Goal: Task Accomplishment & Management: Manage account settings

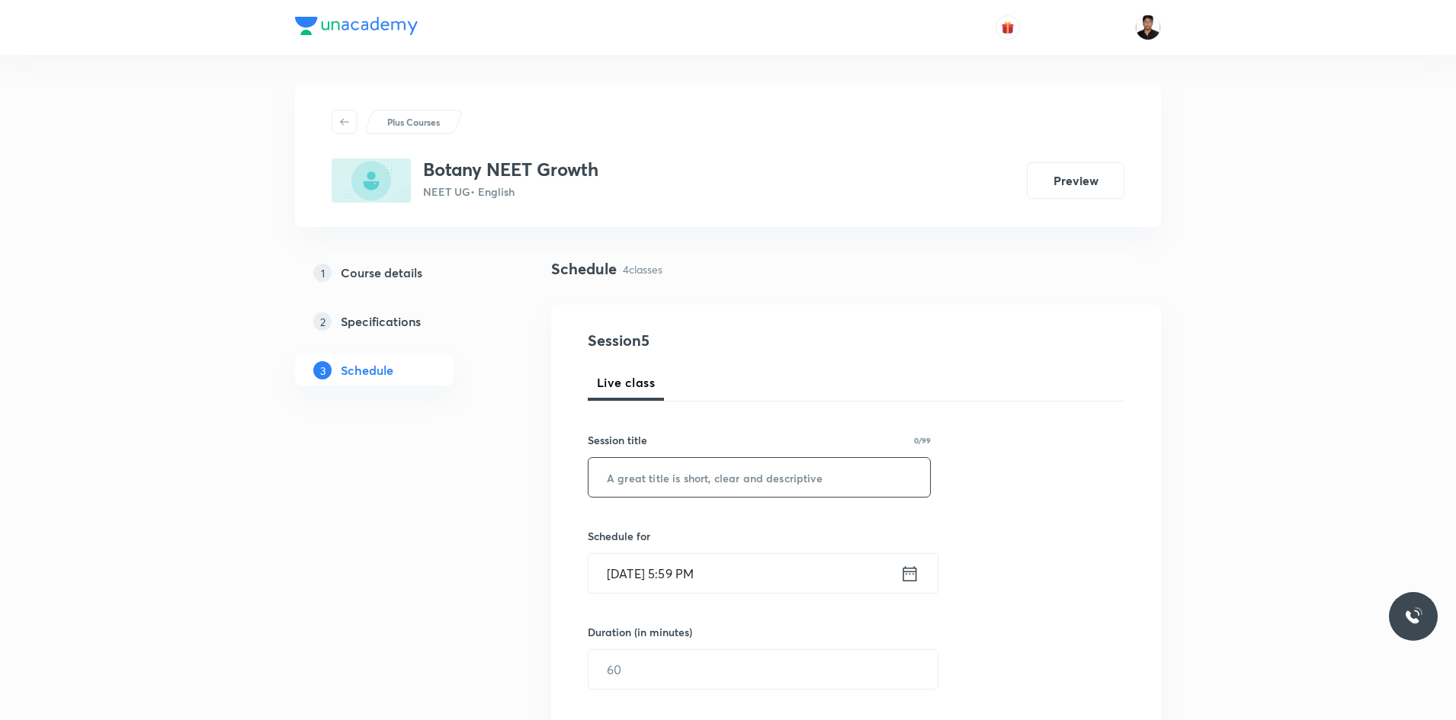
click at [747, 476] on input "text" at bounding box center [758, 477] width 341 height 39
drag, startPoint x: 716, startPoint y: 471, endPoint x: 527, endPoint y: 473, distance: 188.3
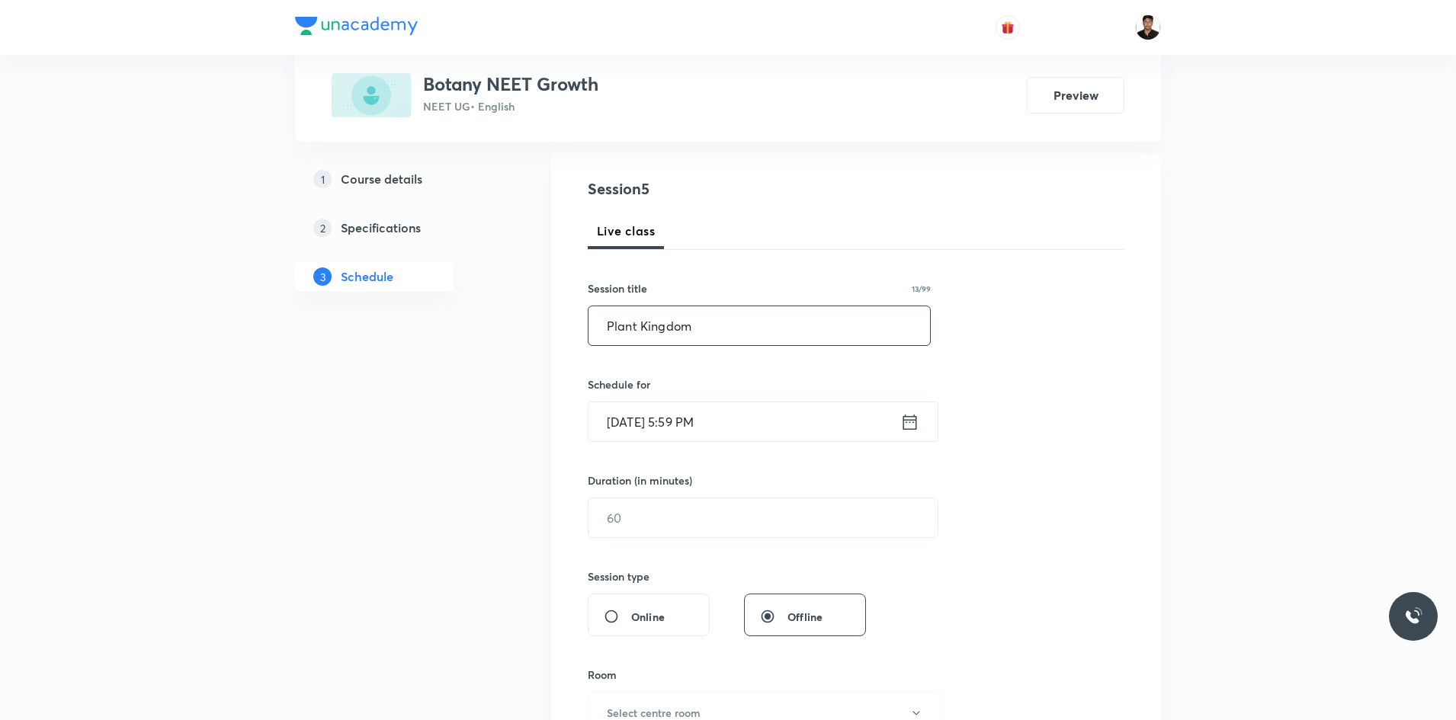
scroll to position [152, 0]
type input "Plant Kingdom"
click at [911, 428] on icon at bounding box center [909, 421] width 19 height 21
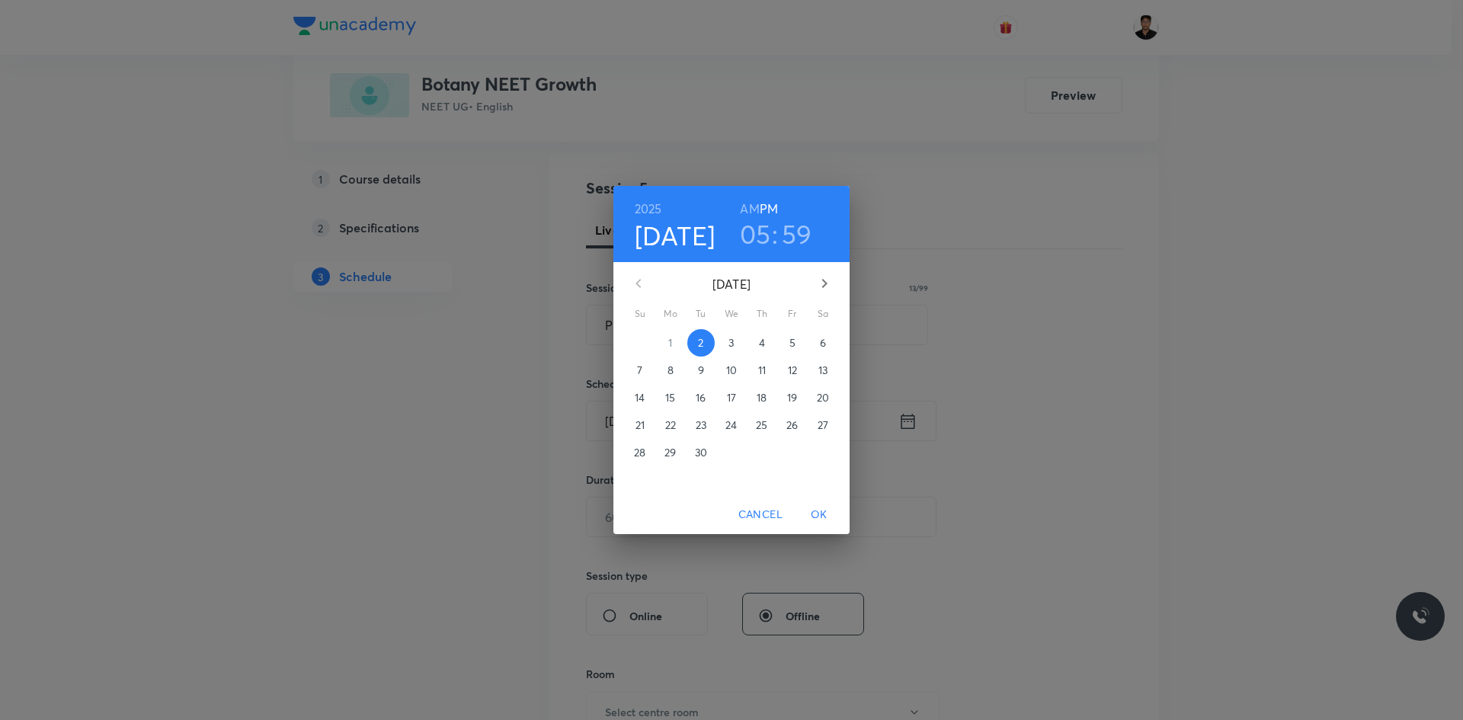
click at [765, 239] on h3 "05" at bounding box center [755, 234] width 31 height 32
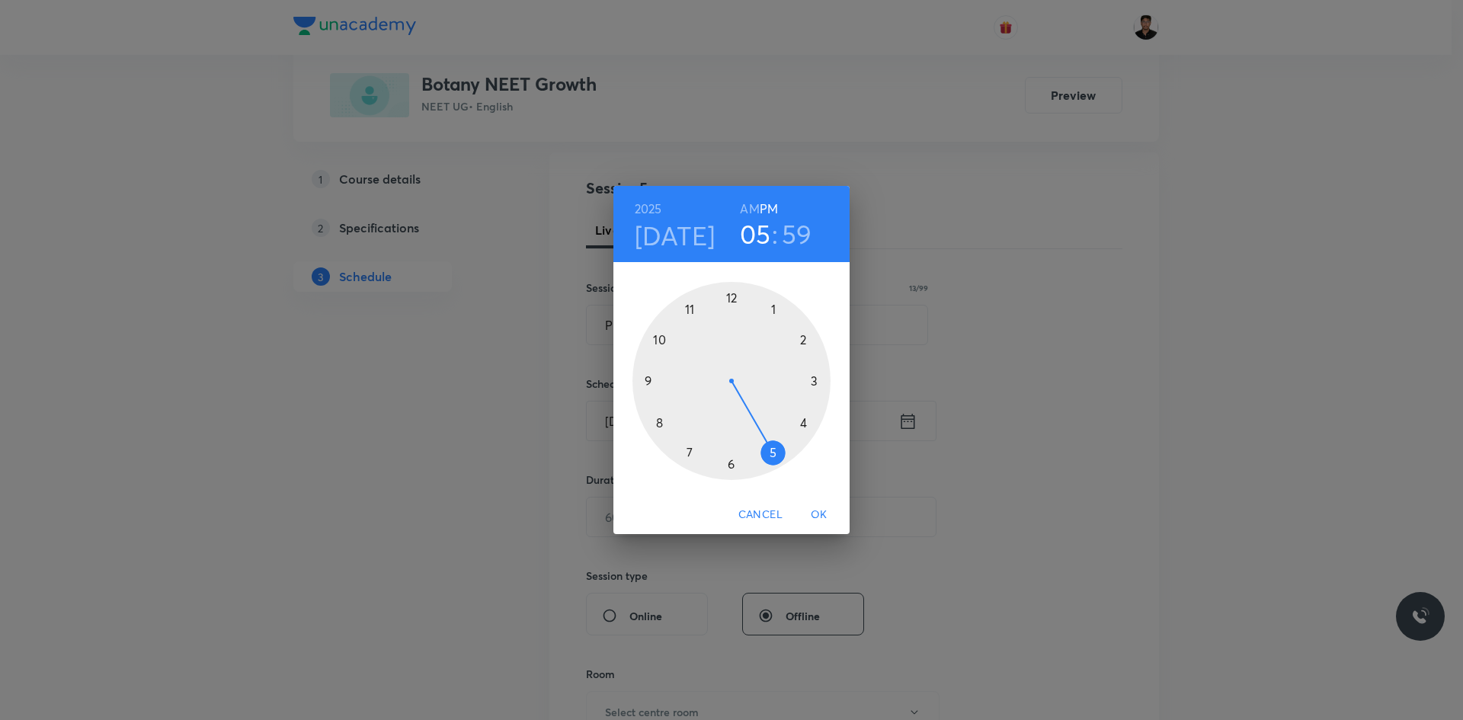
click at [732, 463] on div at bounding box center [732, 381] width 198 height 198
click at [726, 465] on div at bounding box center [732, 381] width 198 height 198
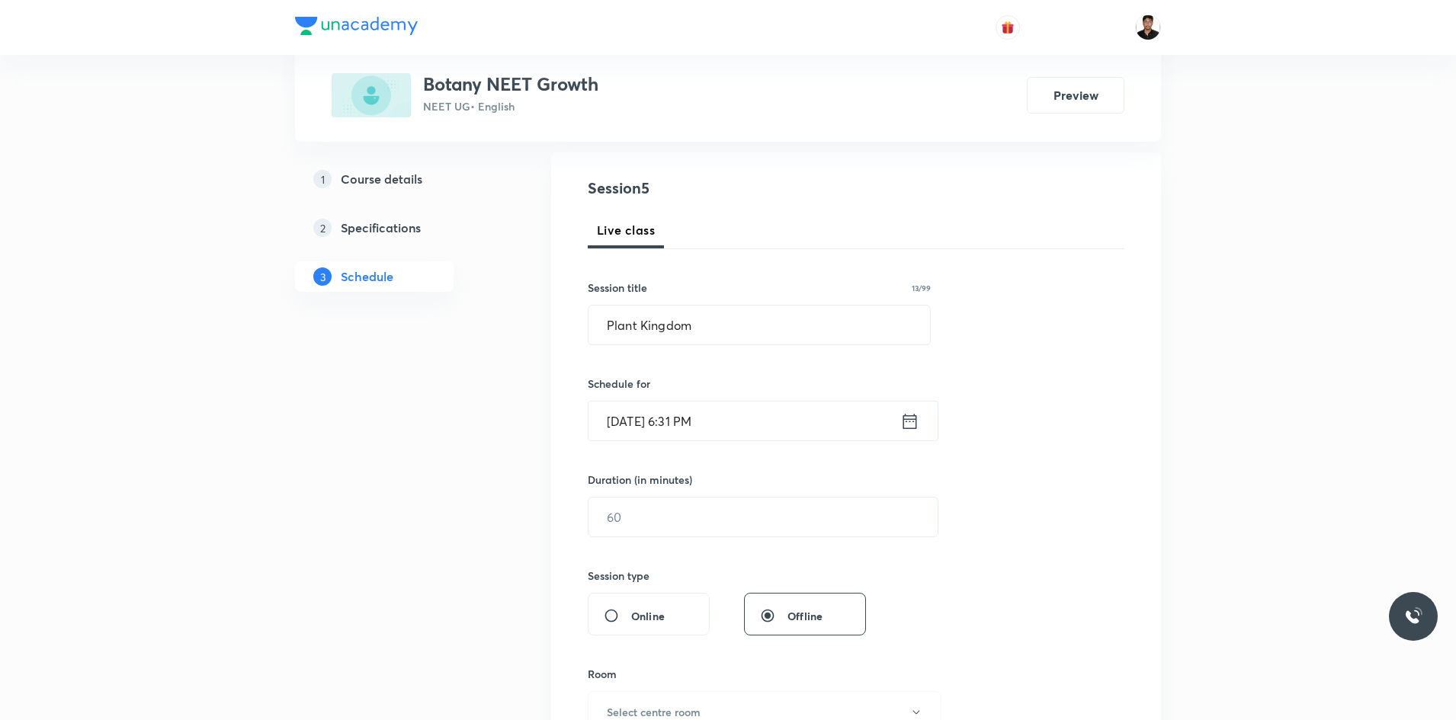
click at [911, 425] on icon at bounding box center [909, 421] width 19 height 21
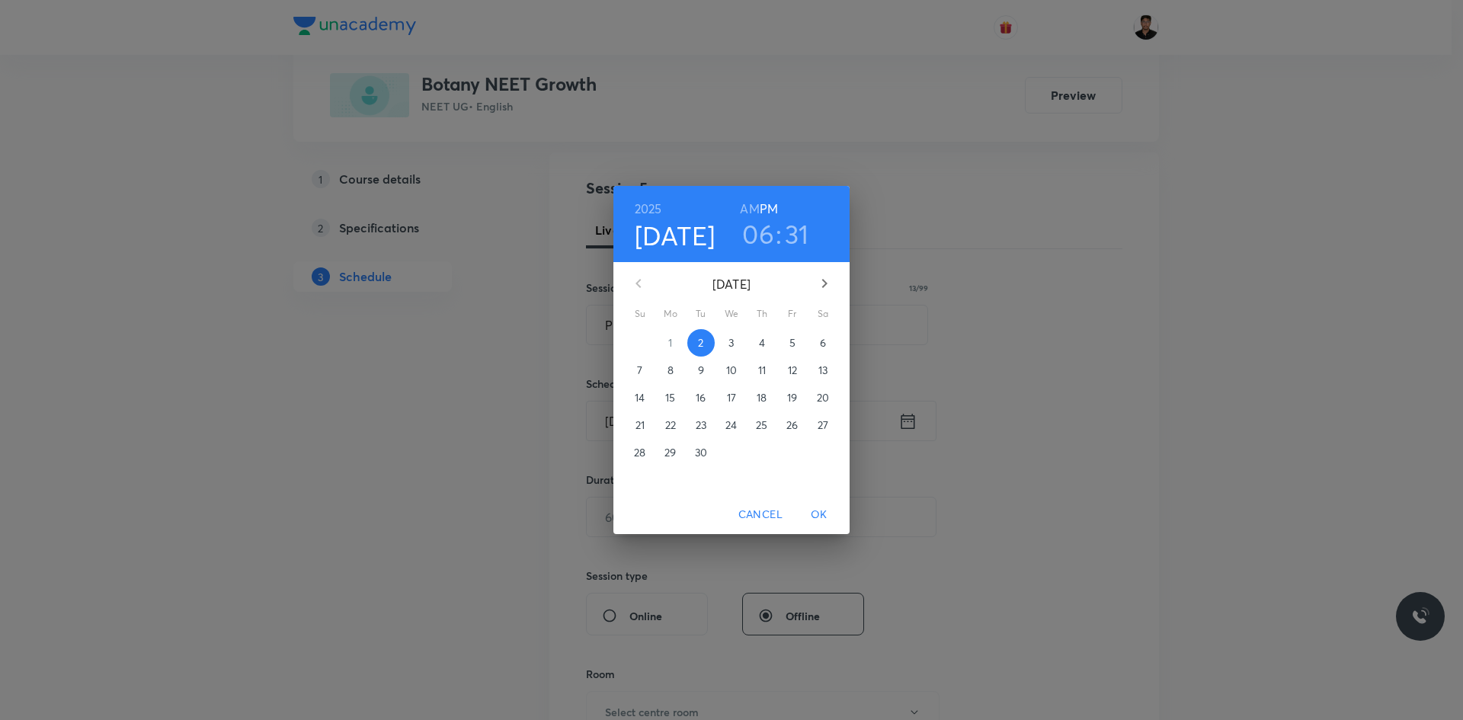
click at [788, 229] on h3 "31" at bounding box center [797, 234] width 24 height 32
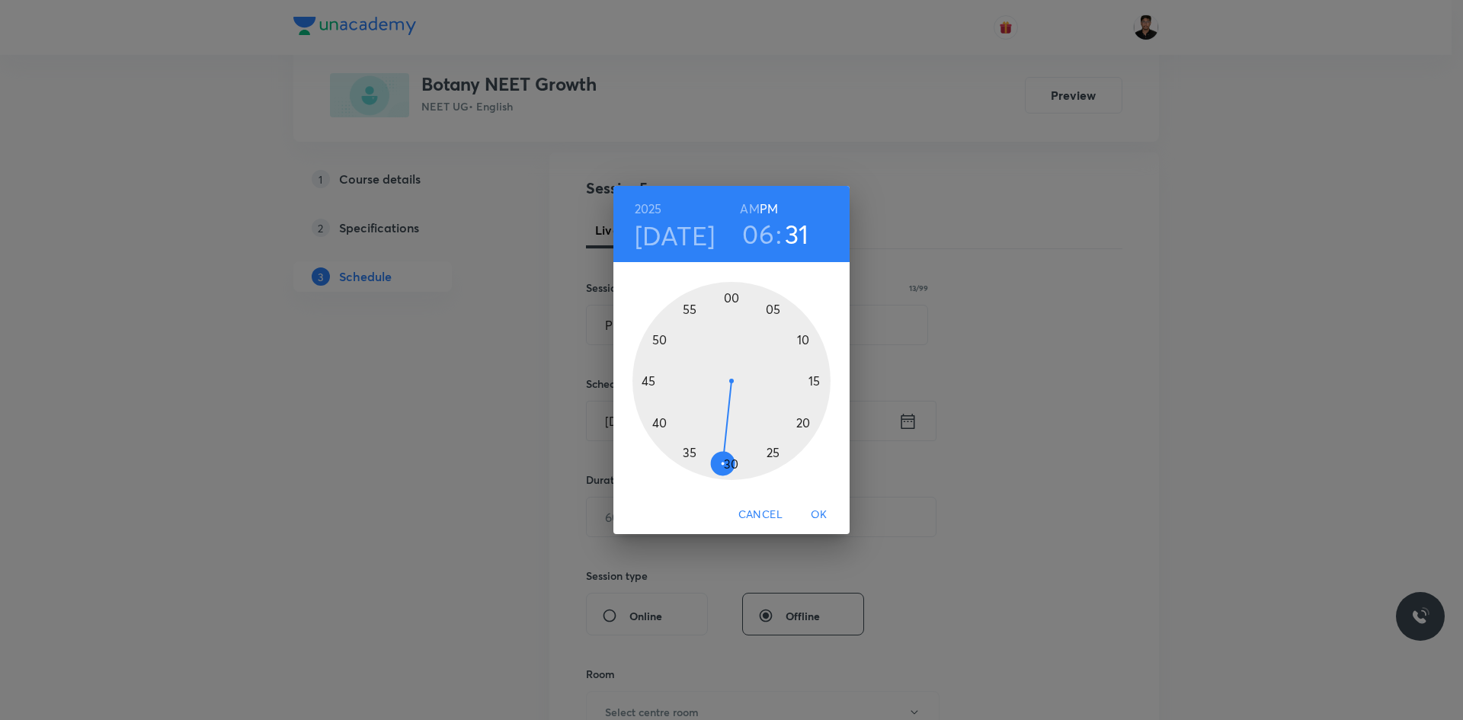
click at [730, 469] on div at bounding box center [732, 381] width 198 height 198
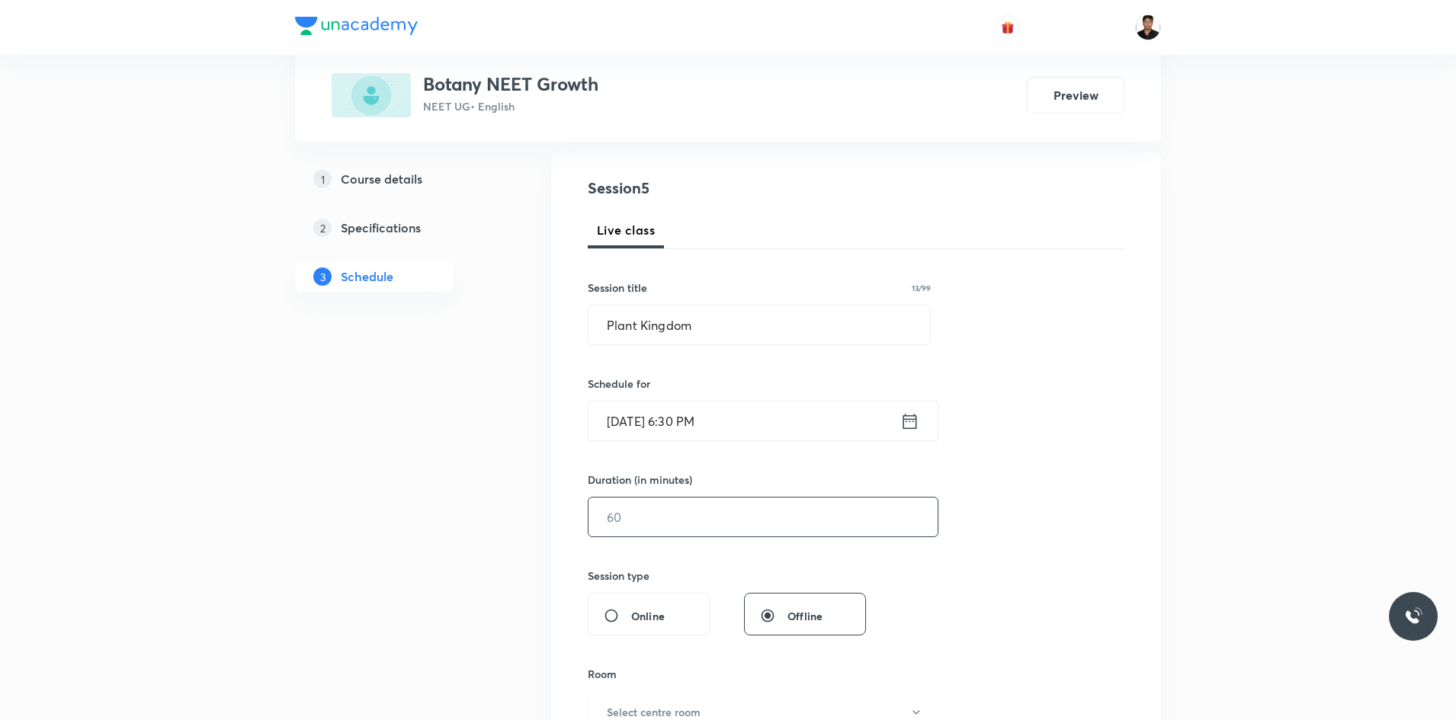
click at [690, 511] on input "text" at bounding box center [762, 517] width 349 height 39
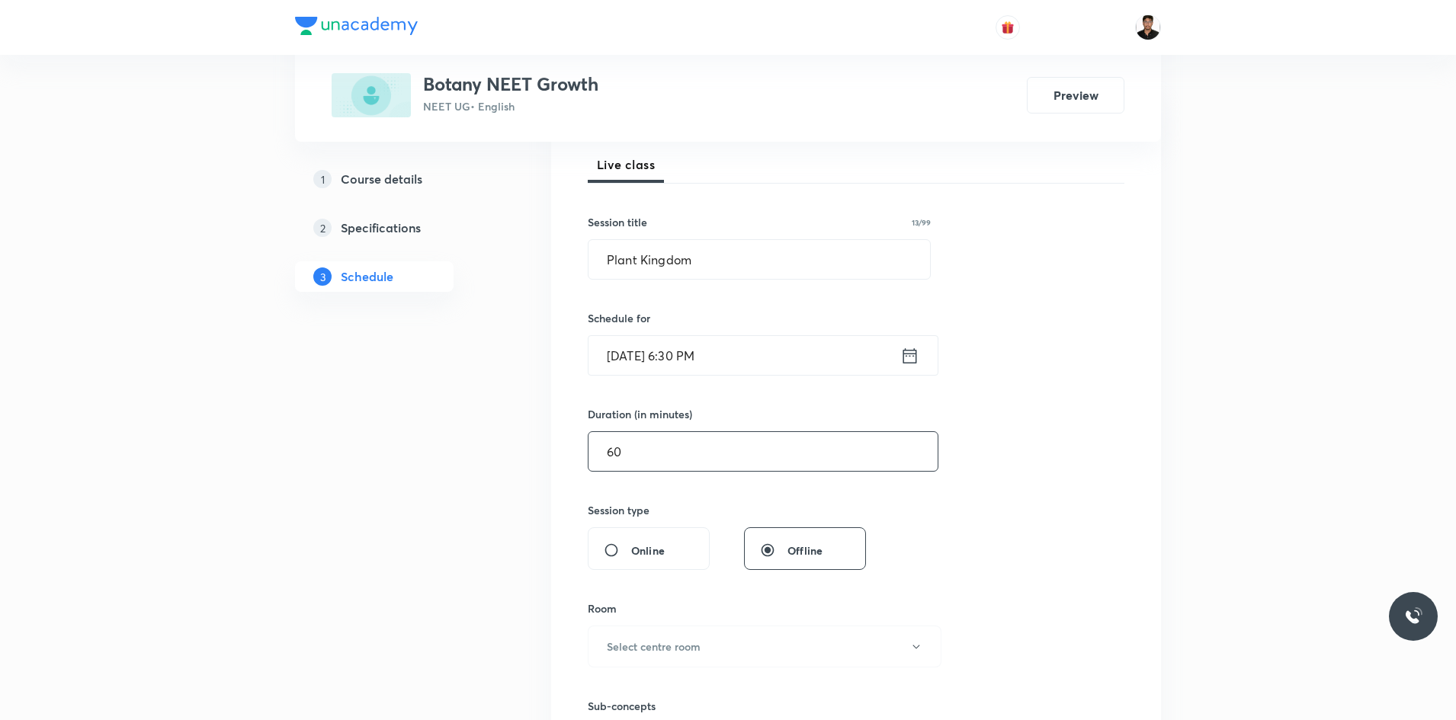
scroll to position [381, 0]
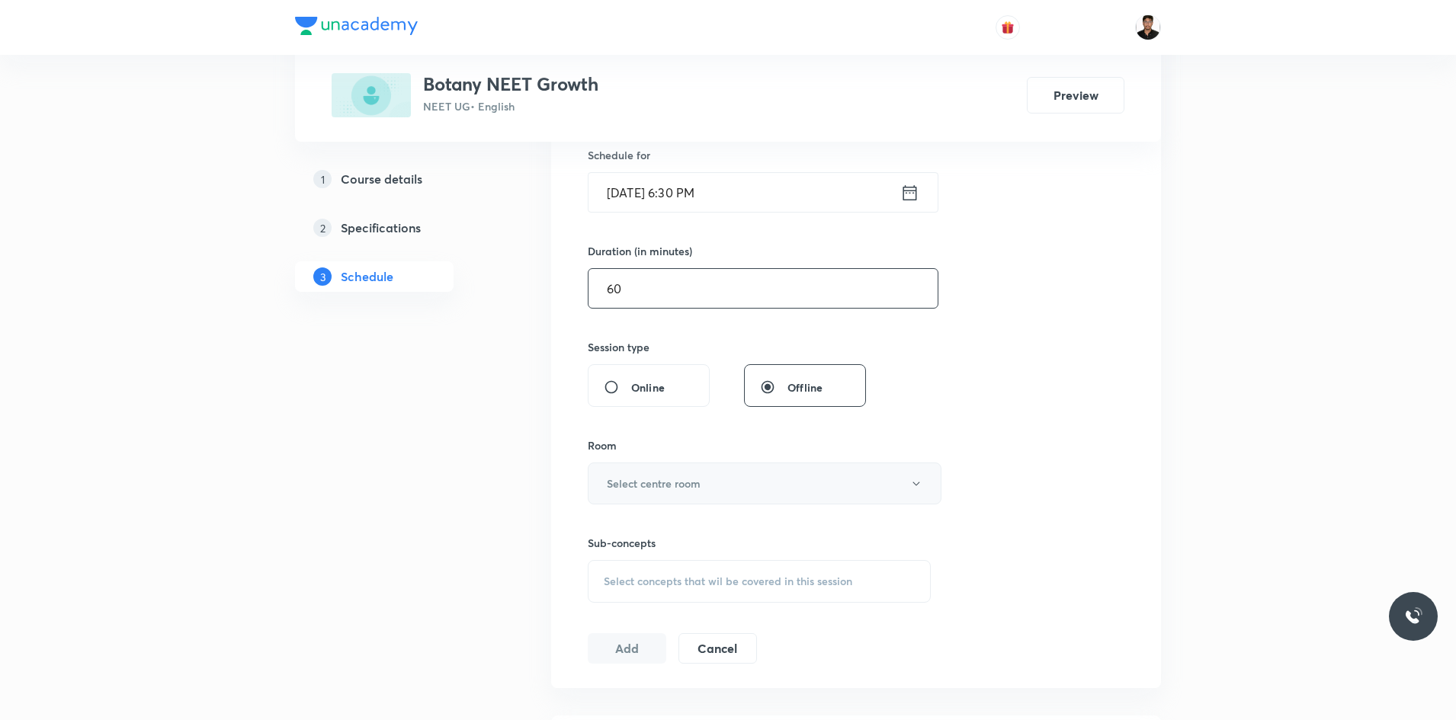
type input "60"
click at [613, 475] on button "Select centre room" at bounding box center [765, 484] width 354 height 42
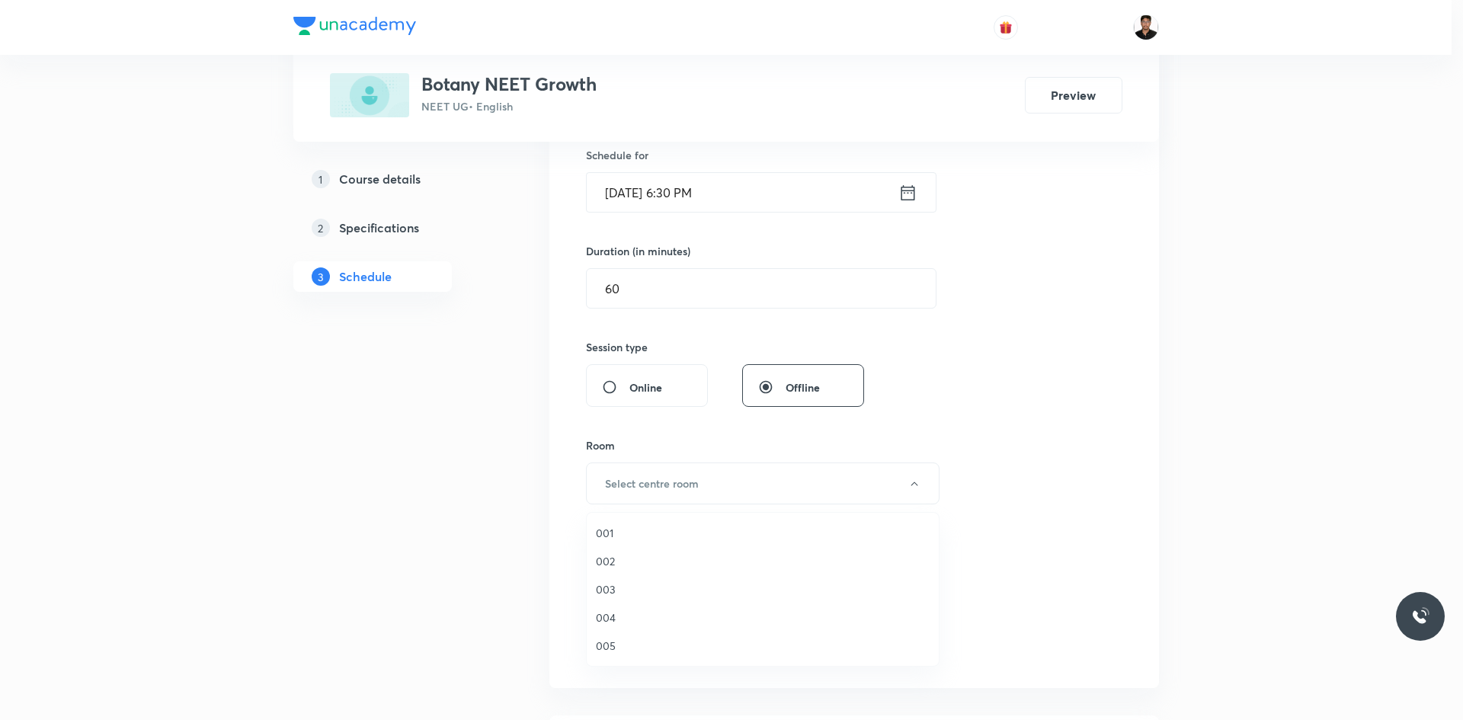
click at [614, 582] on span "003" at bounding box center [763, 589] width 334 height 16
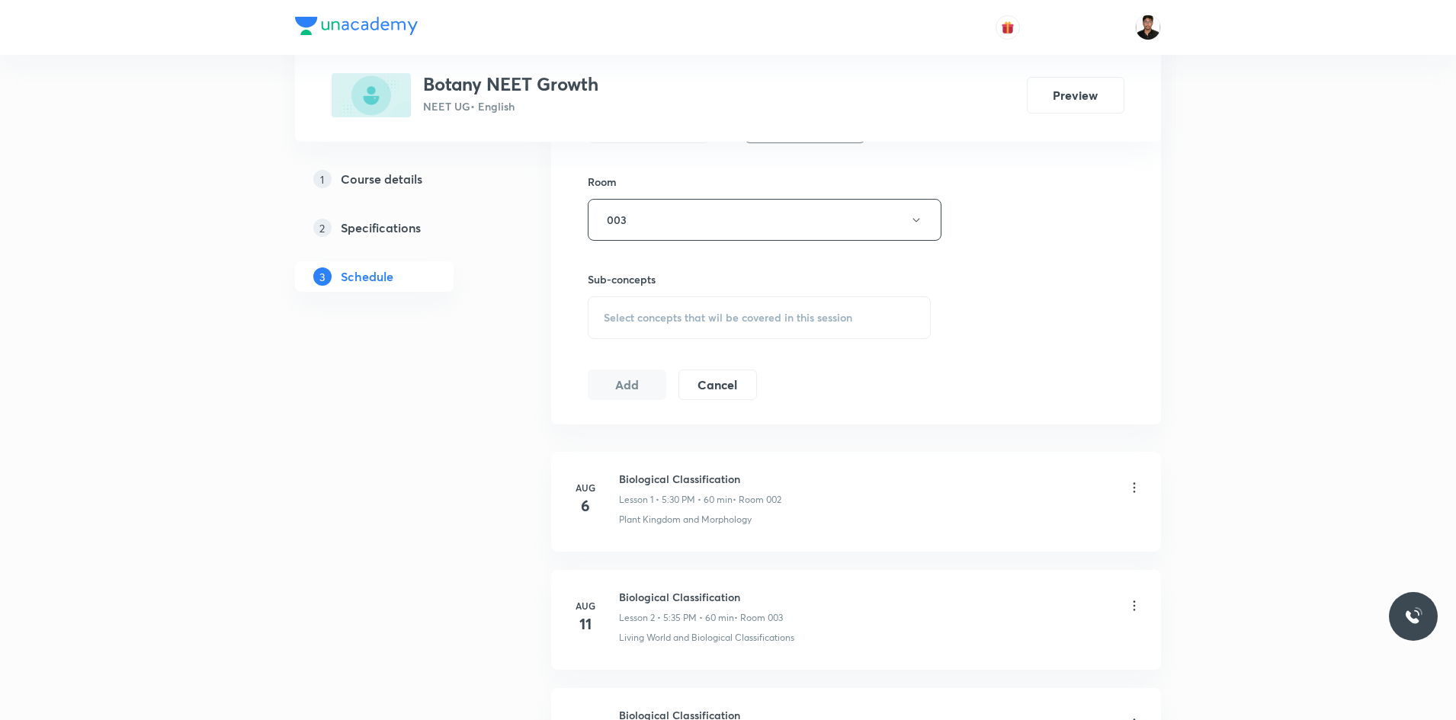
scroll to position [686, 0]
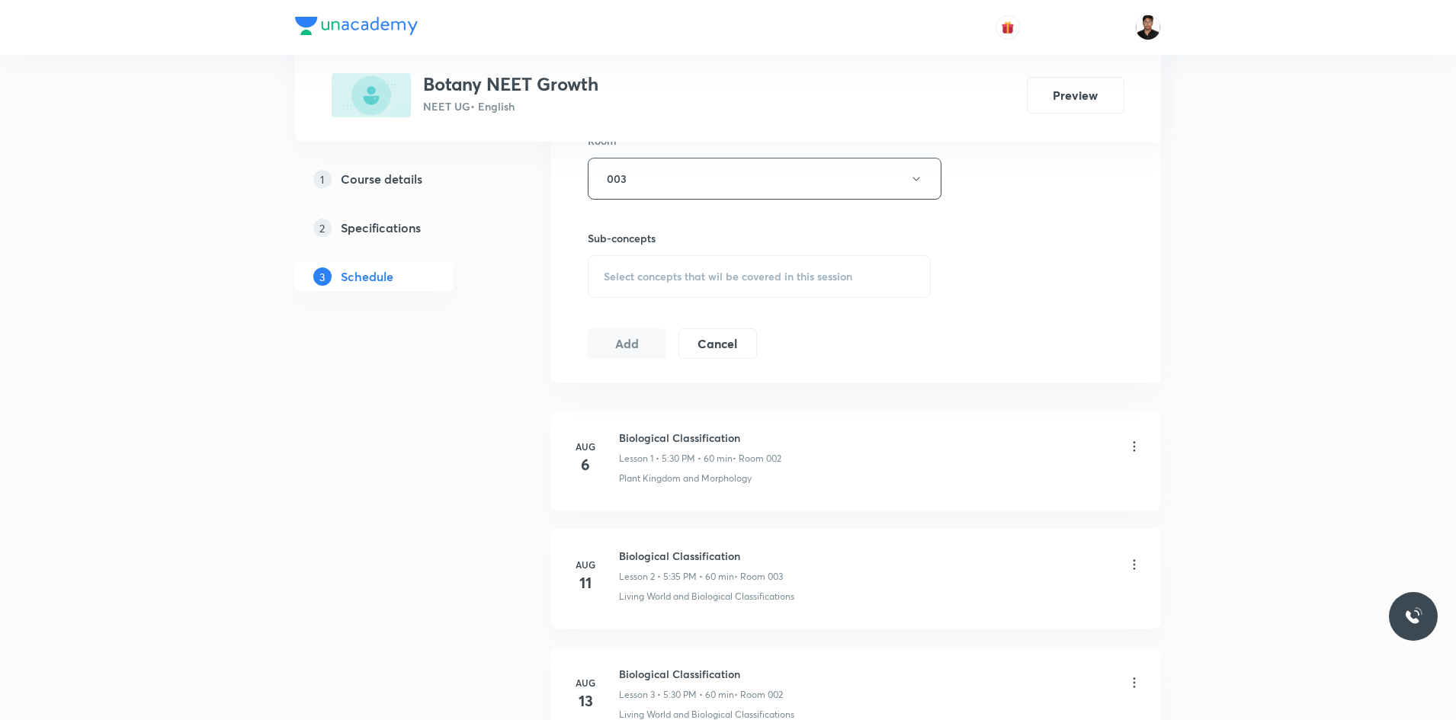
click at [711, 273] on span "Select concepts that wil be covered in this session" at bounding box center [728, 277] width 248 height 12
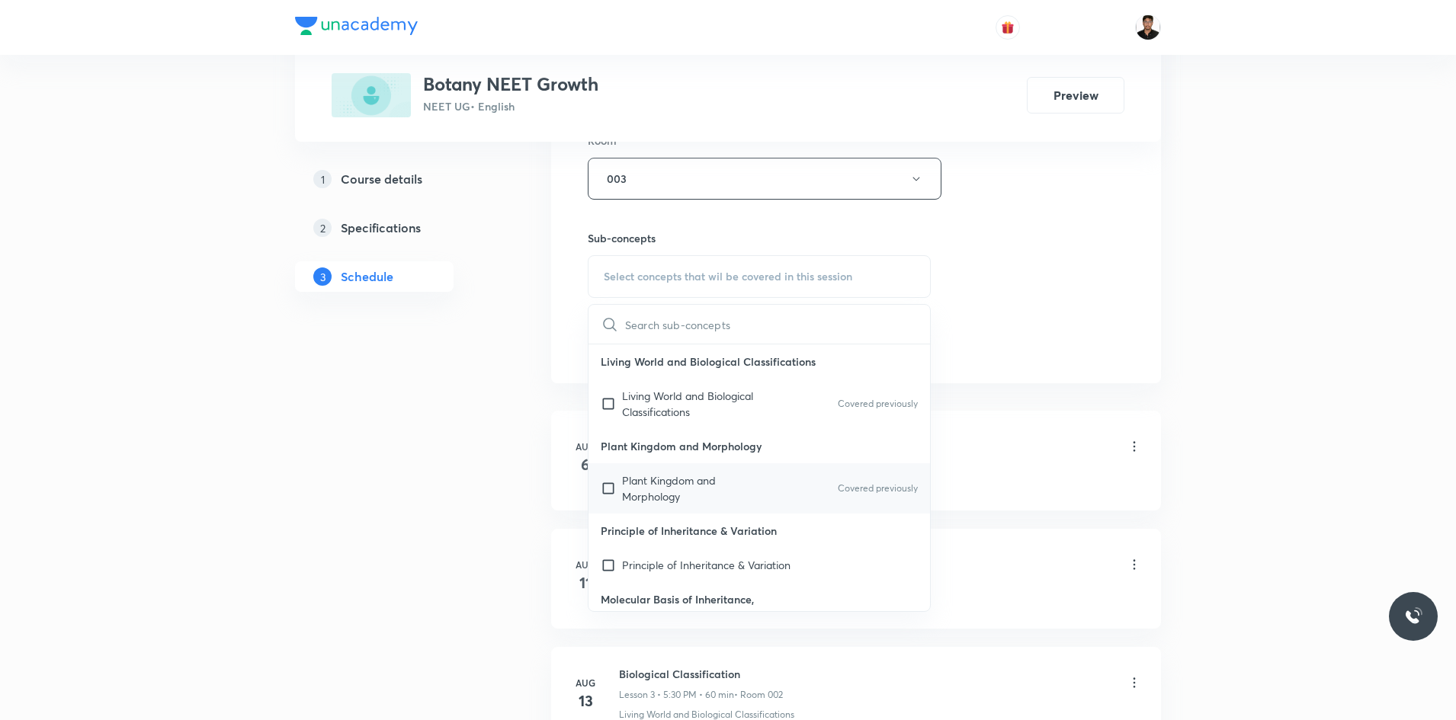
click at [610, 488] on input "checkbox" at bounding box center [611, 489] width 21 height 32
checkbox input "true"
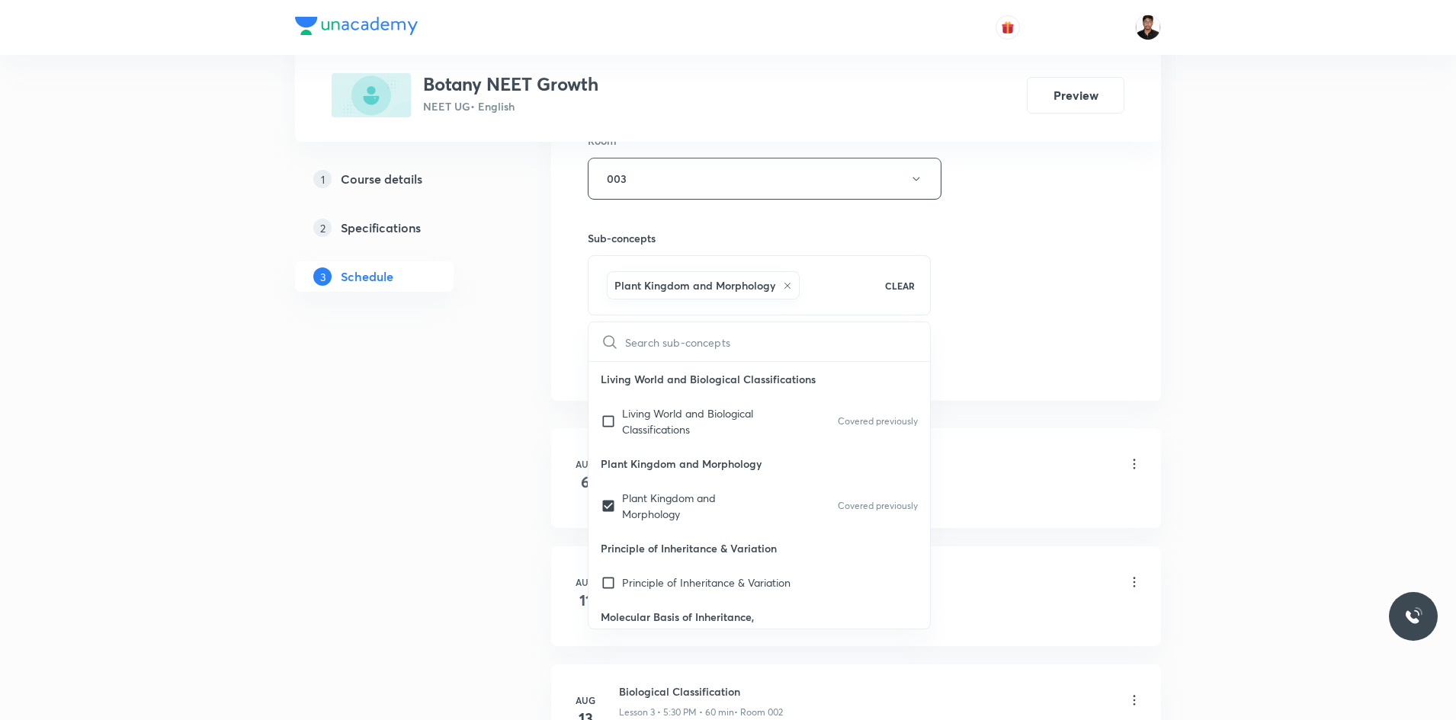
click at [1062, 447] on div "Biological Classification Lesson 1 • 5:30 PM • 60 min • Room 002" at bounding box center [880, 465] width 523 height 36
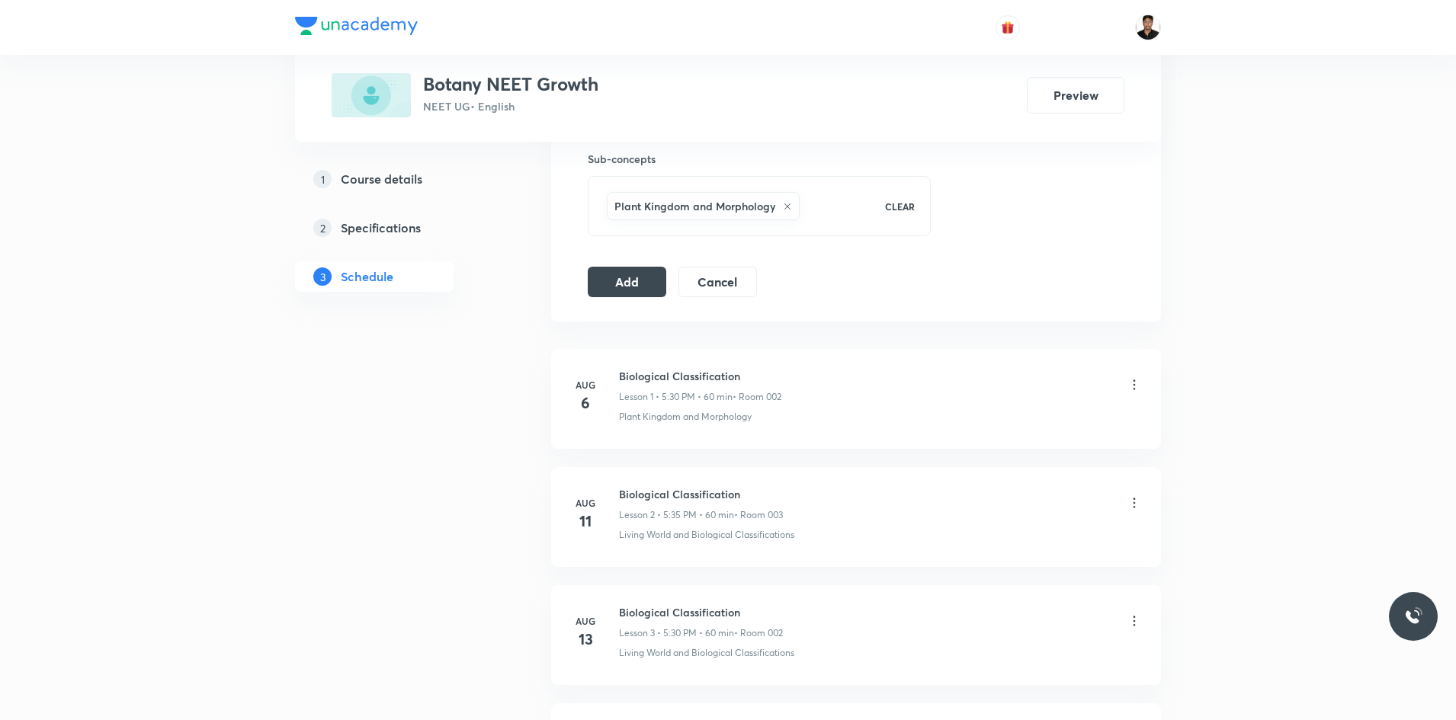
scroll to position [762, 0]
click at [638, 280] on button "Add" at bounding box center [627, 283] width 78 height 30
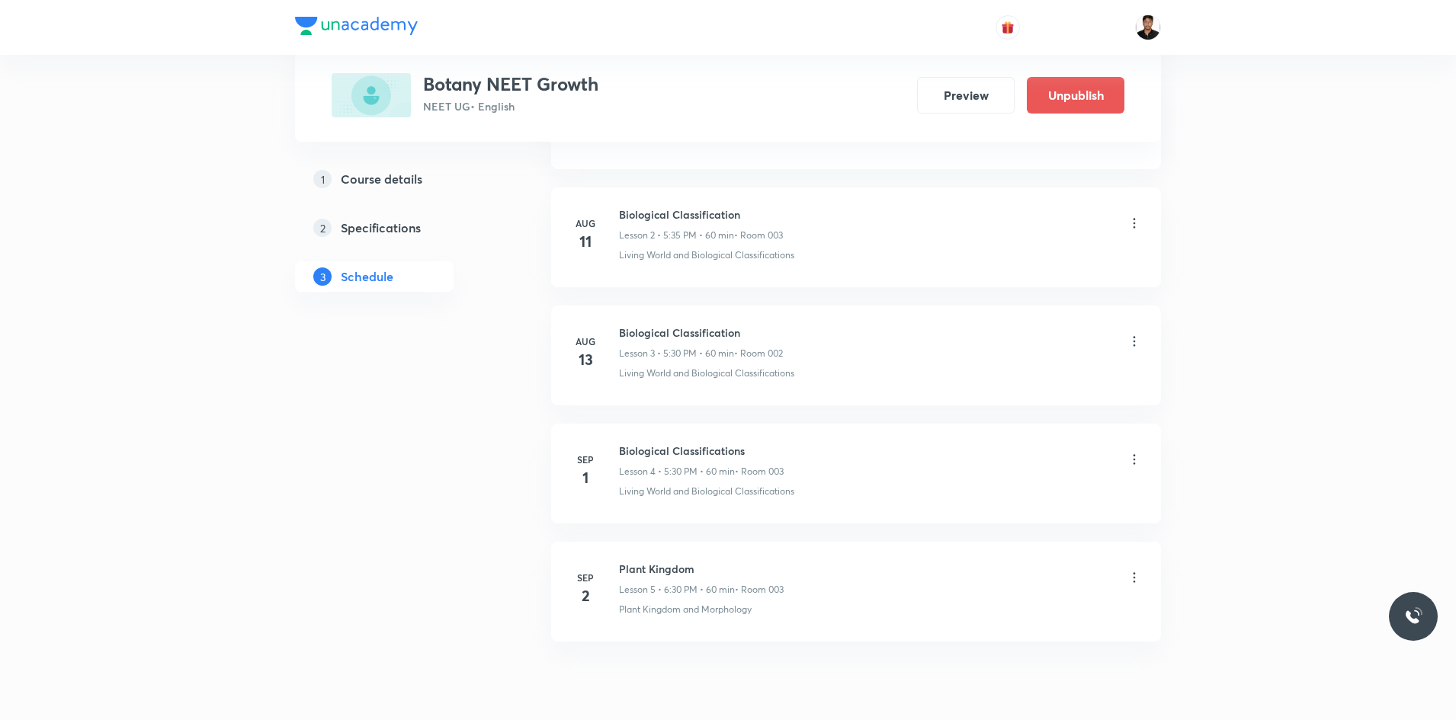
scroll to position [392, 0]
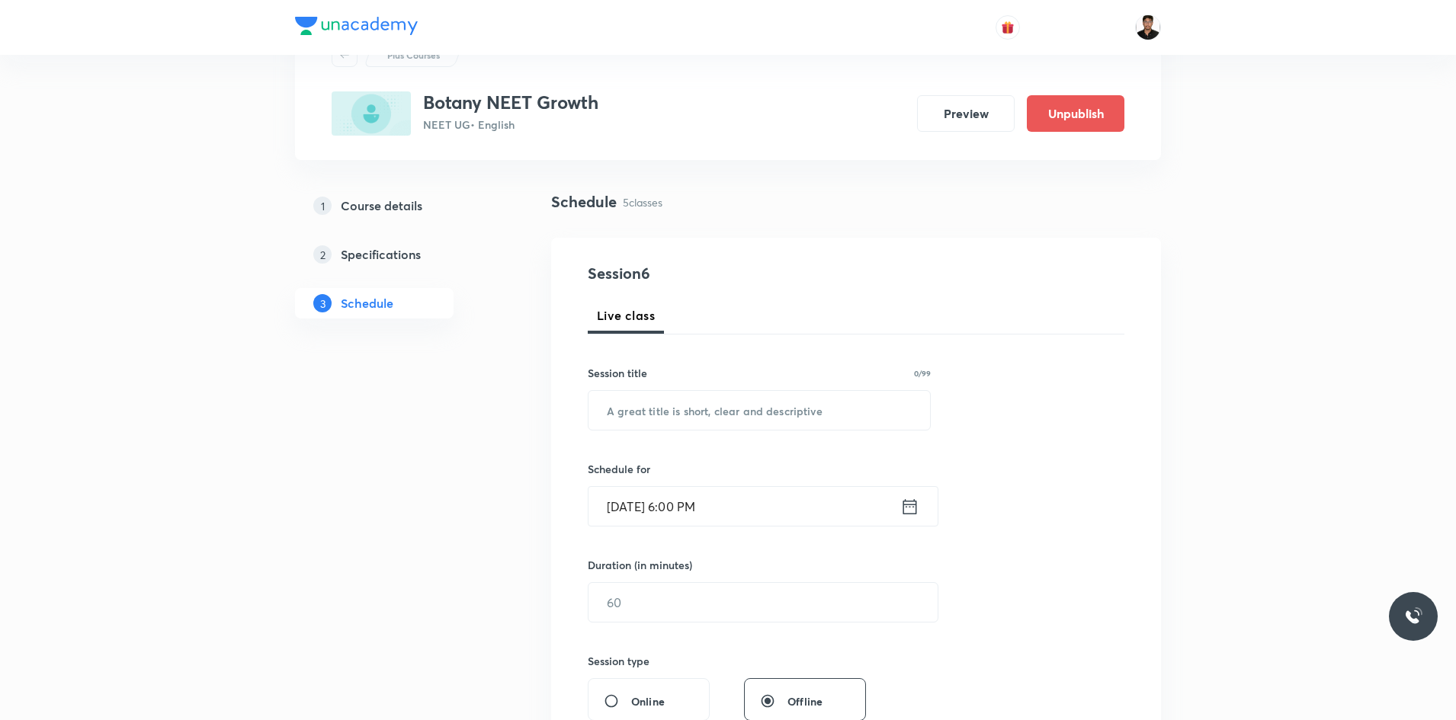
scroll to position [25, 0]
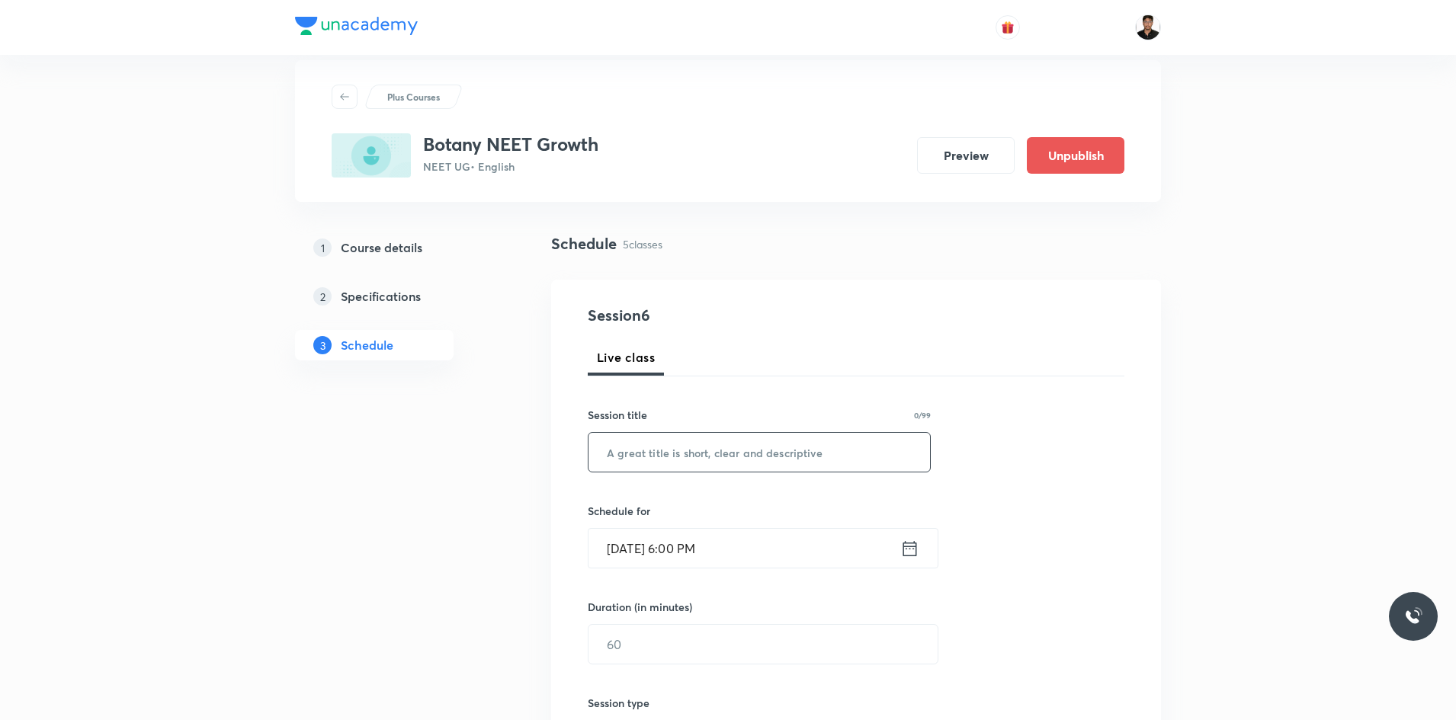
click at [734, 460] on input "text" at bounding box center [758, 452] width 341 height 39
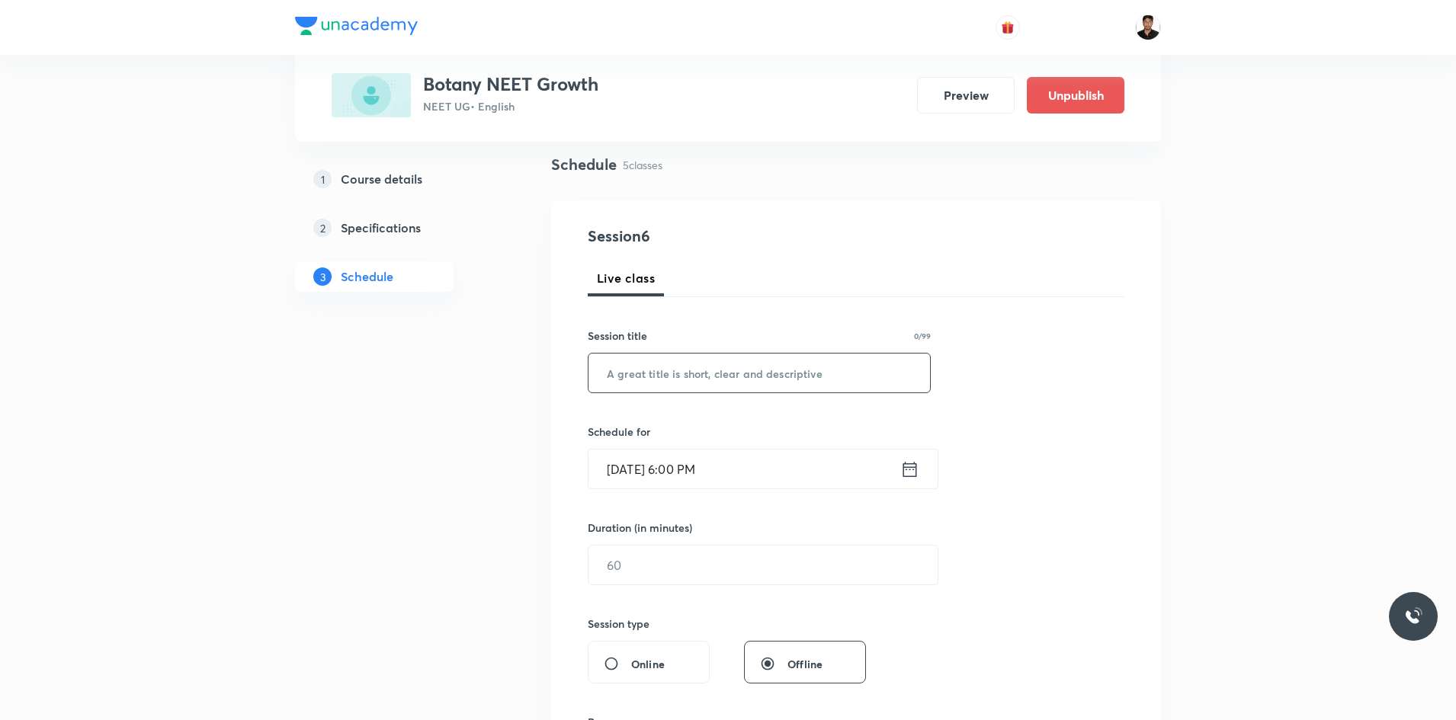
scroll to position [101, 0]
type input "p"
type input "Plant Kingdom"
click at [909, 473] on icon at bounding box center [910, 471] width 14 height 15
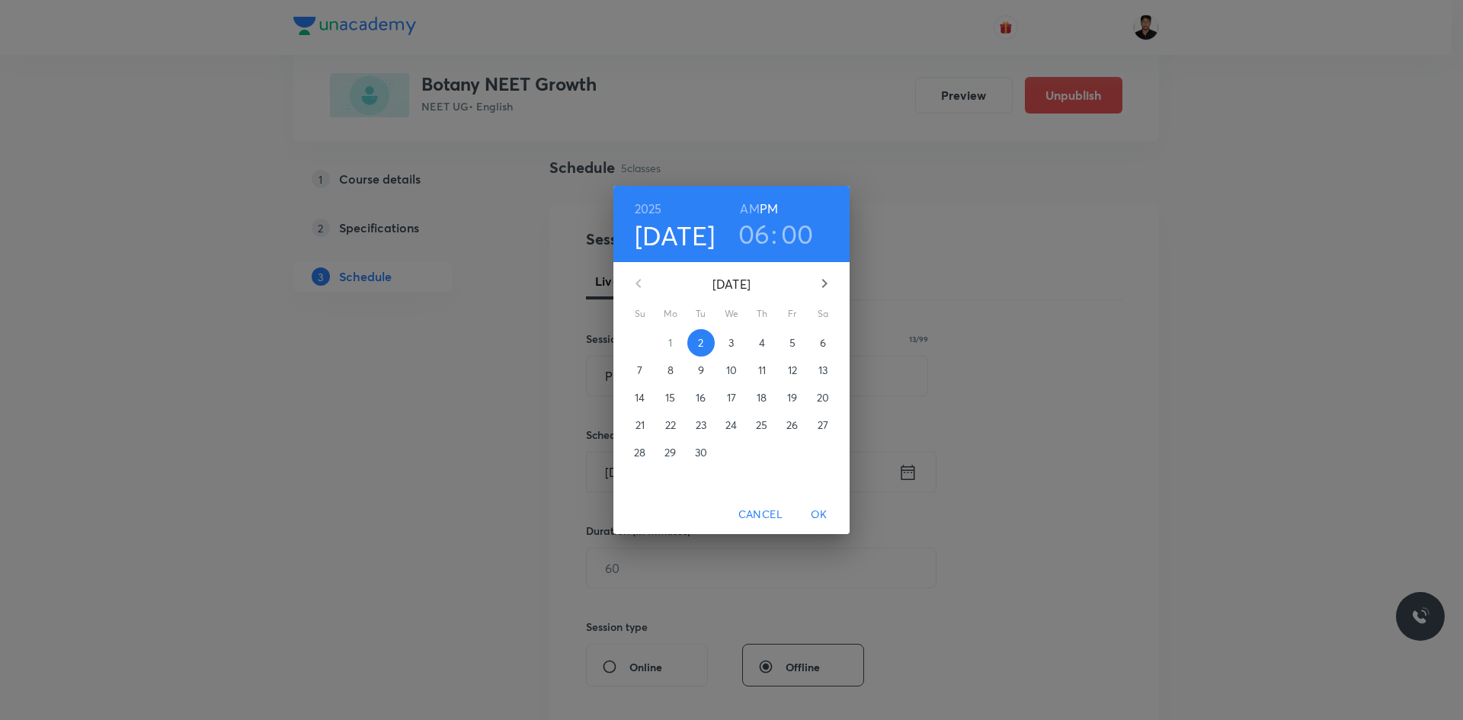
click at [752, 225] on h3 "06" at bounding box center [754, 234] width 32 height 32
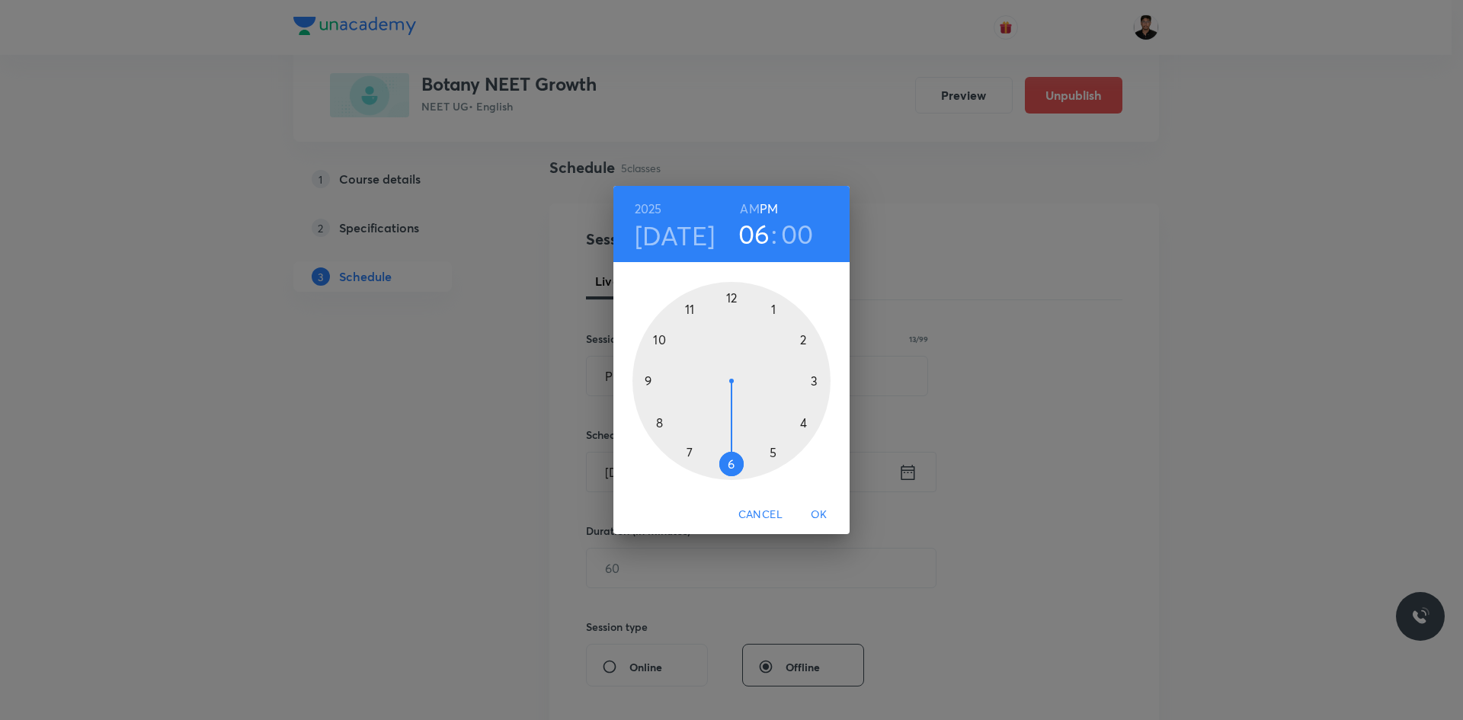
click at [774, 456] on div at bounding box center [732, 381] width 198 height 198
click at [730, 465] on div at bounding box center [732, 381] width 198 height 198
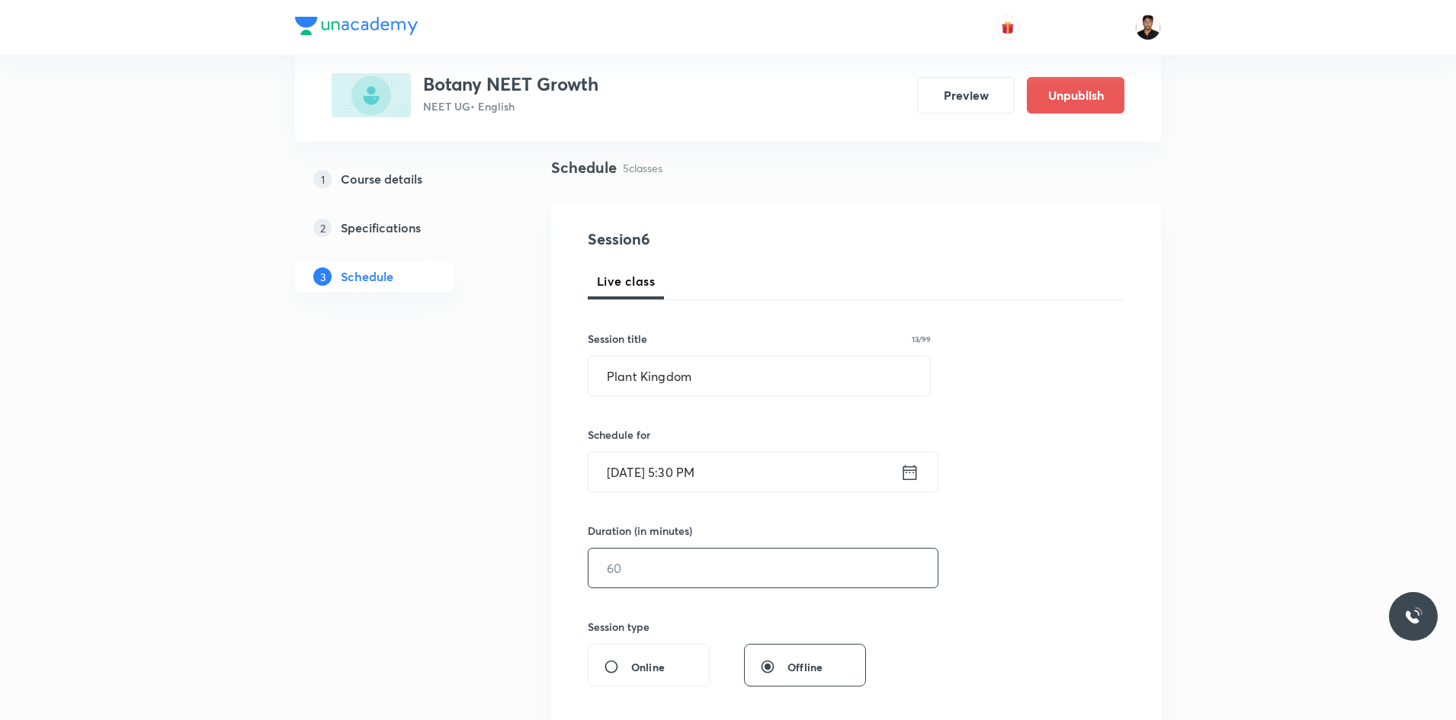
click at [688, 575] on input "text" at bounding box center [762, 568] width 349 height 39
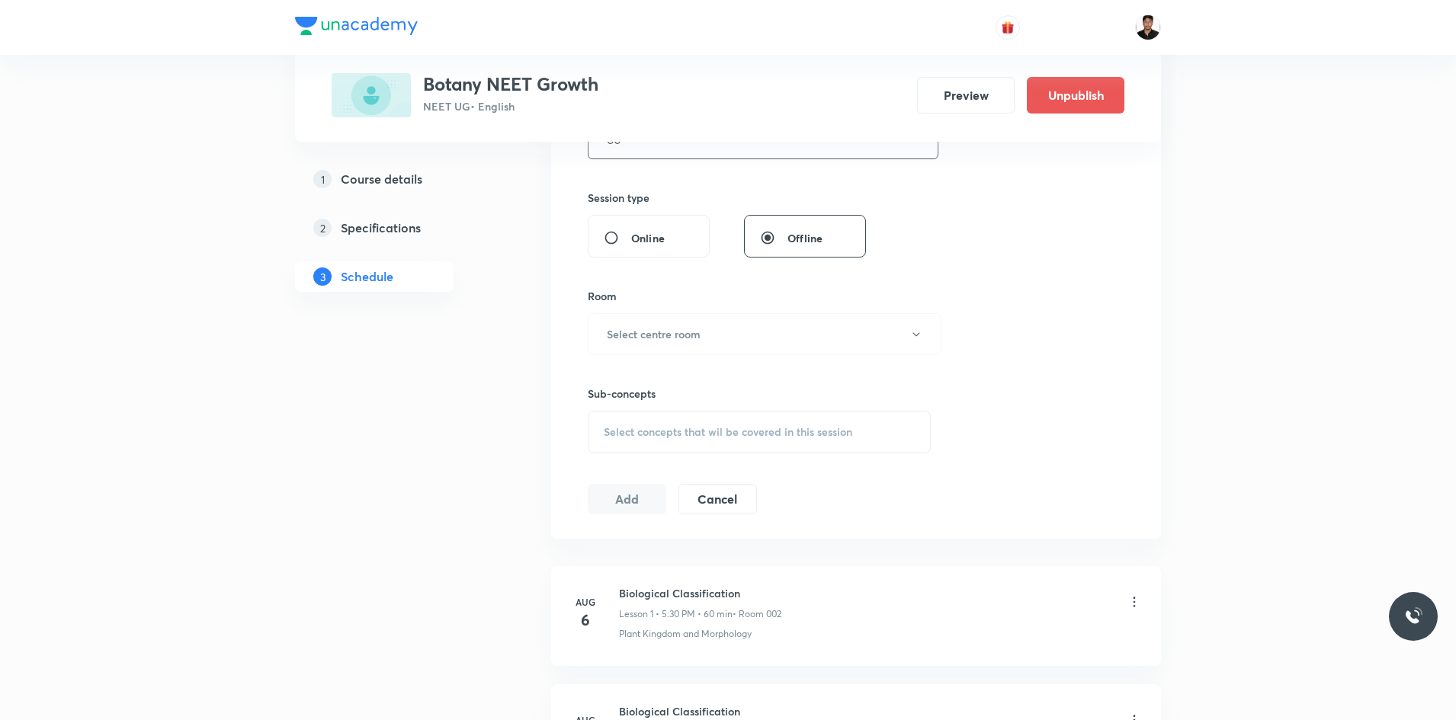
scroll to position [559, 0]
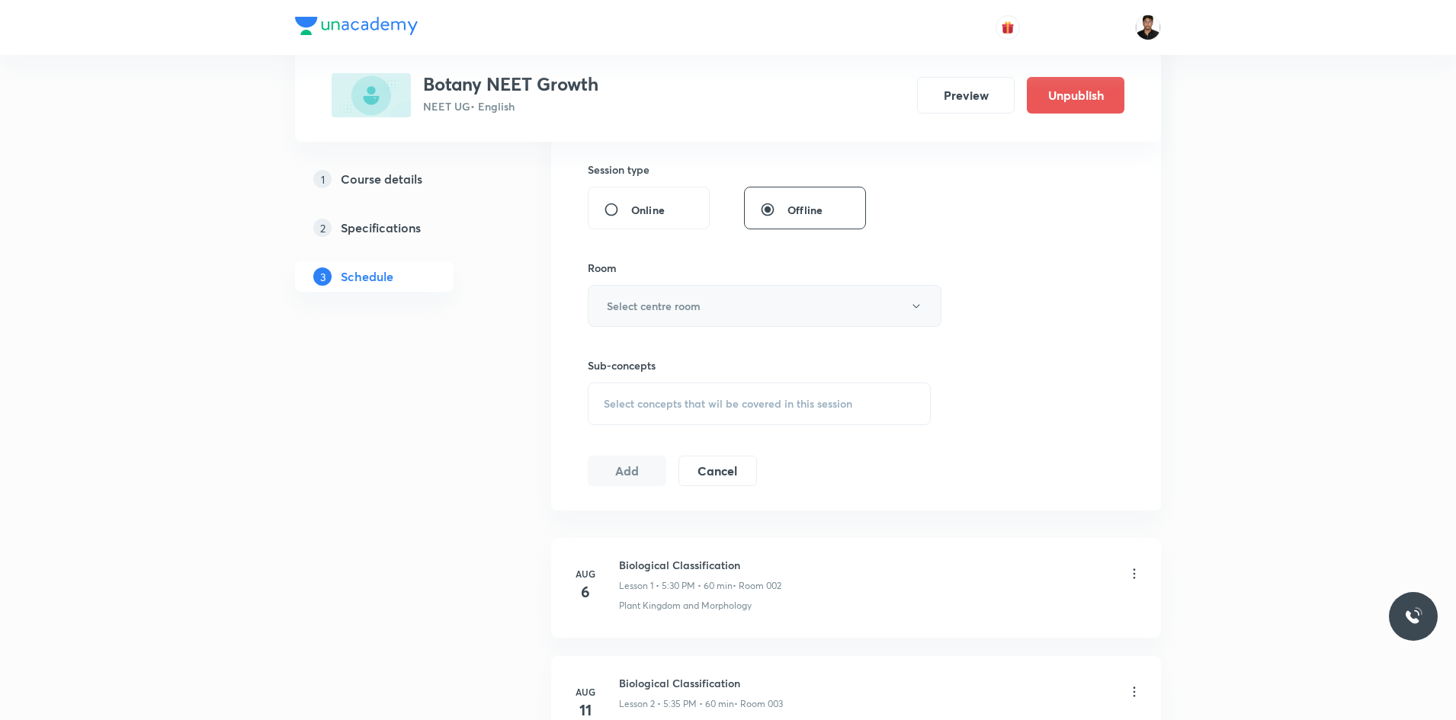
type input "60"
click at [672, 309] on h6 "Select centre room" at bounding box center [654, 306] width 94 height 16
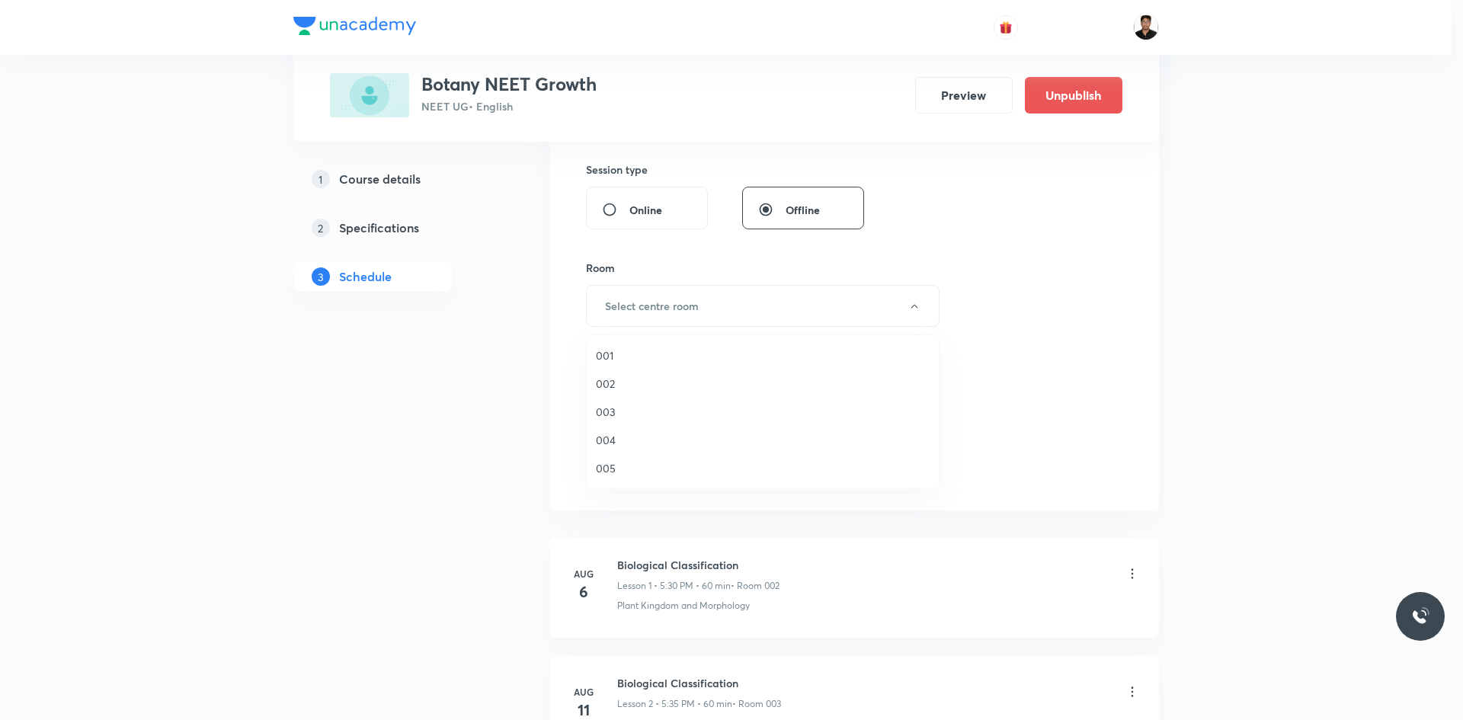
click at [611, 355] on span "001" at bounding box center [763, 356] width 334 height 16
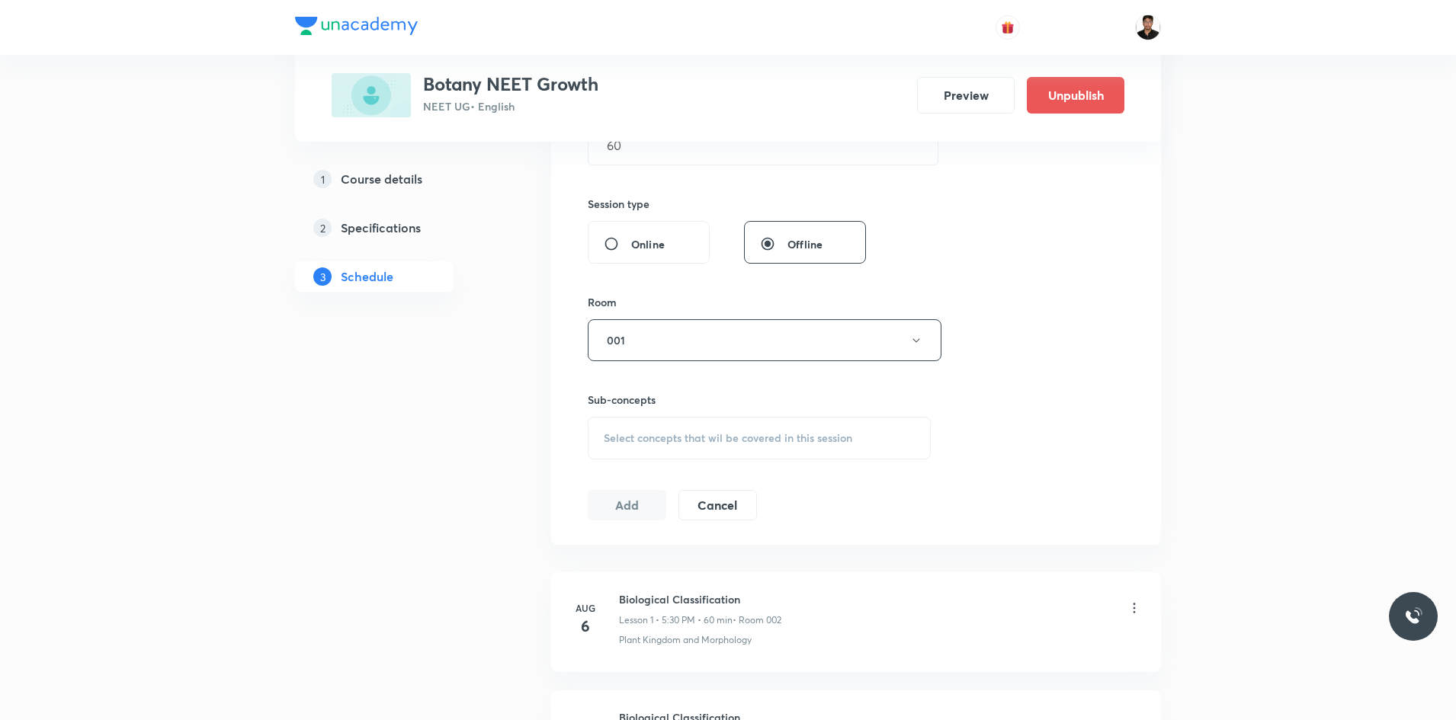
scroll to position [482, 0]
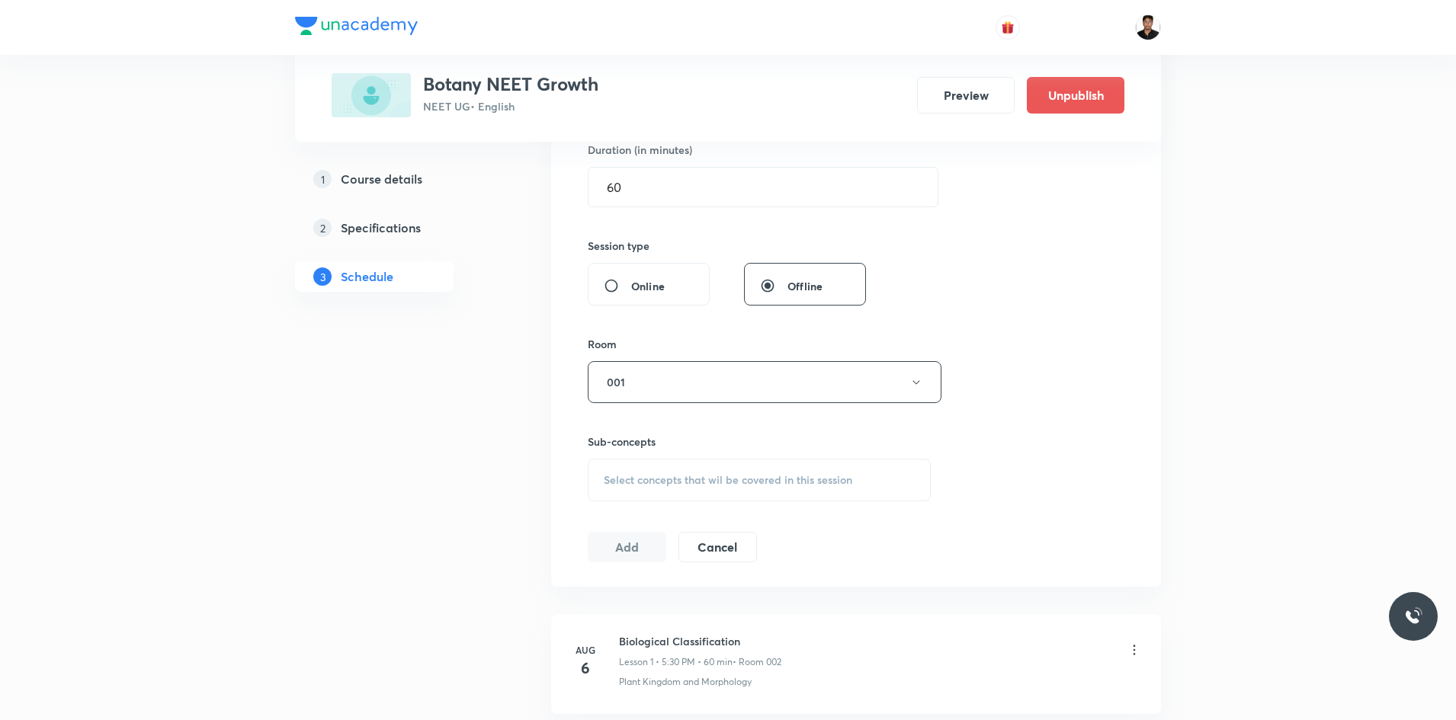
click at [631, 474] on span "Select concepts that wil be covered in this session" at bounding box center [728, 480] width 248 height 12
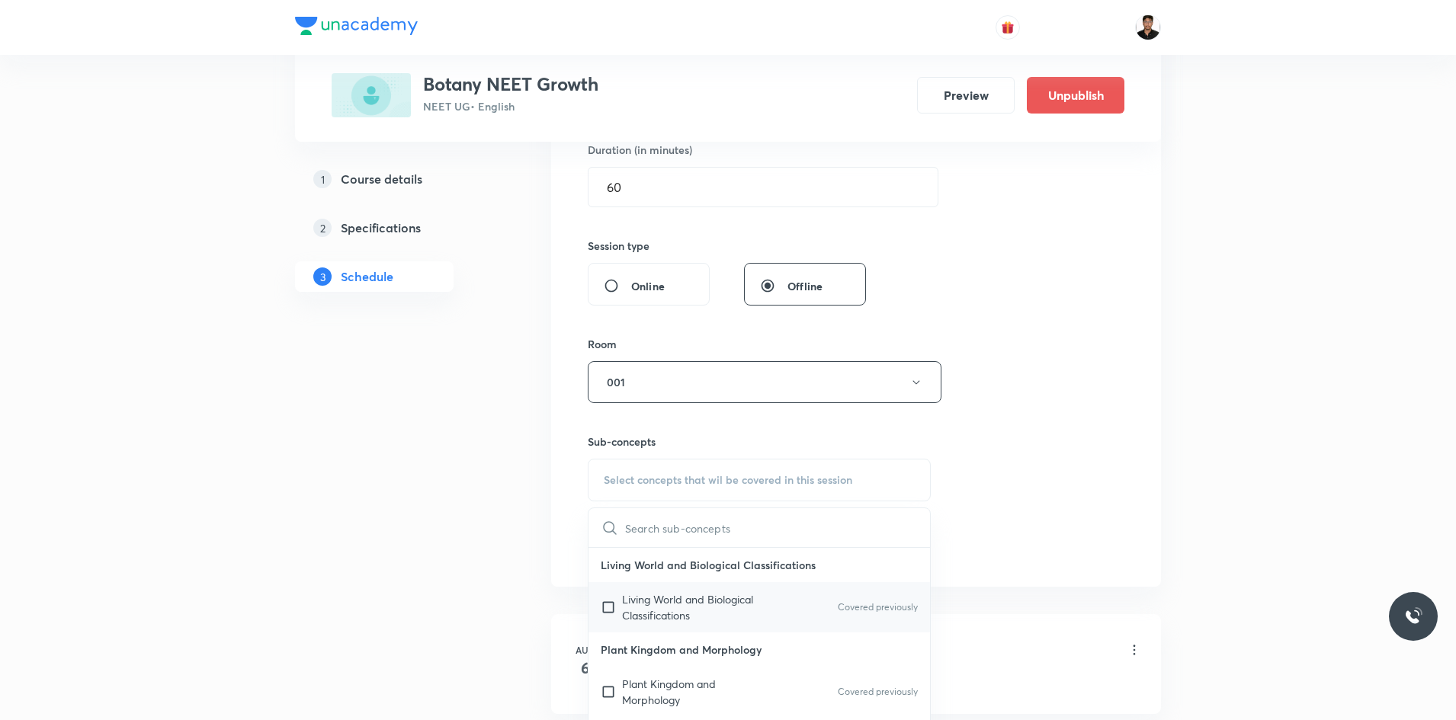
click at [607, 610] on input "checkbox" at bounding box center [611, 607] width 21 height 32
checkbox input "true"
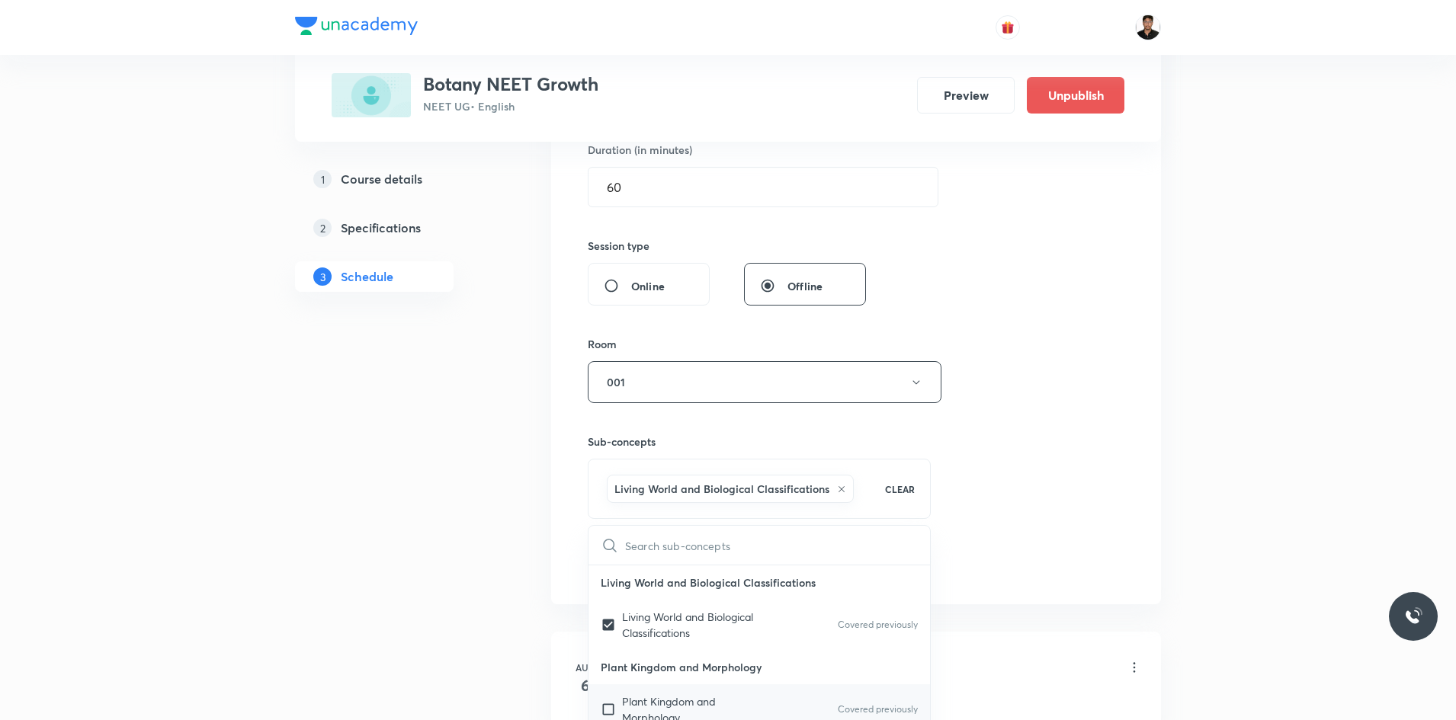
scroll to position [76, 0]
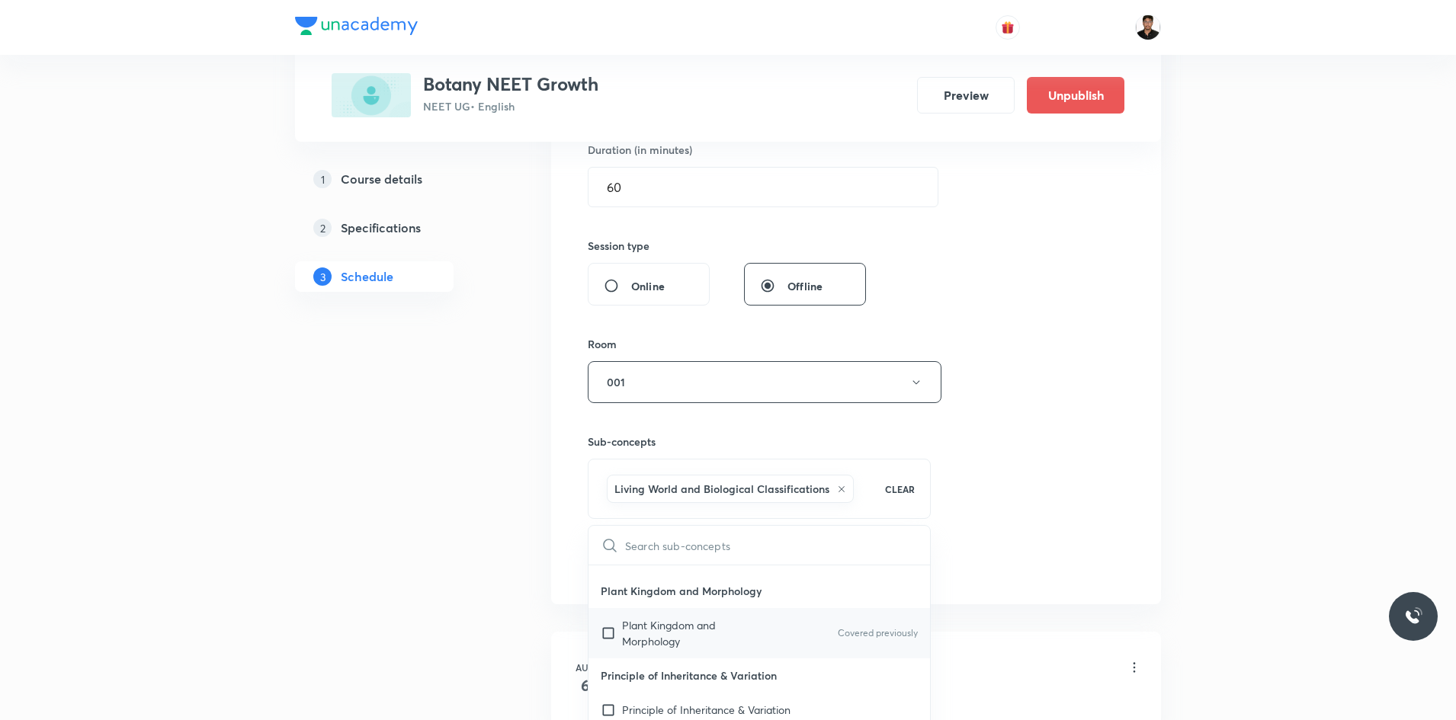
click at [608, 630] on input "checkbox" at bounding box center [611, 633] width 21 height 32
checkbox input "true"
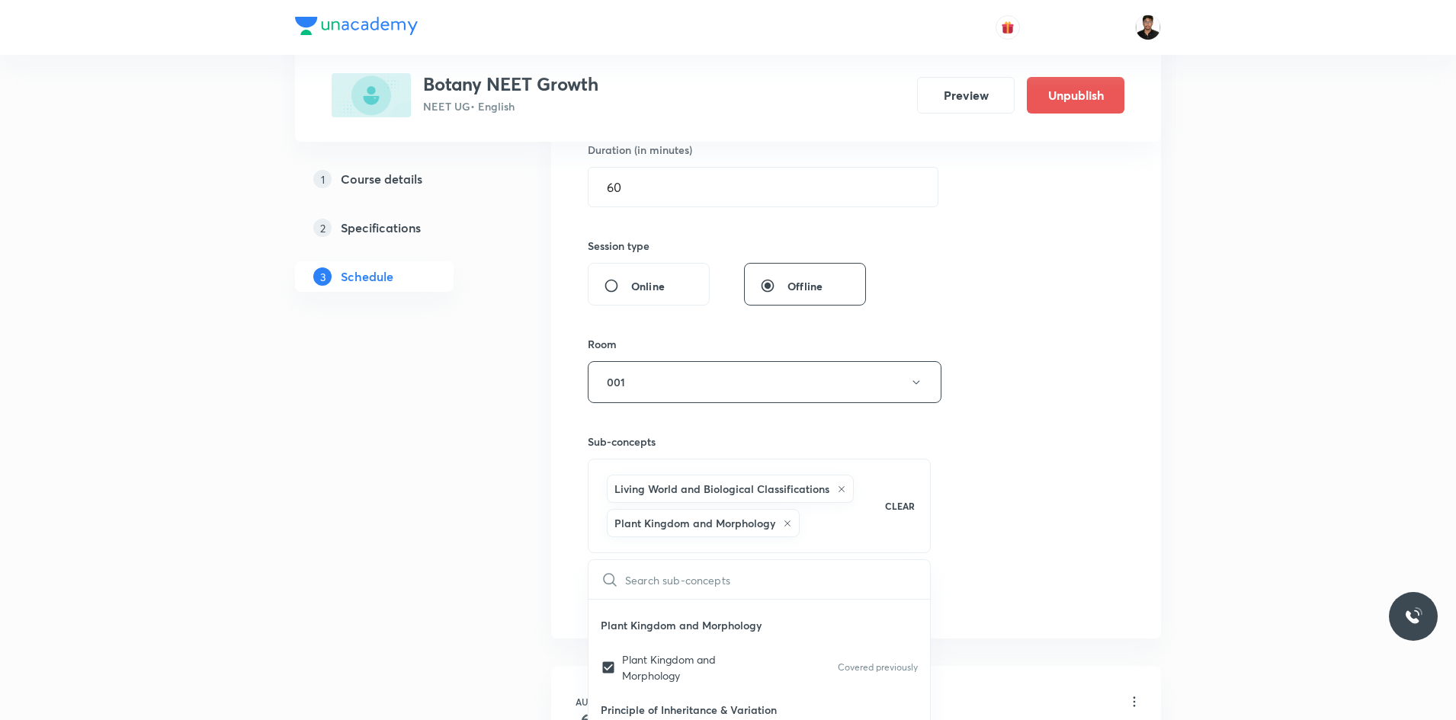
scroll to position [0, 0]
click at [613, 658] on input "checkbox" at bounding box center [611, 659] width 21 height 32
checkbox input "false"
checkbox input "true"
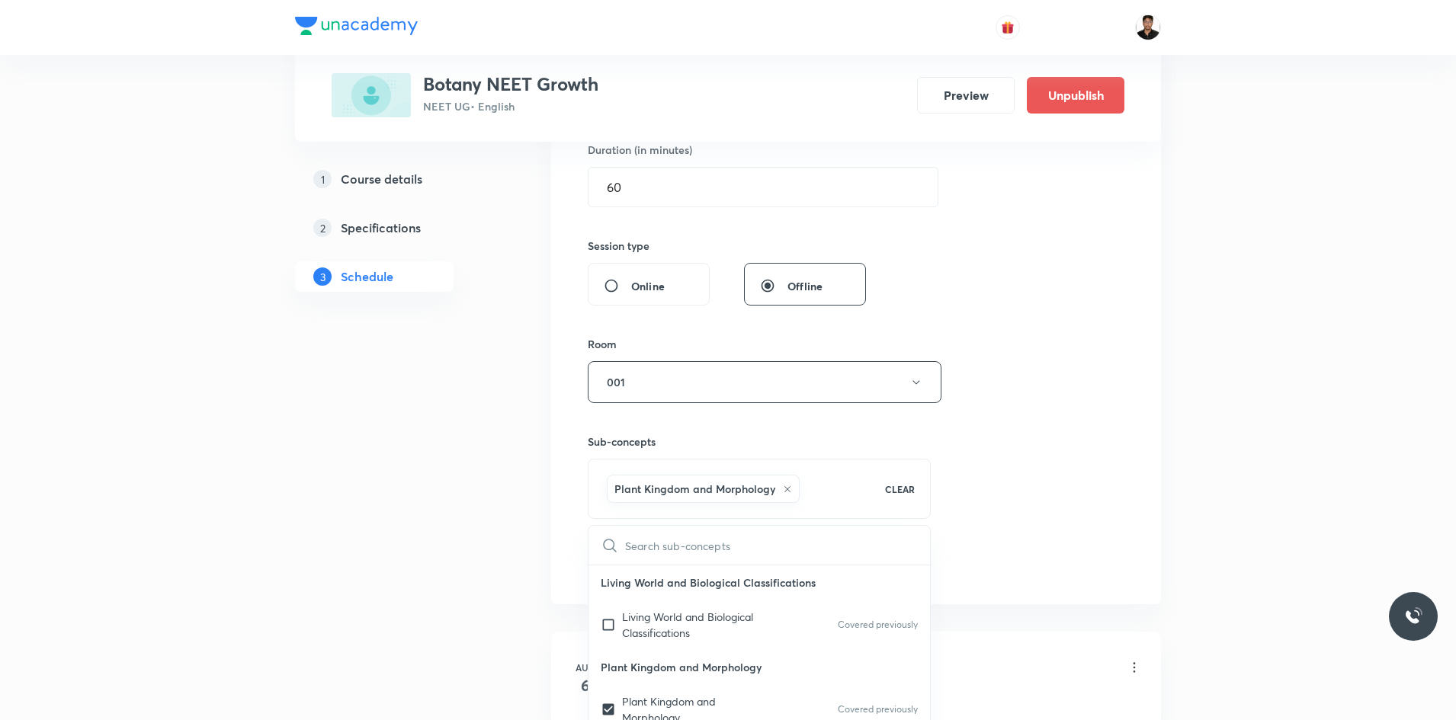
click at [1036, 522] on div "Session 6 Live class Session title 13/99 Plant Kingdom ​ Schedule for Sep 2, 20…" at bounding box center [856, 213] width 537 height 733
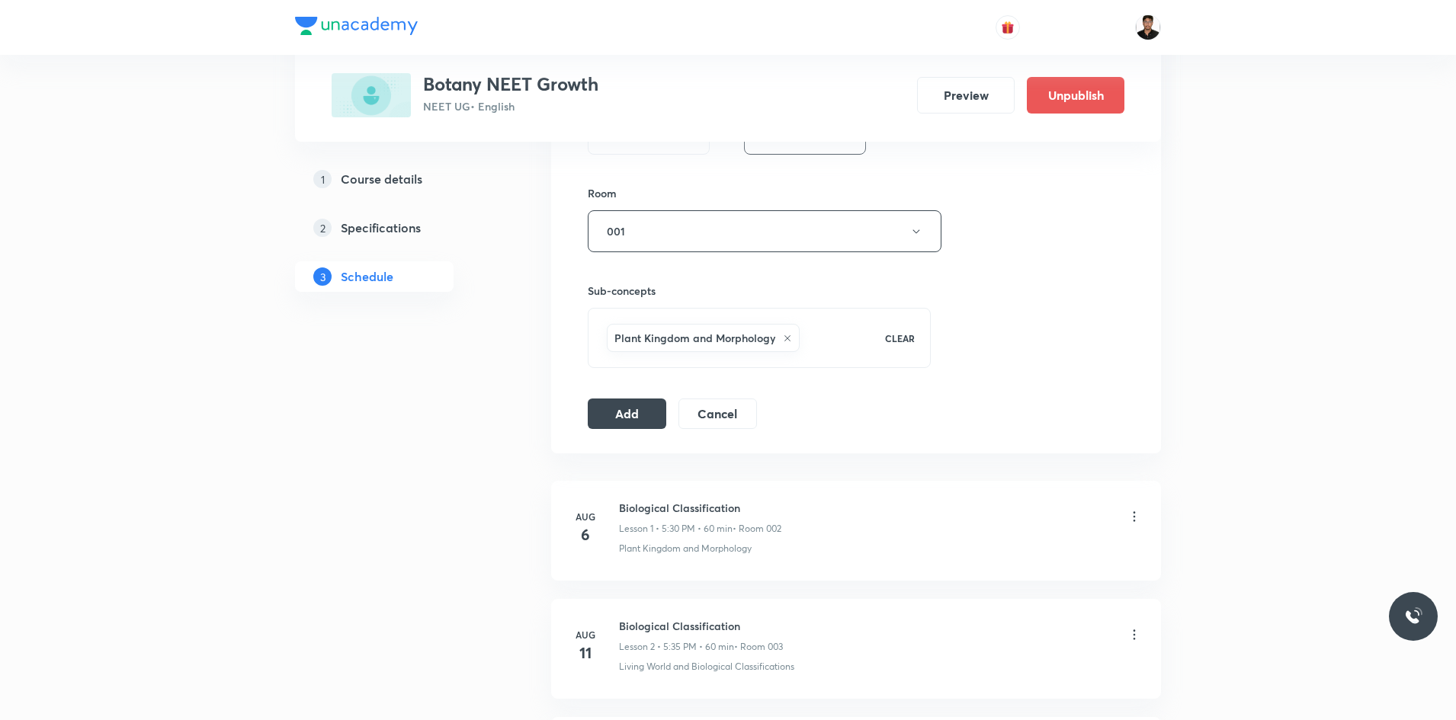
scroll to position [635, 0]
click at [613, 410] on button "Add" at bounding box center [627, 411] width 78 height 30
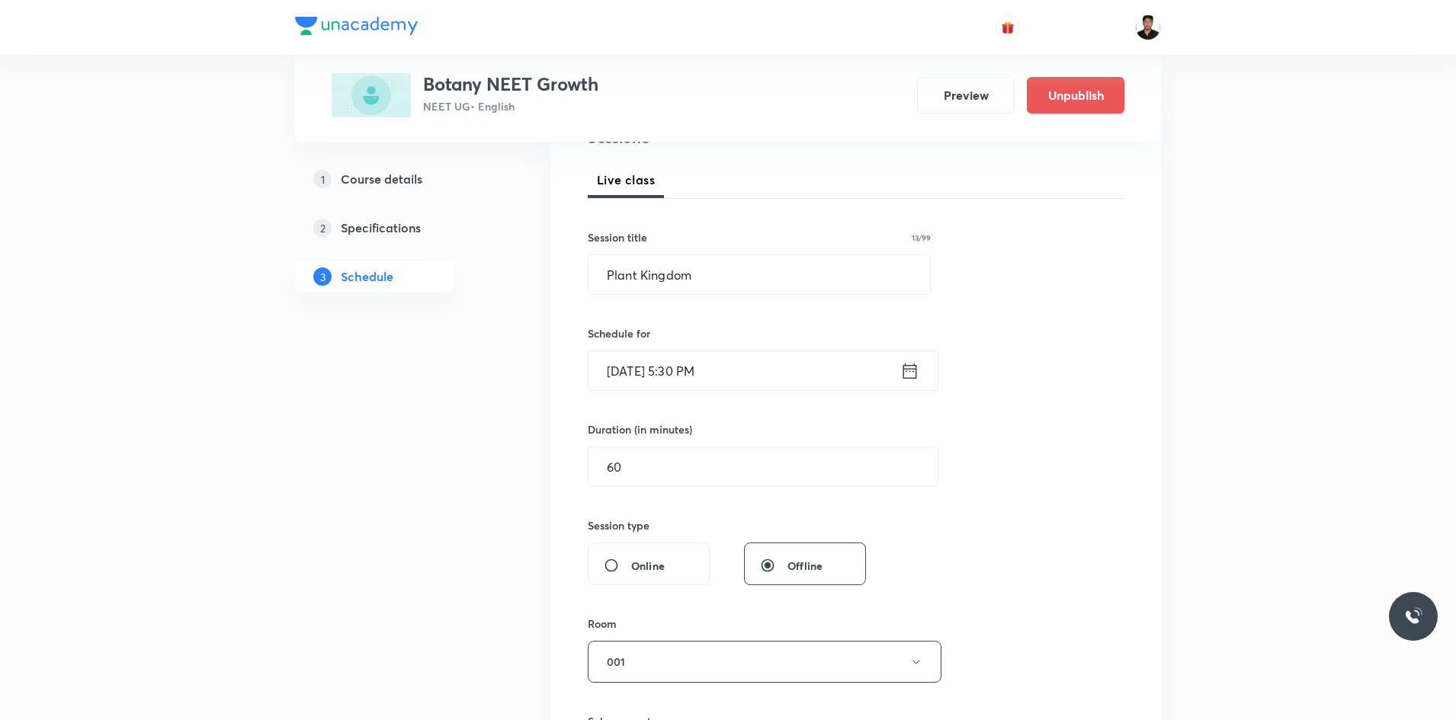
scroll to position [195, 0]
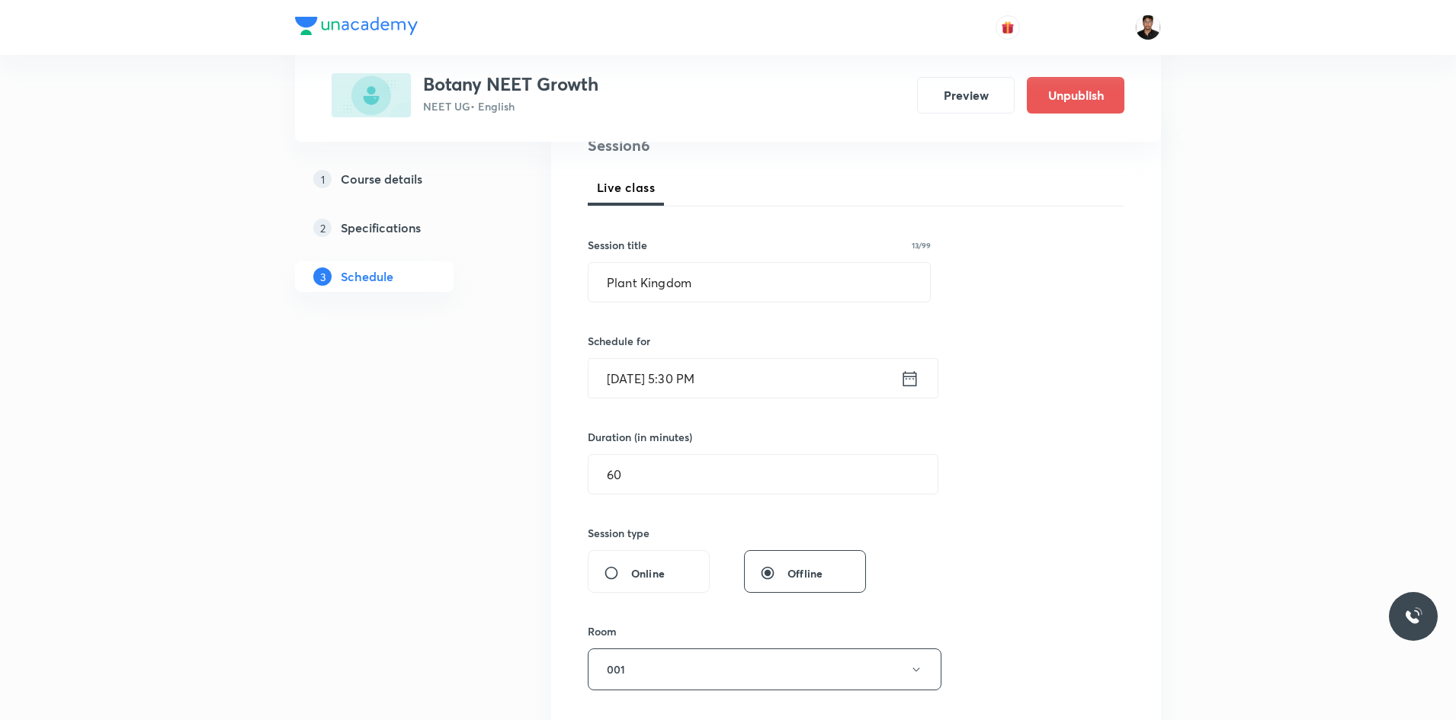
click at [907, 380] on icon at bounding box center [909, 378] width 19 height 21
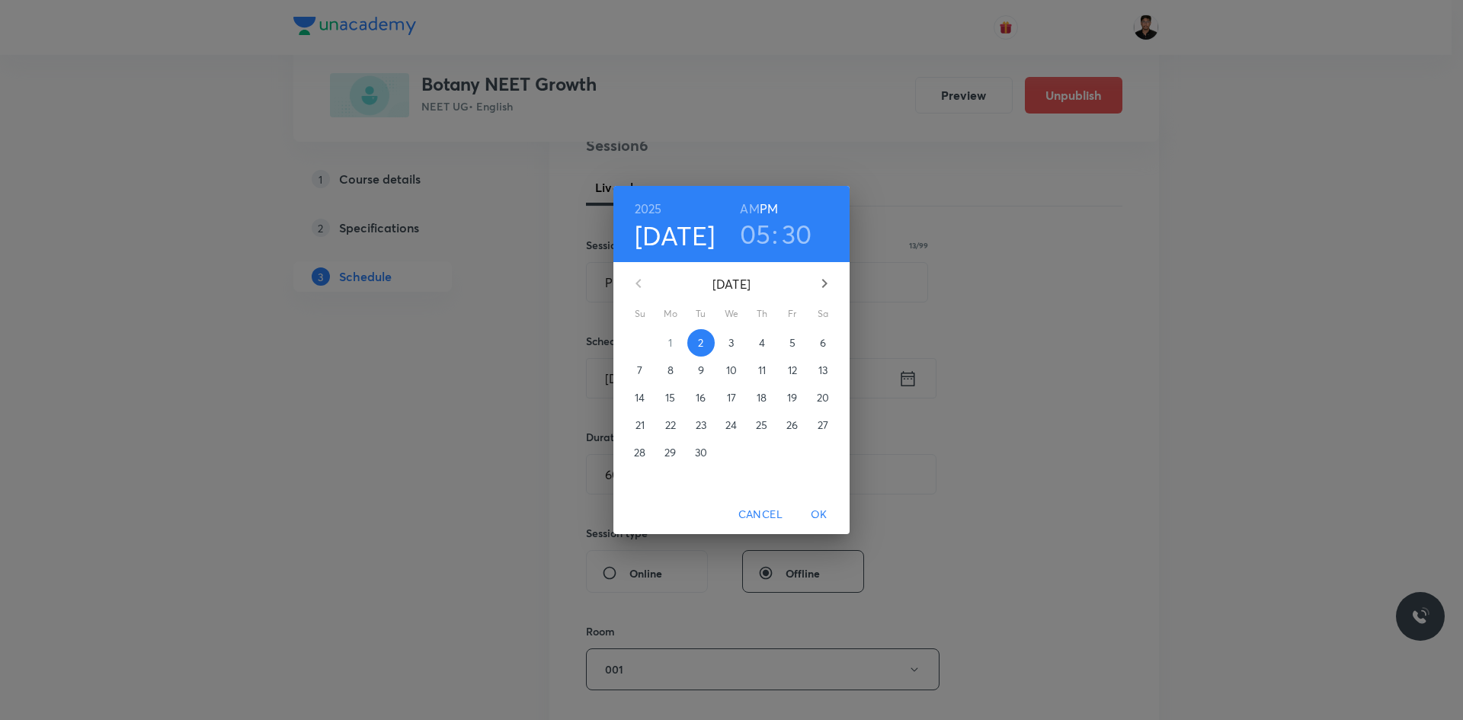
click at [735, 344] on span "3" at bounding box center [731, 342] width 27 height 15
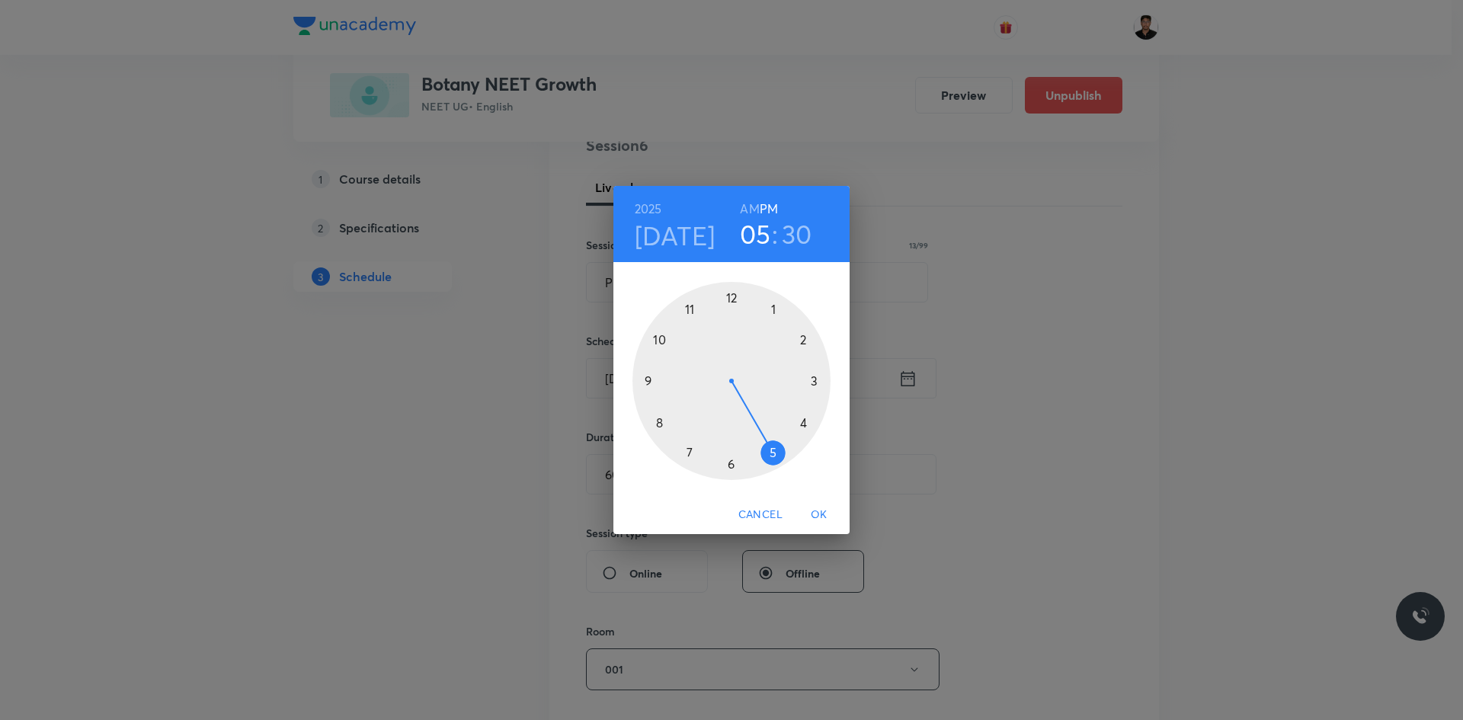
click at [797, 235] on h3 "30" at bounding box center [797, 234] width 30 height 32
click at [813, 519] on span "OK" at bounding box center [819, 514] width 37 height 19
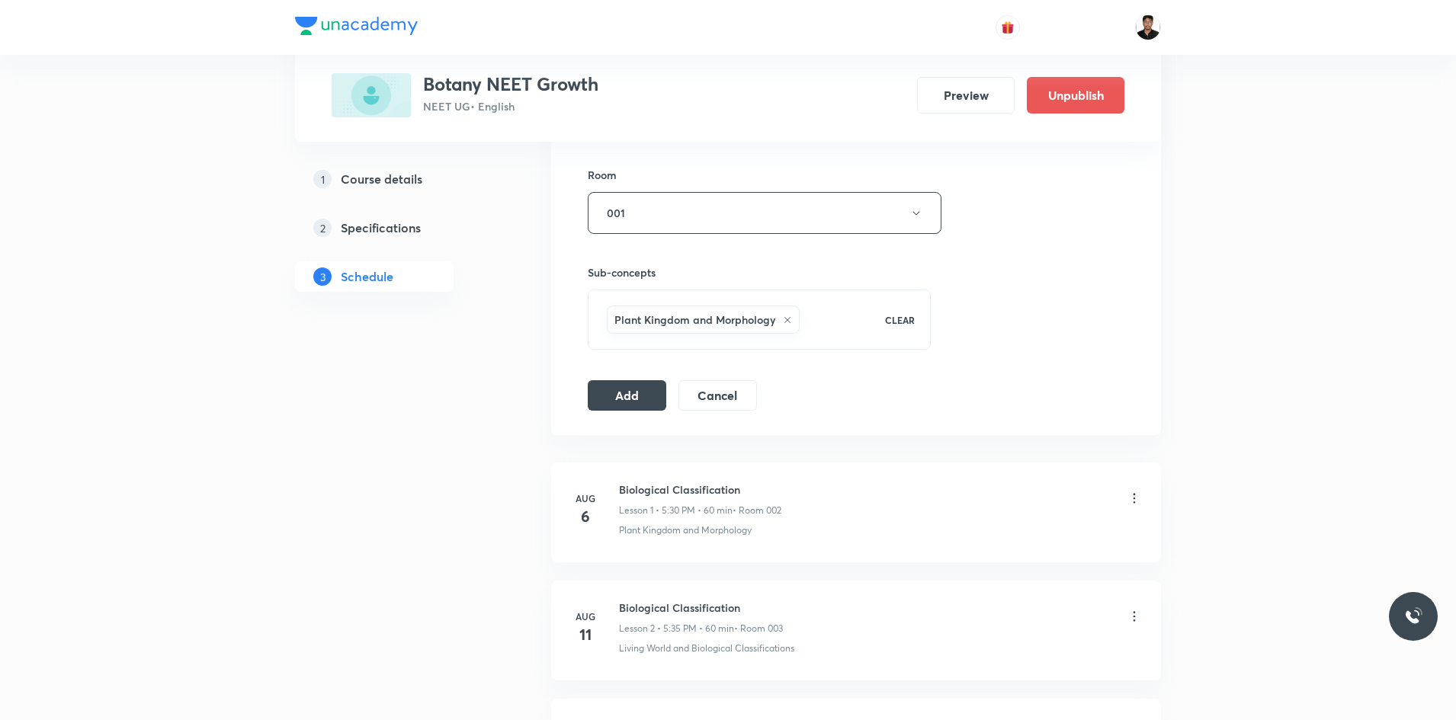
scroll to position [652, 0]
click at [629, 400] on button "Add" at bounding box center [627, 393] width 78 height 30
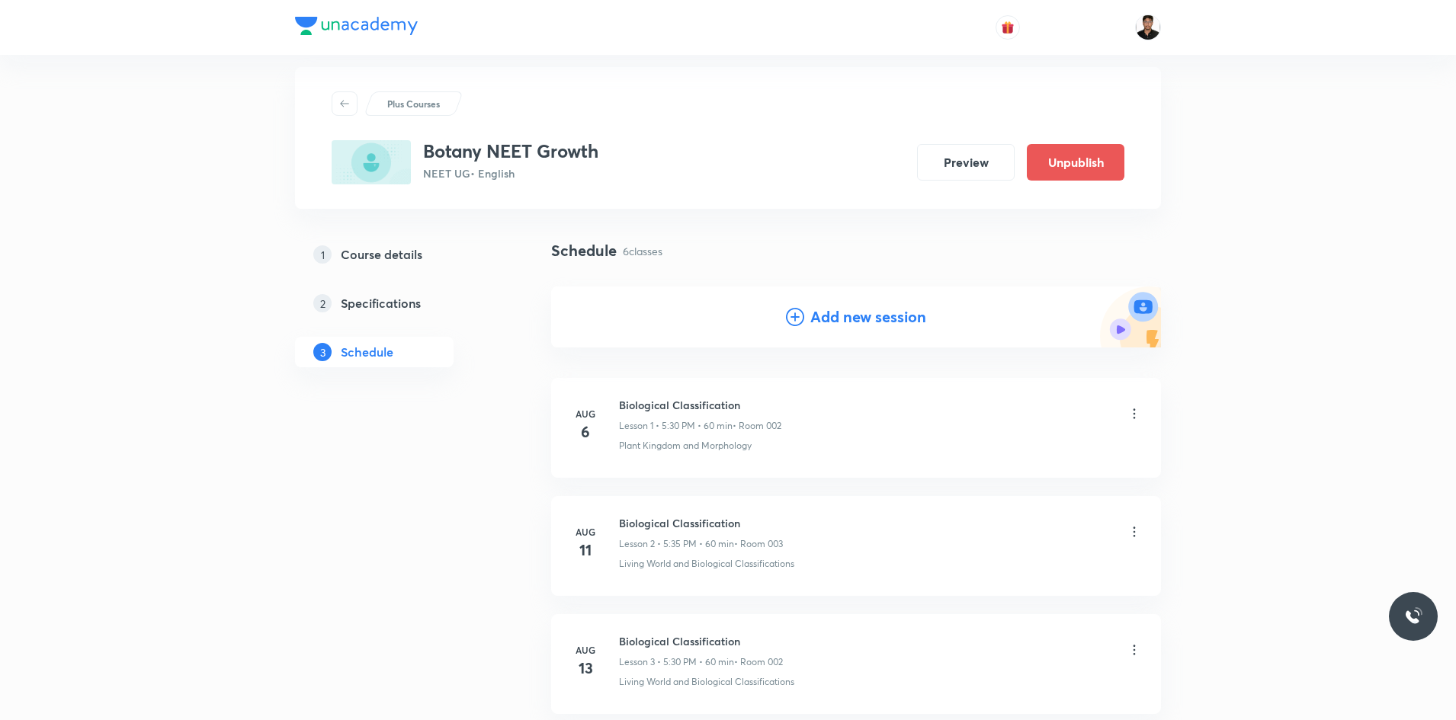
scroll to position [0, 0]
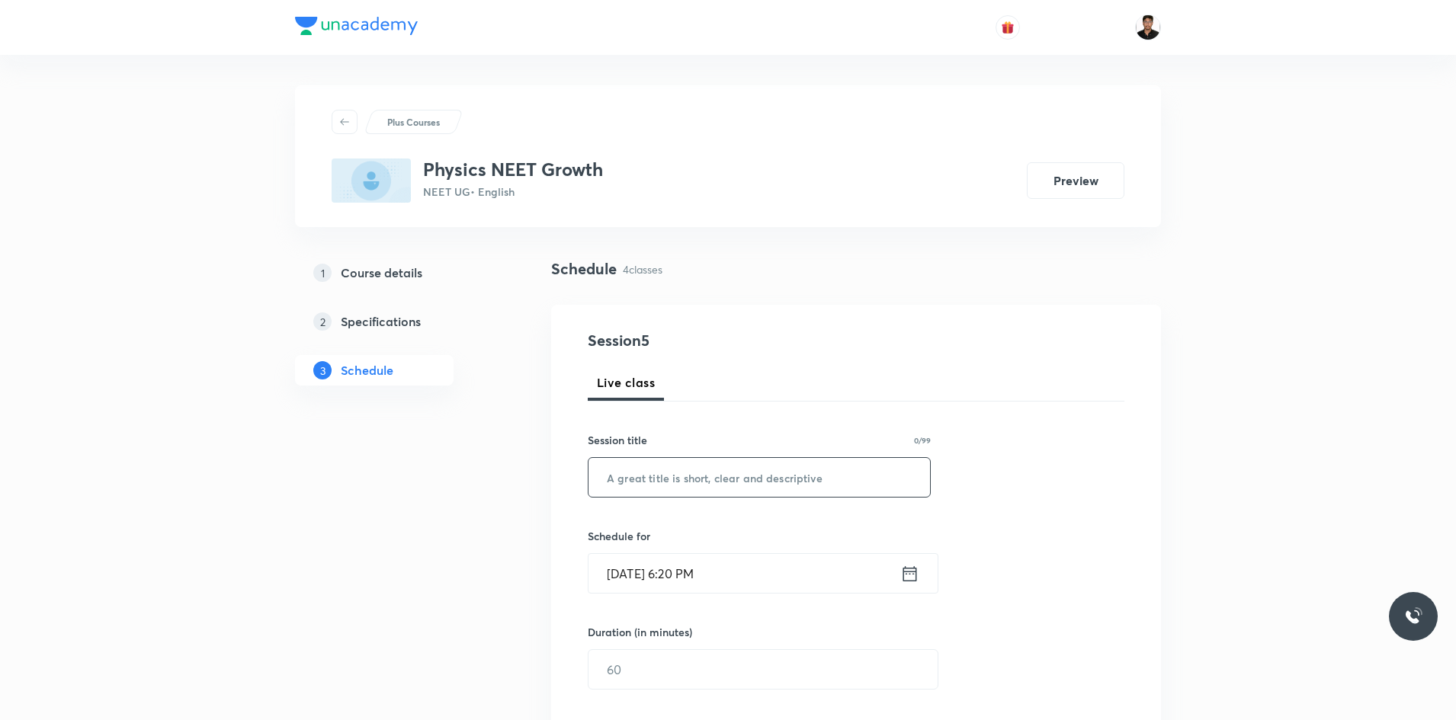
click at [639, 488] on input "text" at bounding box center [758, 477] width 341 height 39
type input "Work, Energy and Power"
click at [908, 575] on icon at bounding box center [909, 573] width 19 height 21
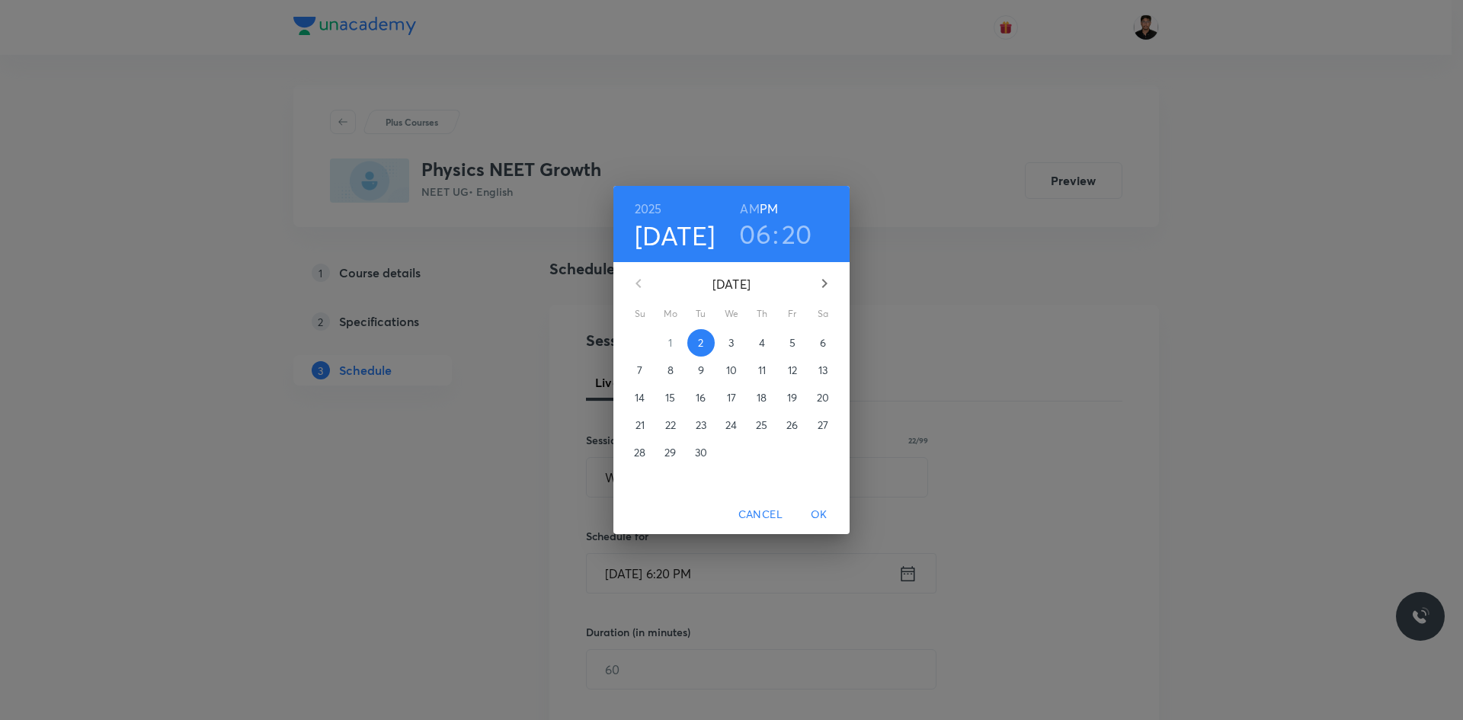
click at [732, 341] on p "3" at bounding box center [731, 342] width 5 height 15
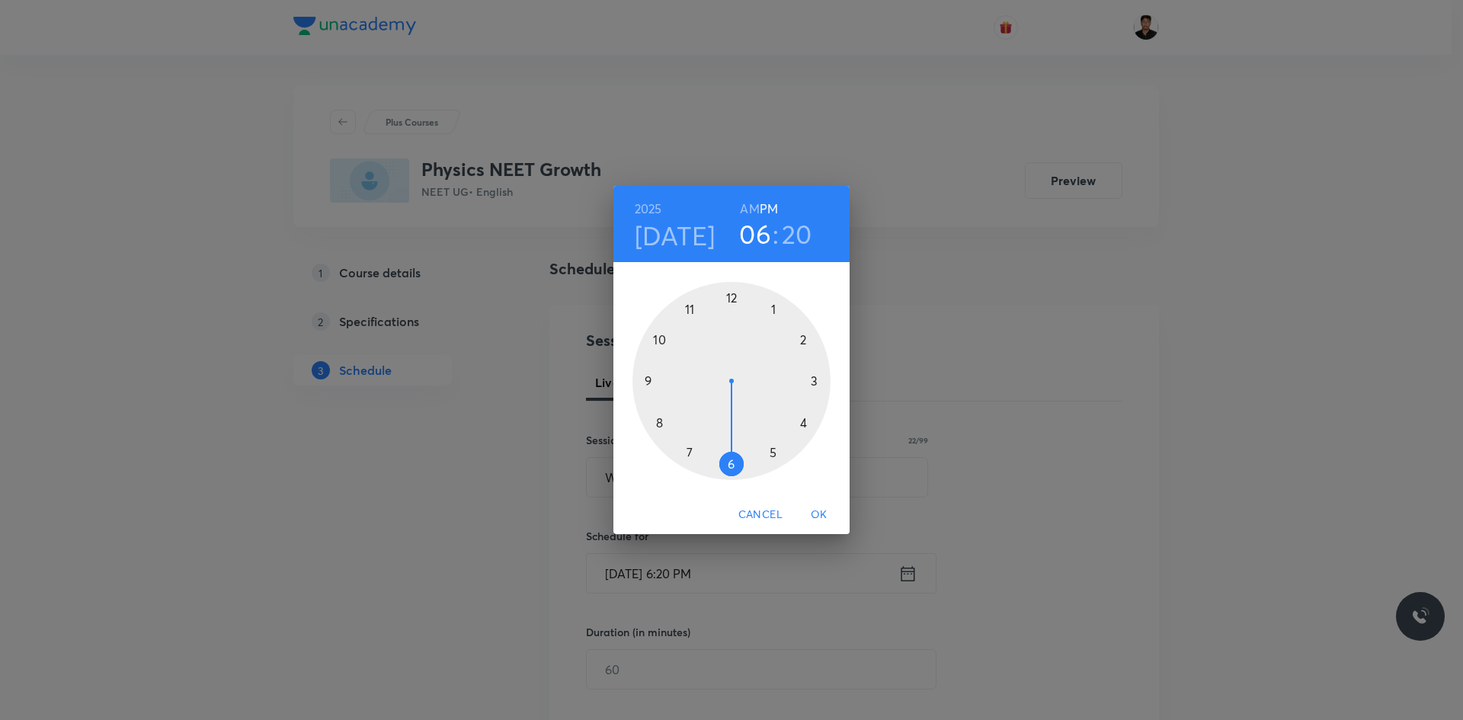
click at [789, 229] on h3 "20" at bounding box center [797, 234] width 30 height 32
click at [731, 467] on div at bounding box center [732, 381] width 198 height 198
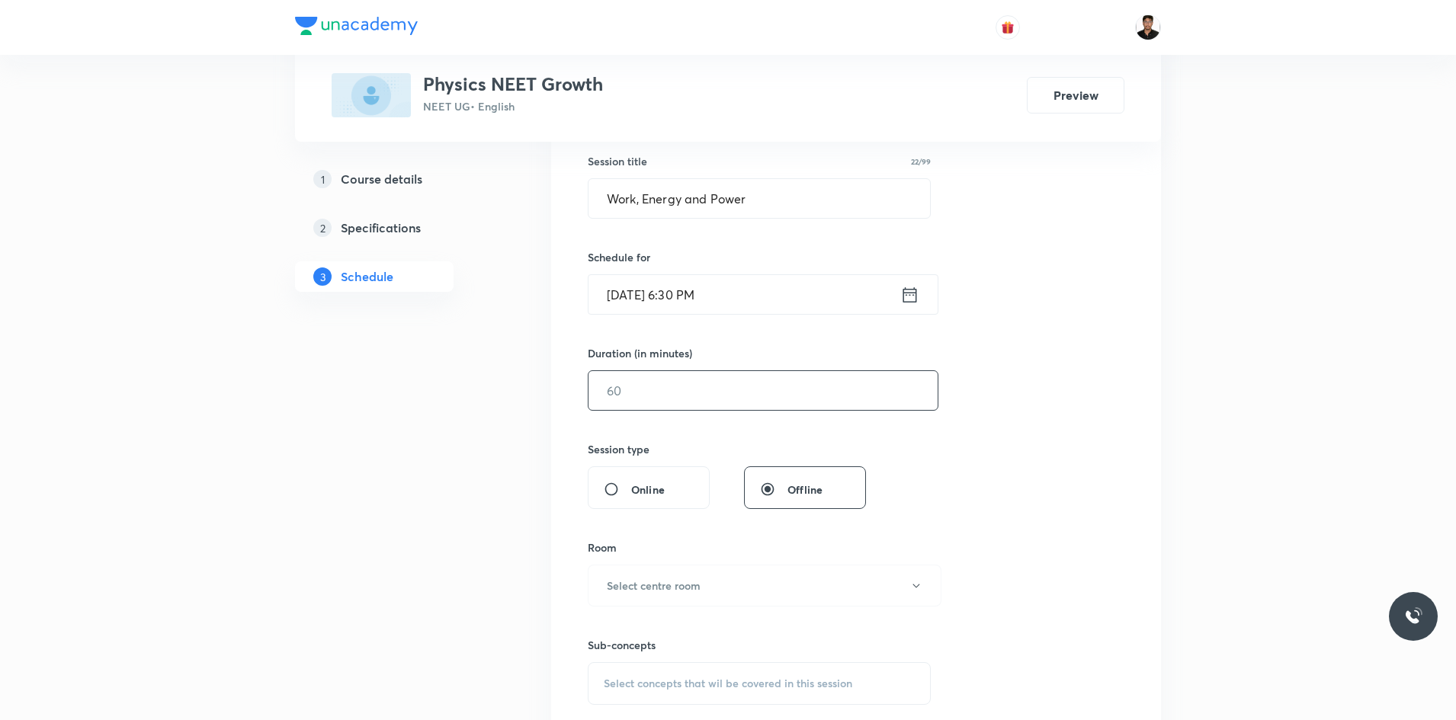
scroll to position [305, 0]
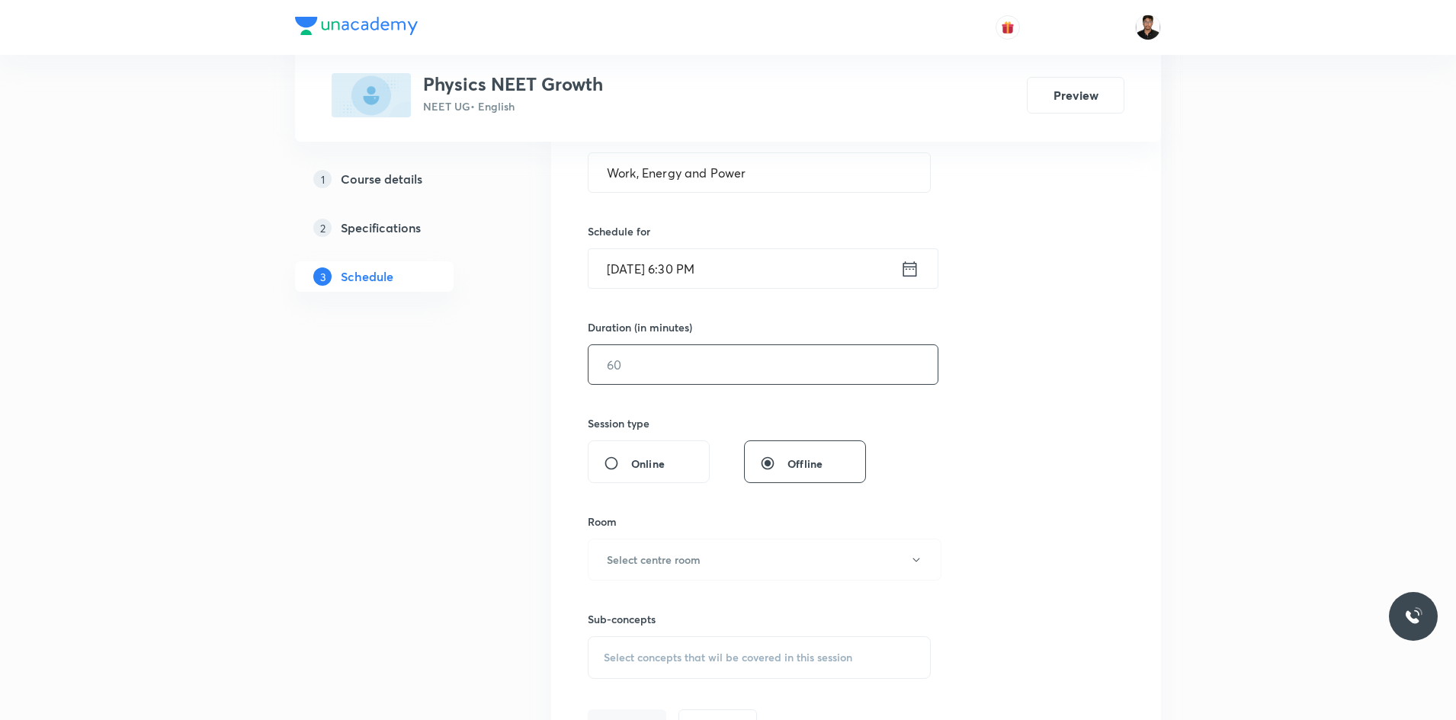
click at [650, 368] on input "text" at bounding box center [762, 364] width 349 height 39
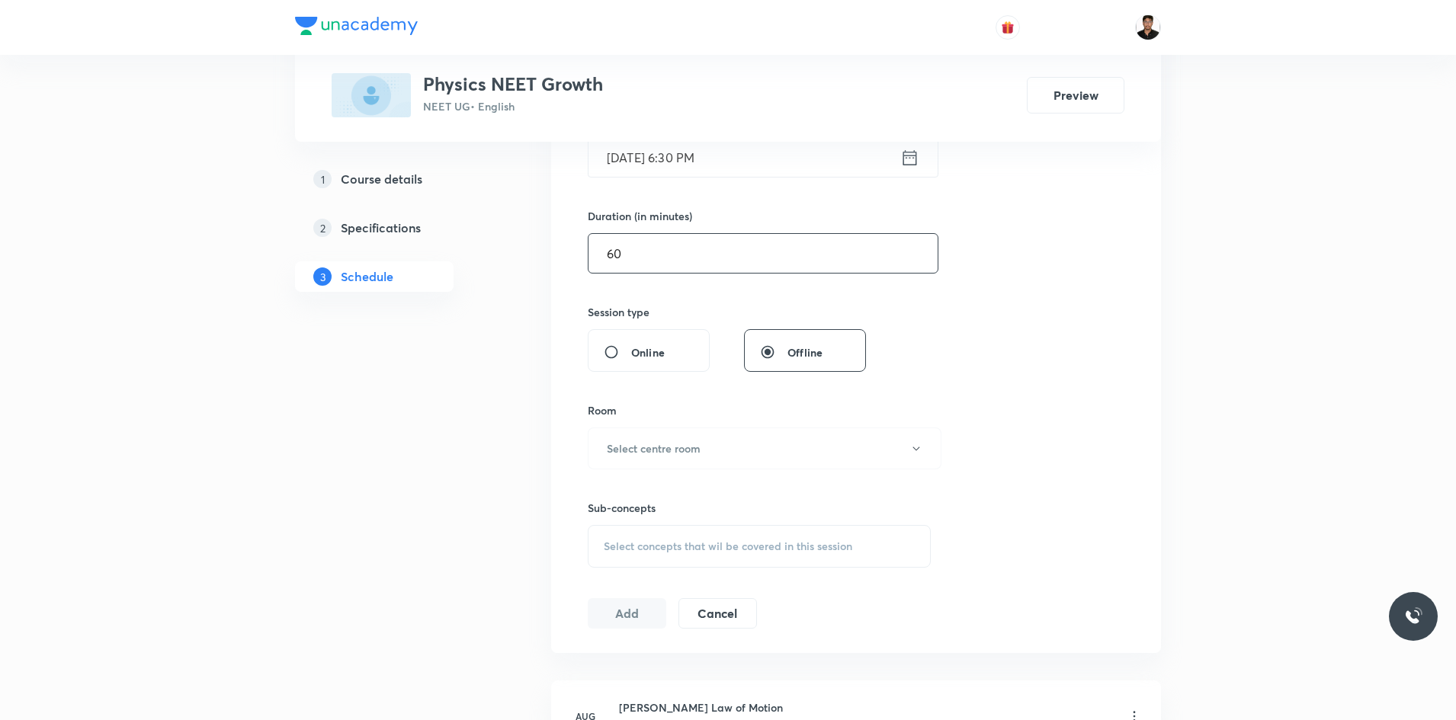
scroll to position [533, 0]
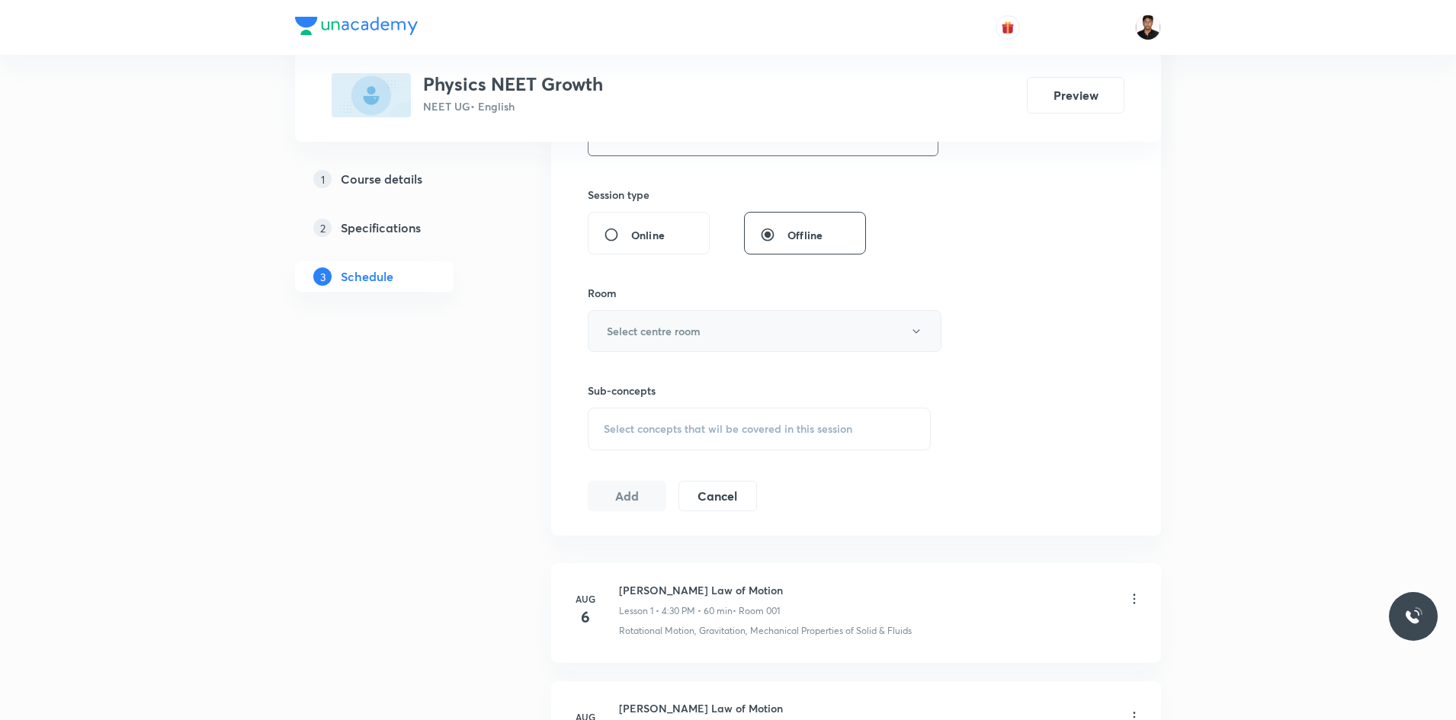
type input "60"
click at [639, 326] on h6 "Select centre room" at bounding box center [654, 331] width 94 height 16
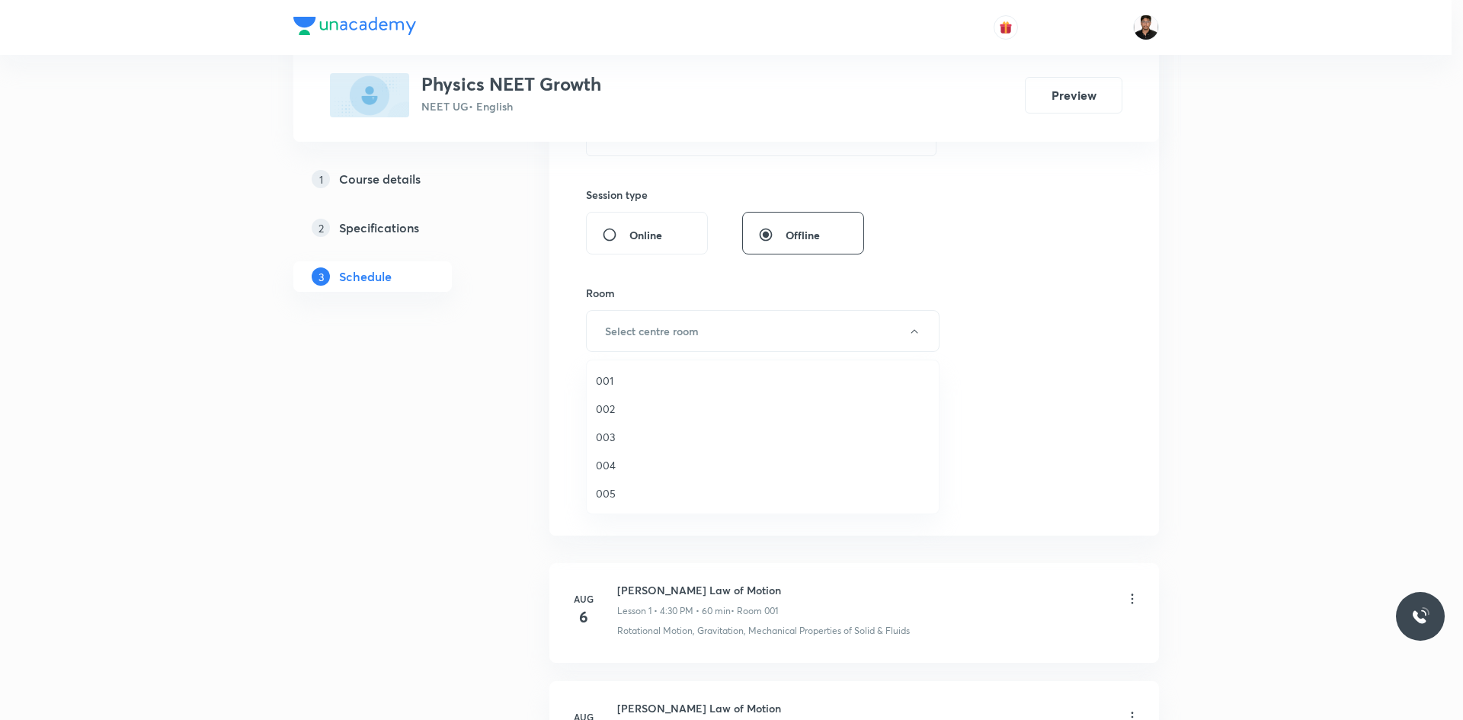
click at [625, 381] on span "001" at bounding box center [763, 381] width 334 height 16
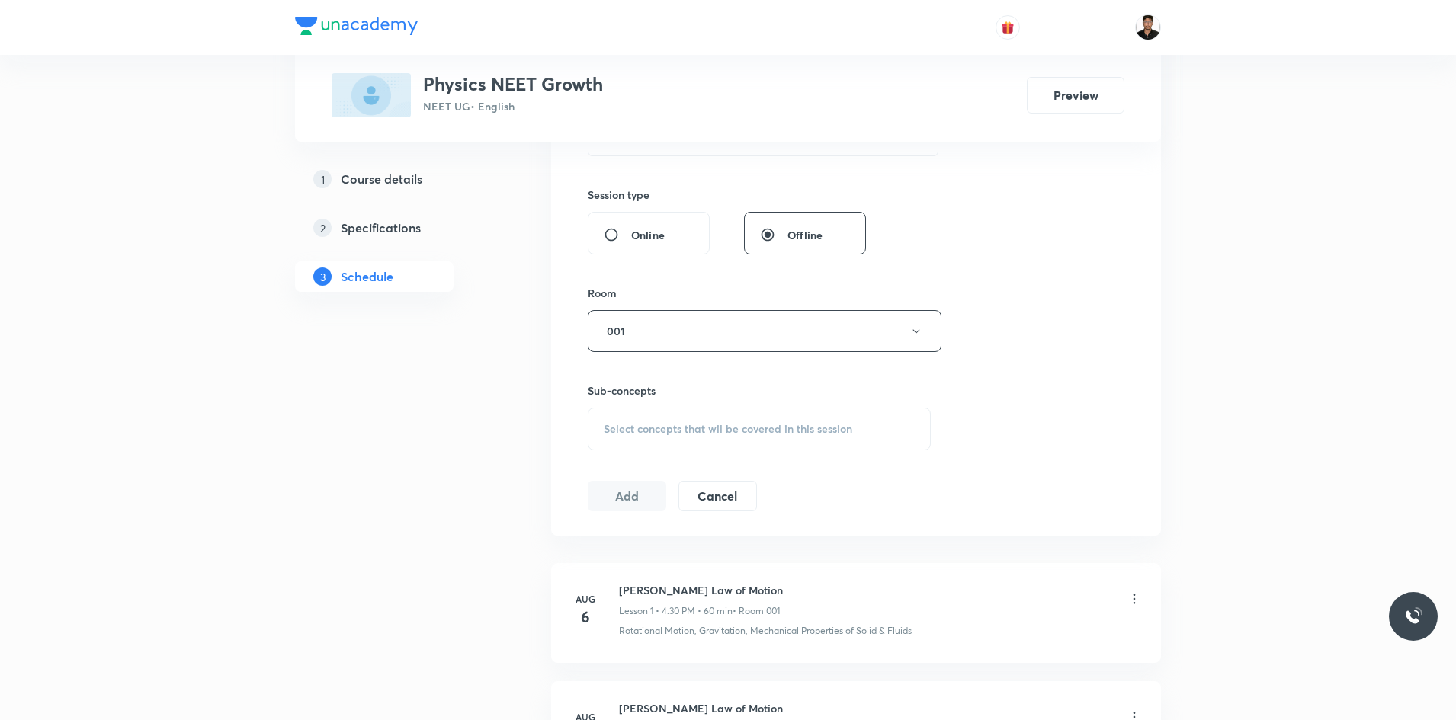
click at [627, 420] on div "Select concepts that wil be covered in this session" at bounding box center [759, 429] width 343 height 43
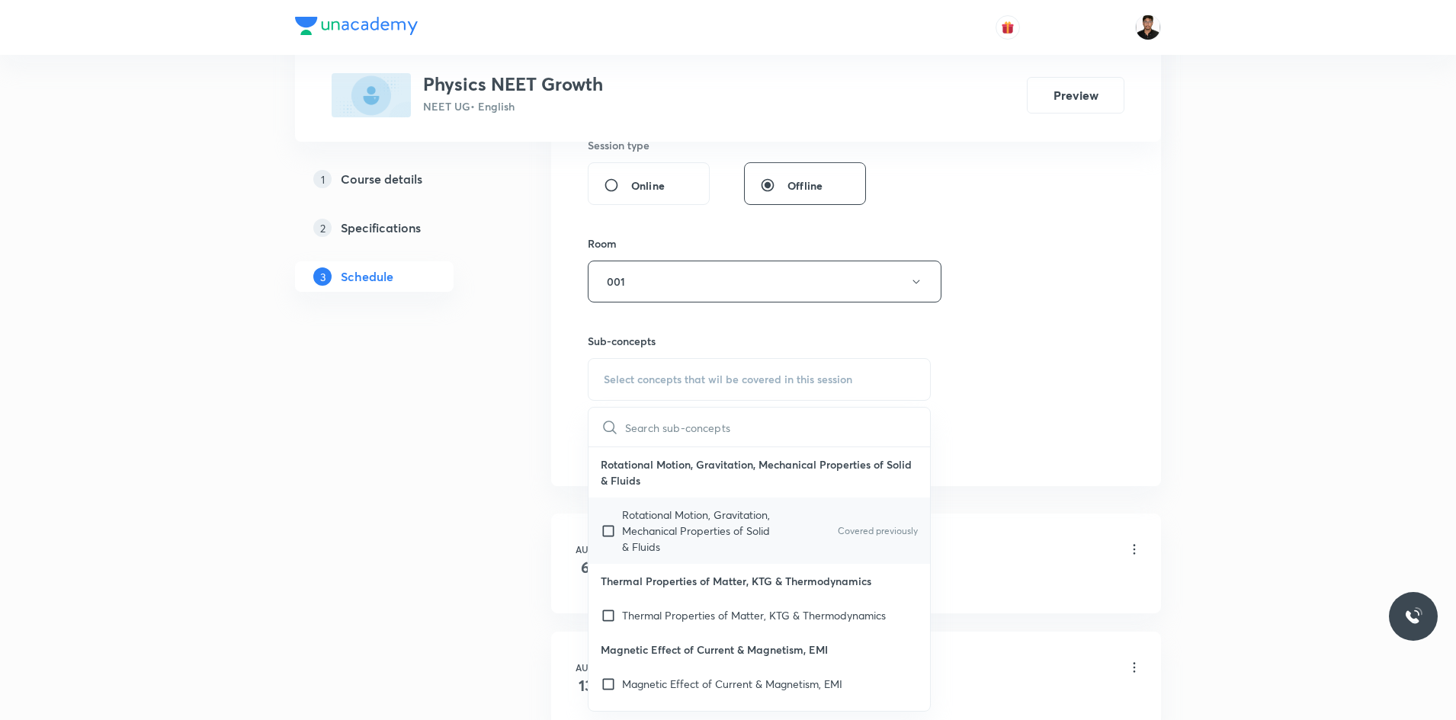
scroll to position [610, 0]
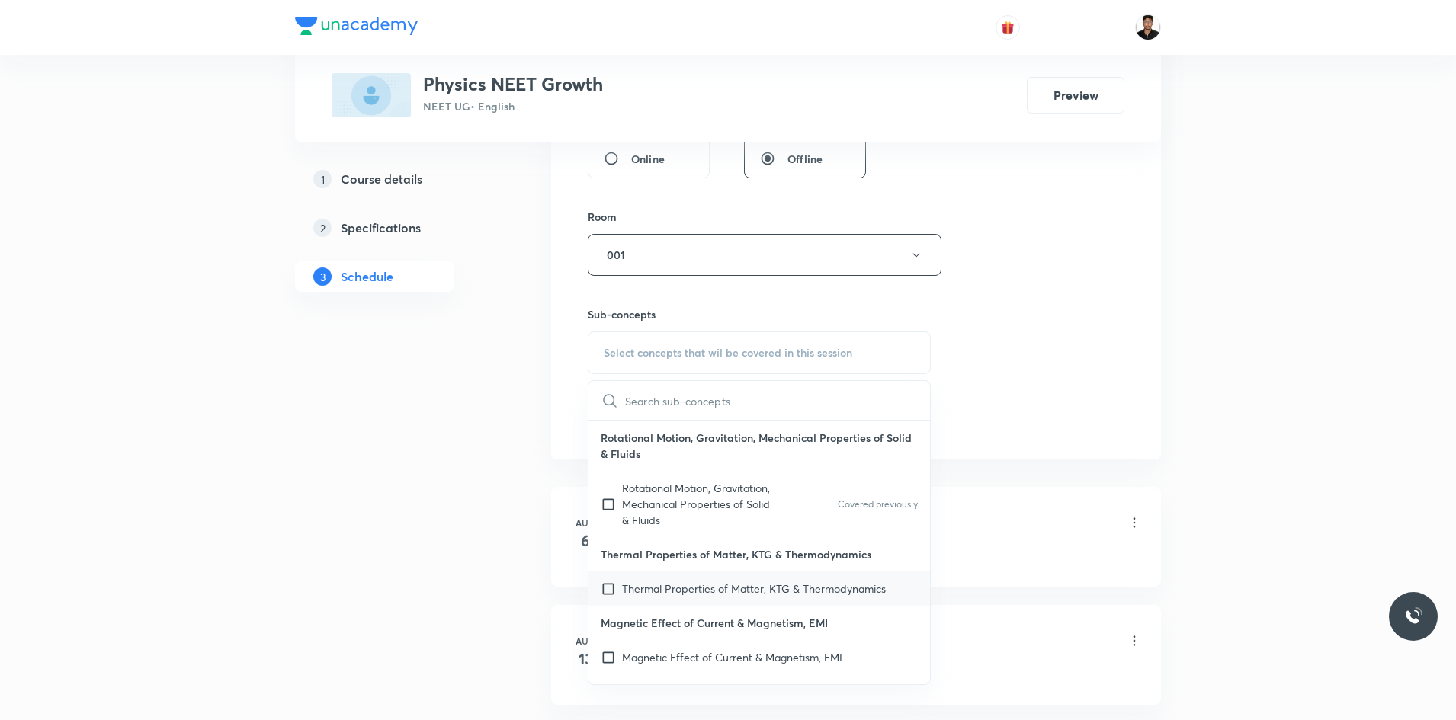
click at [603, 591] on input "checkbox" at bounding box center [611, 589] width 21 height 16
checkbox input "true"
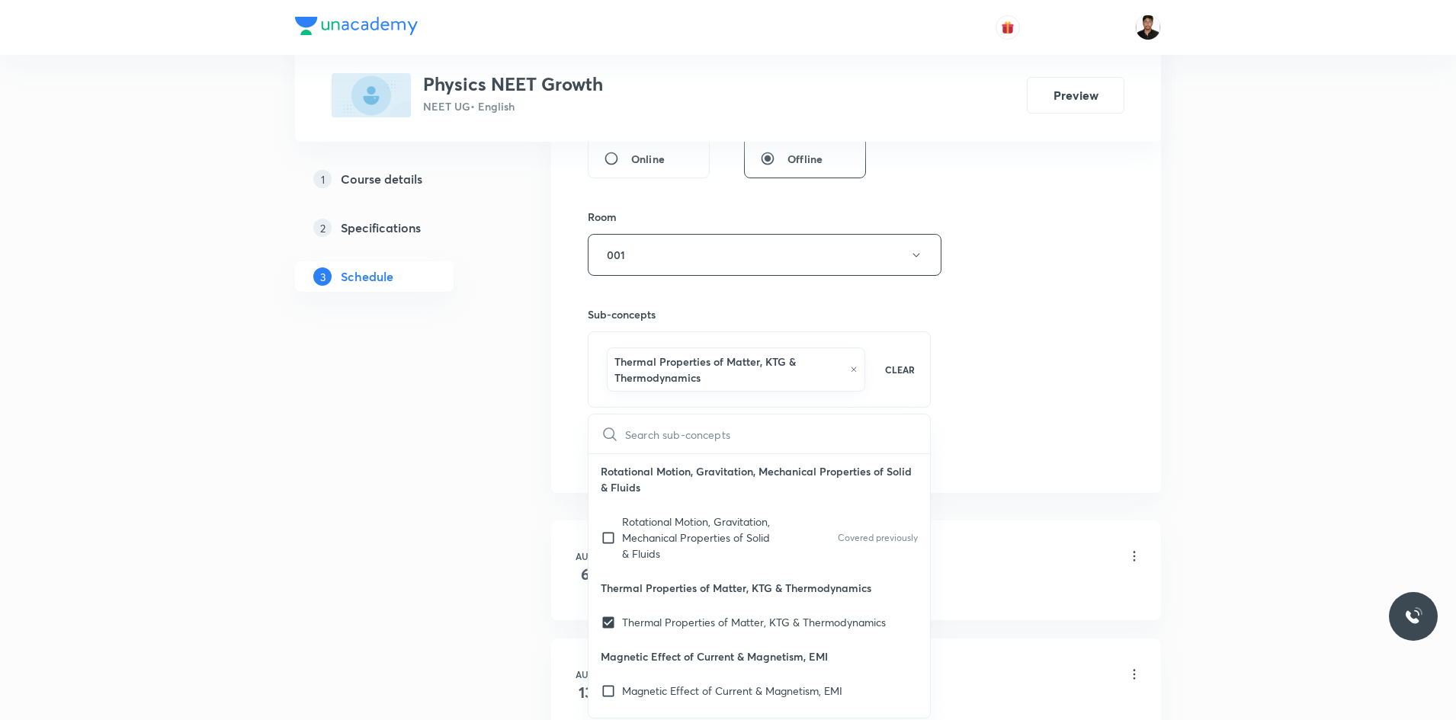
click at [454, 537] on div "1 Course details 2 Specifications 3 Schedule" at bounding box center [398, 369] width 207 height 1443
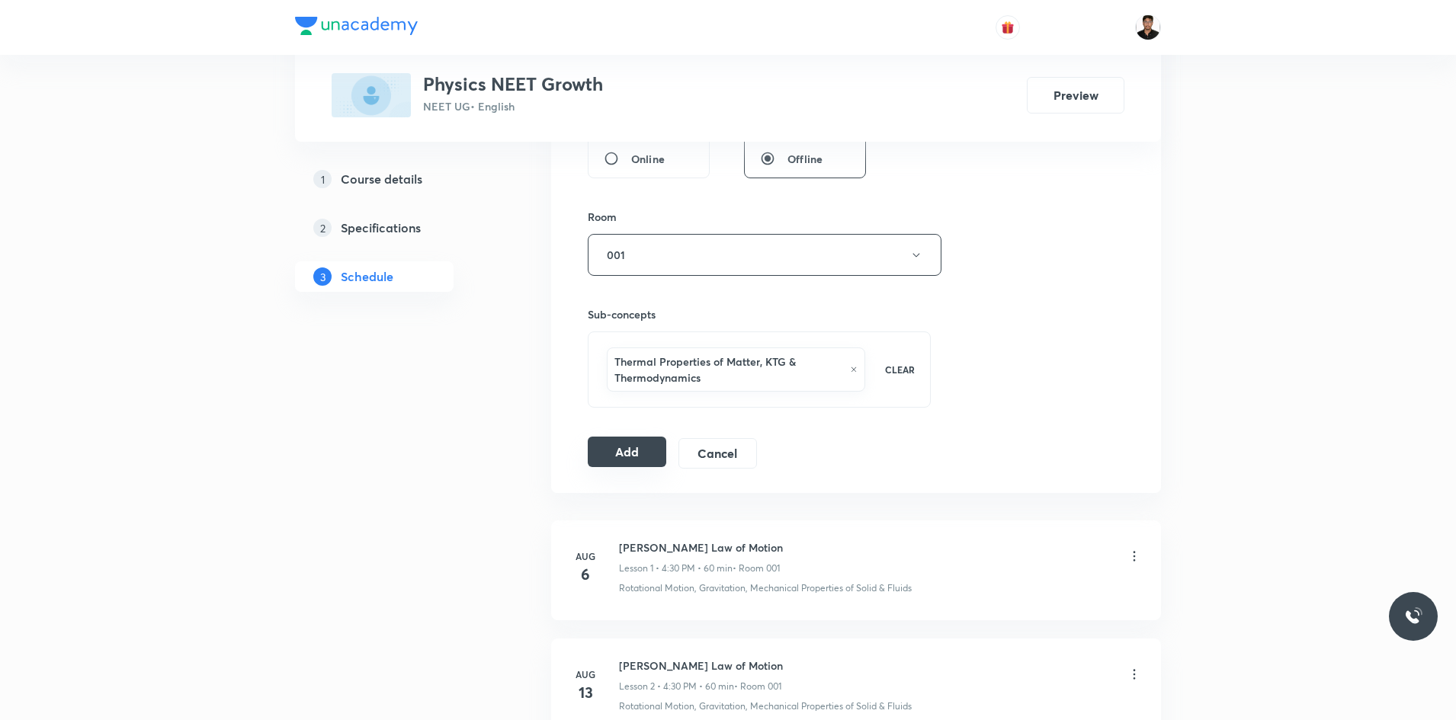
click at [639, 441] on button "Add" at bounding box center [627, 452] width 78 height 30
click at [799, 259] on button "001" at bounding box center [765, 255] width 354 height 42
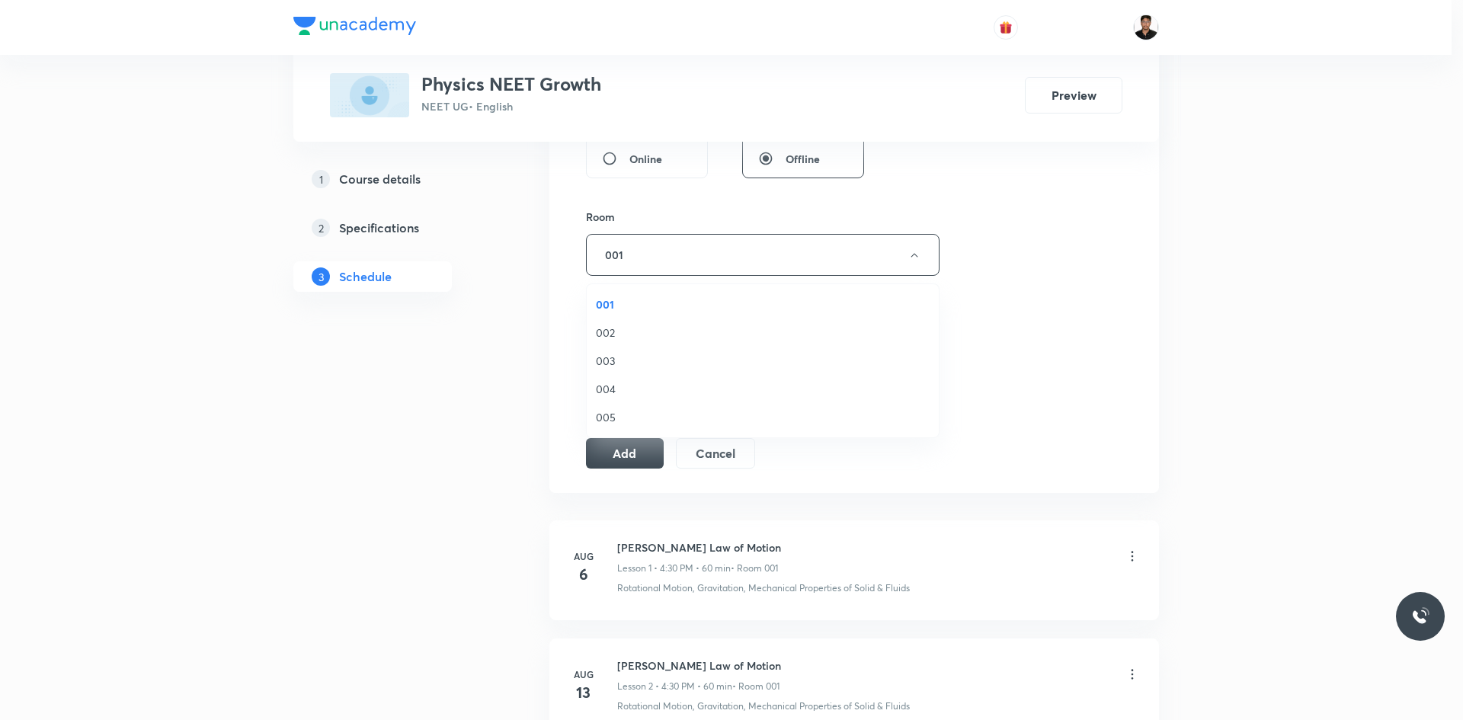
click at [623, 364] on span "003" at bounding box center [763, 361] width 334 height 16
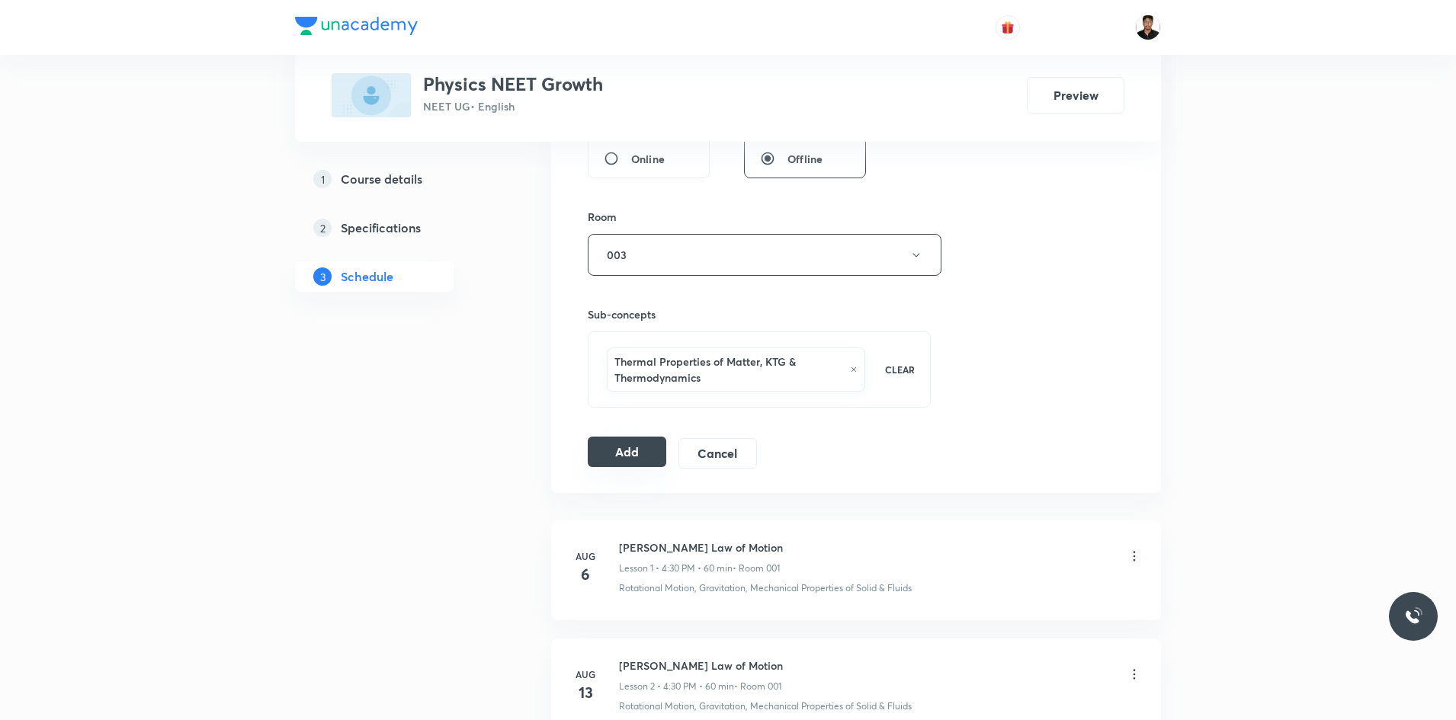
click at [633, 457] on button "Add" at bounding box center [627, 452] width 78 height 30
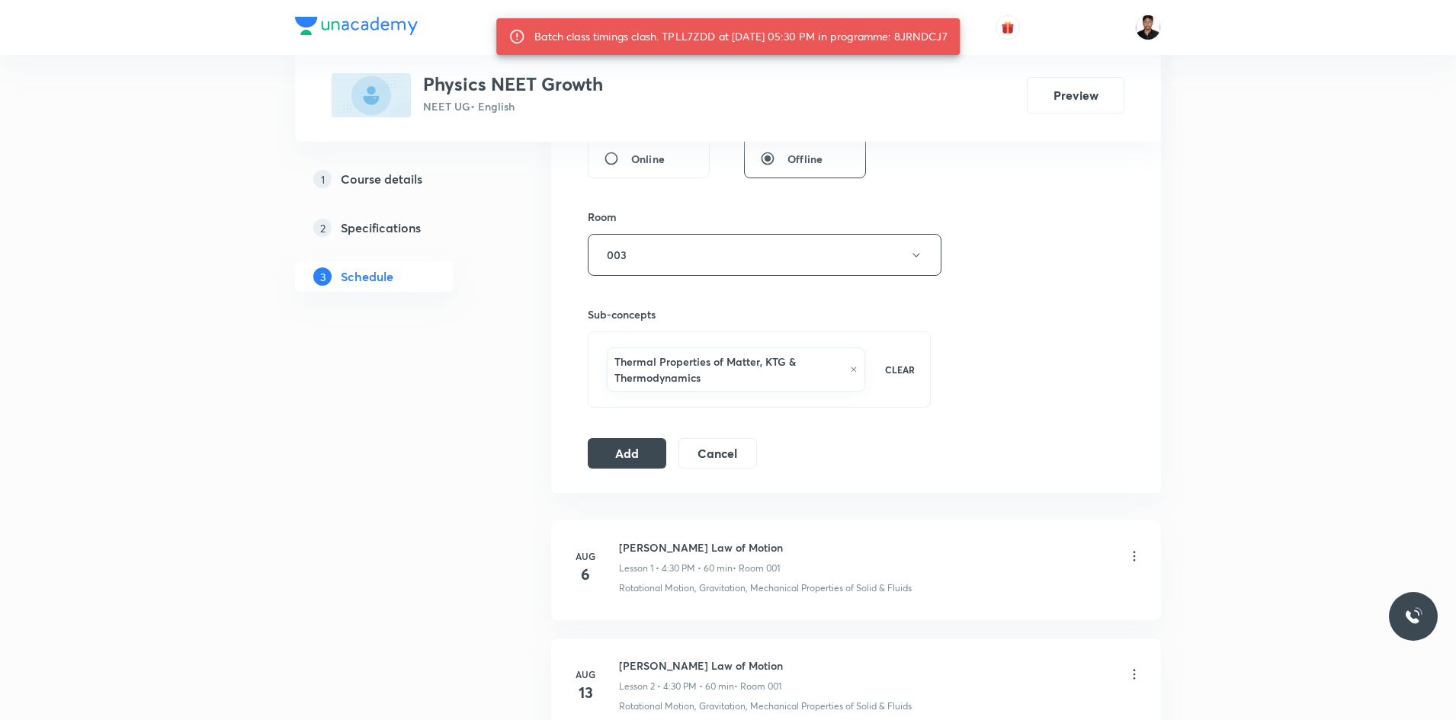
click at [495, 416] on div "1 Course details 2 Specifications 3 Schedule" at bounding box center [398, 369] width 207 height 1443
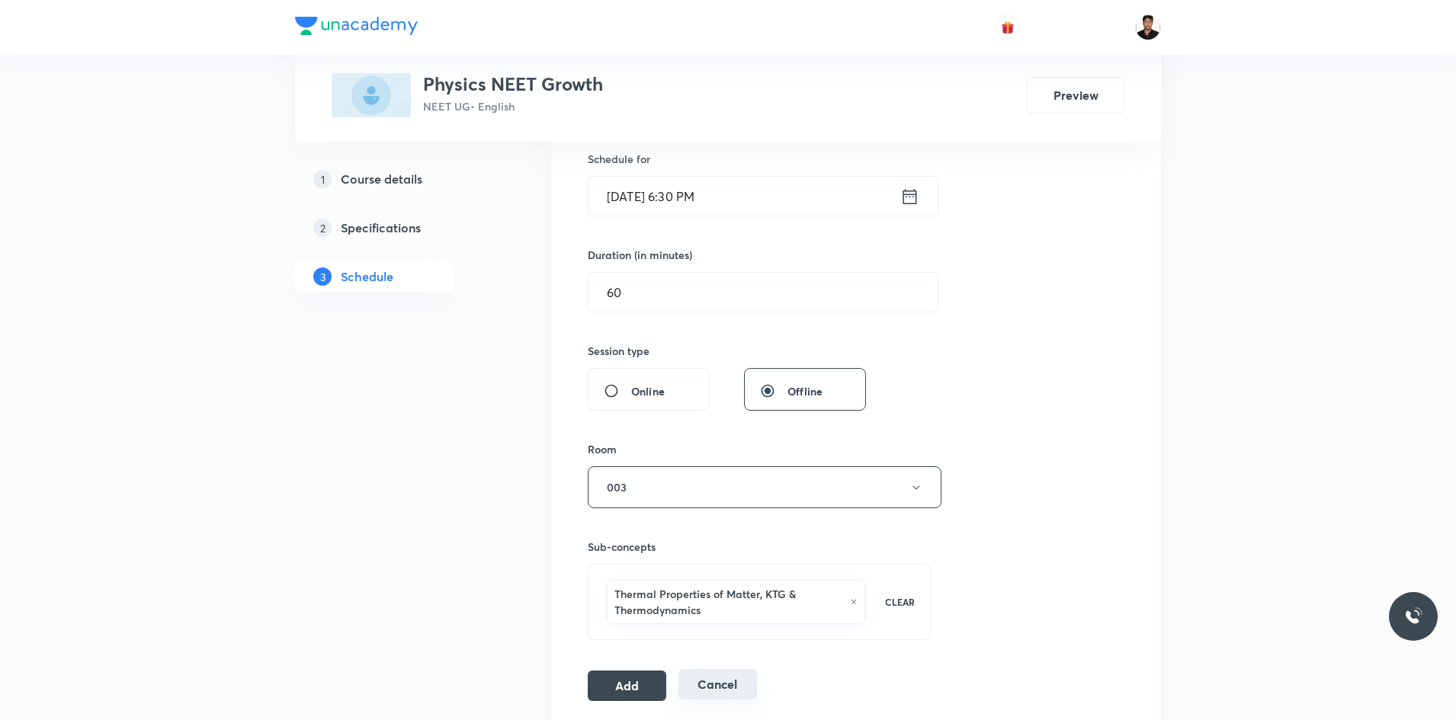
scroll to position [322, 0]
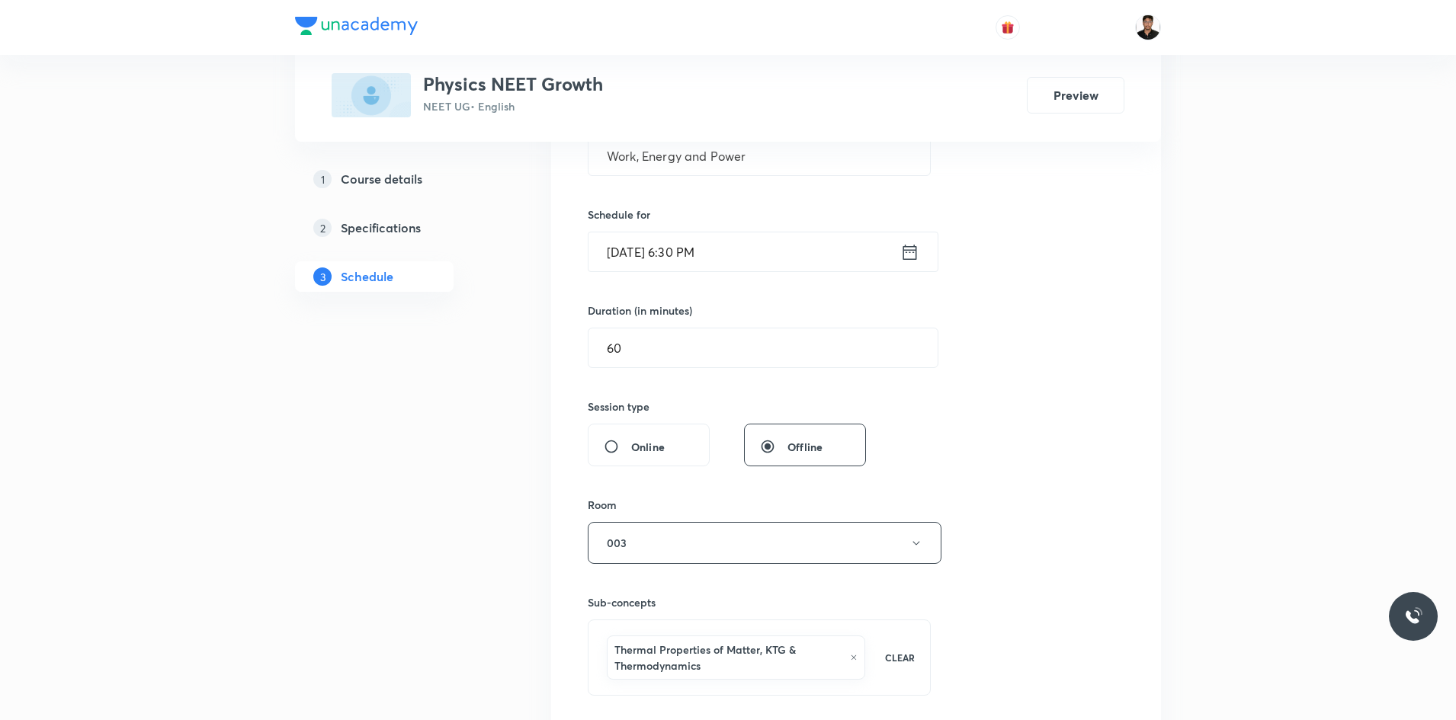
click at [907, 249] on icon at bounding box center [910, 251] width 14 height 15
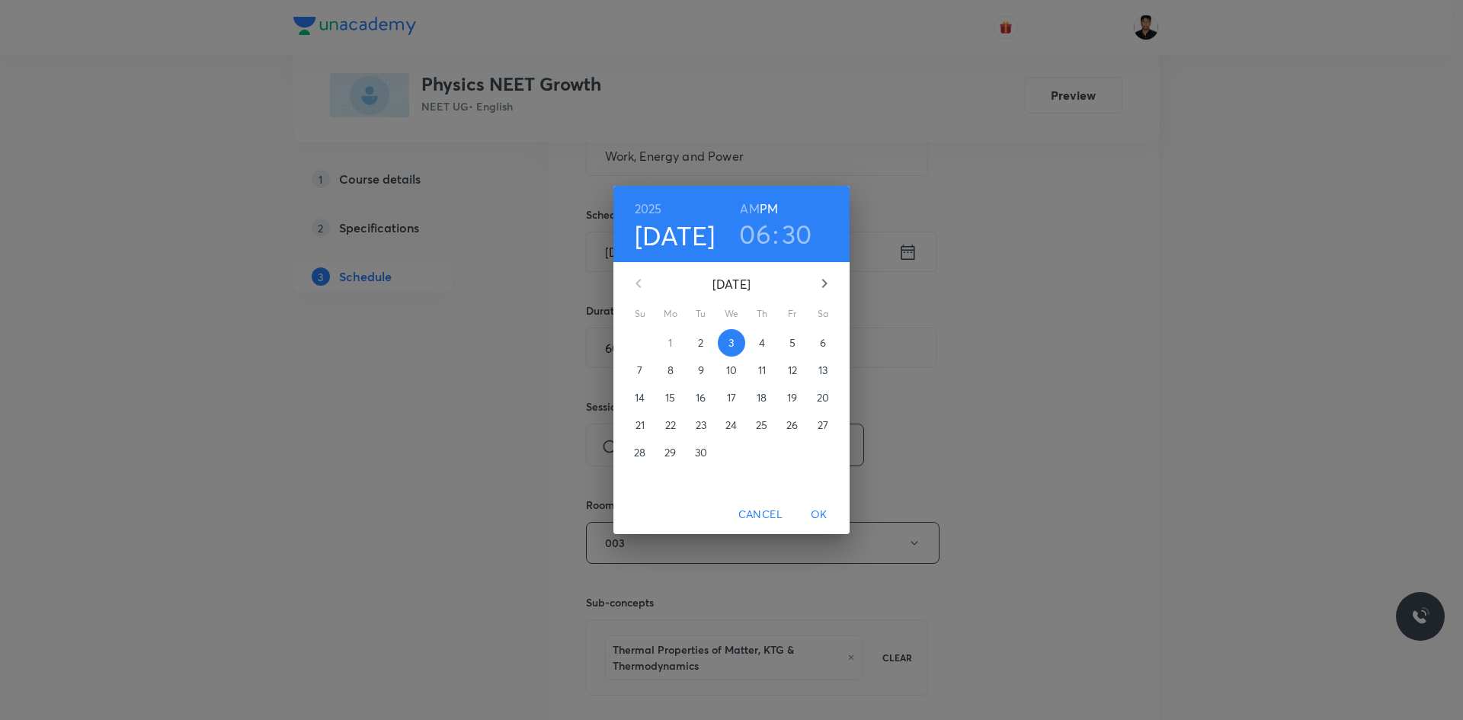
click at [750, 235] on h3 "06" at bounding box center [755, 234] width 32 height 32
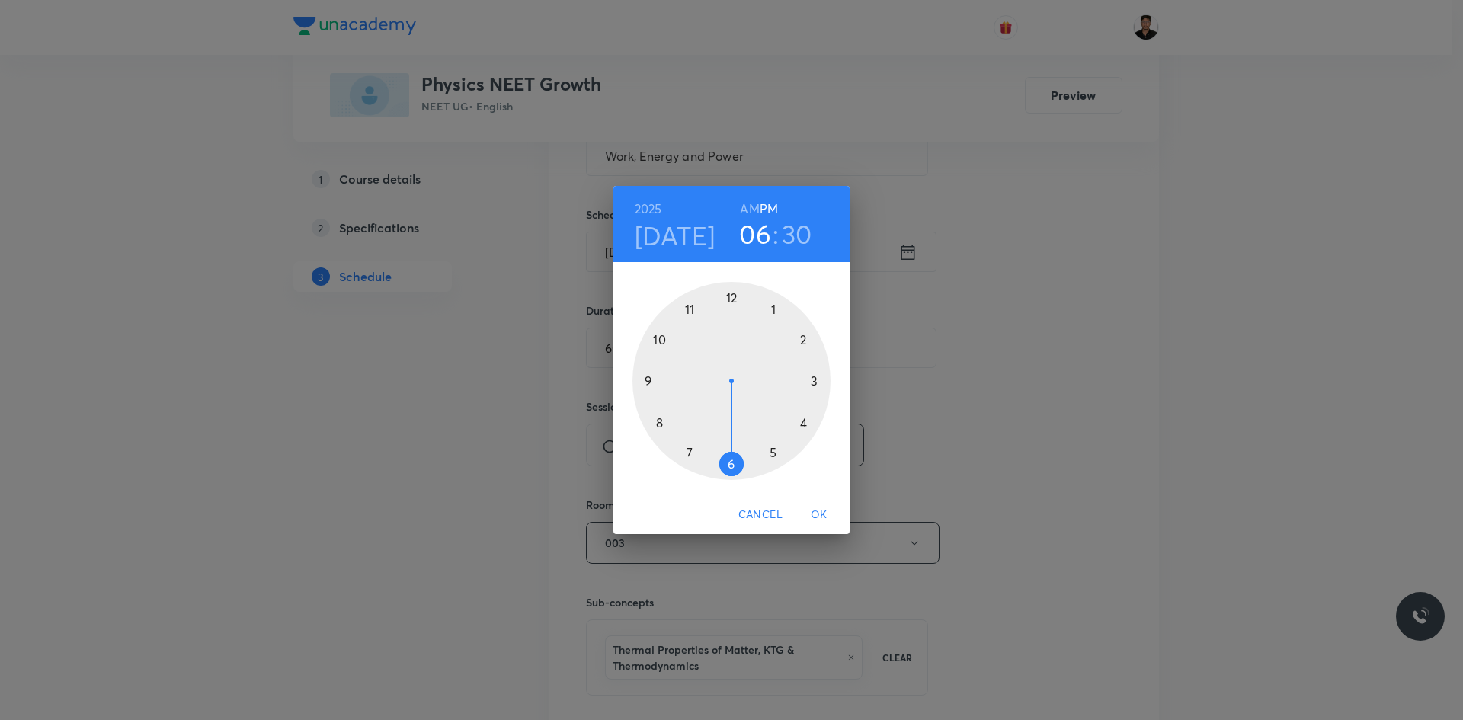
click at [800, 232] on h3 "30" at bounding box center [797, 234] width 30 height 32
click at [695, 455] on div at bounding box center [732, 381] width 198 height 198
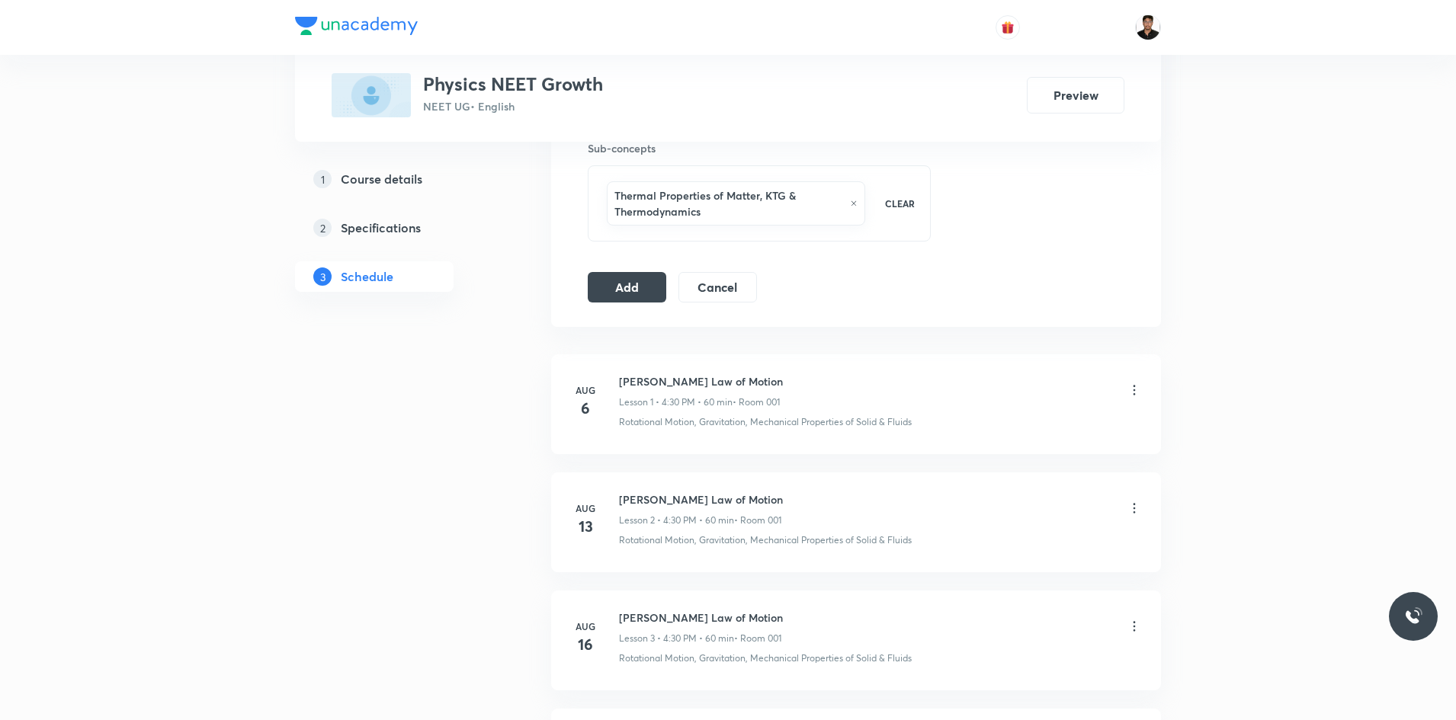
scroll to position [779, 0]
click at [632, 290] on button "Add" at bounding box center [627, 283] width 78 height 30
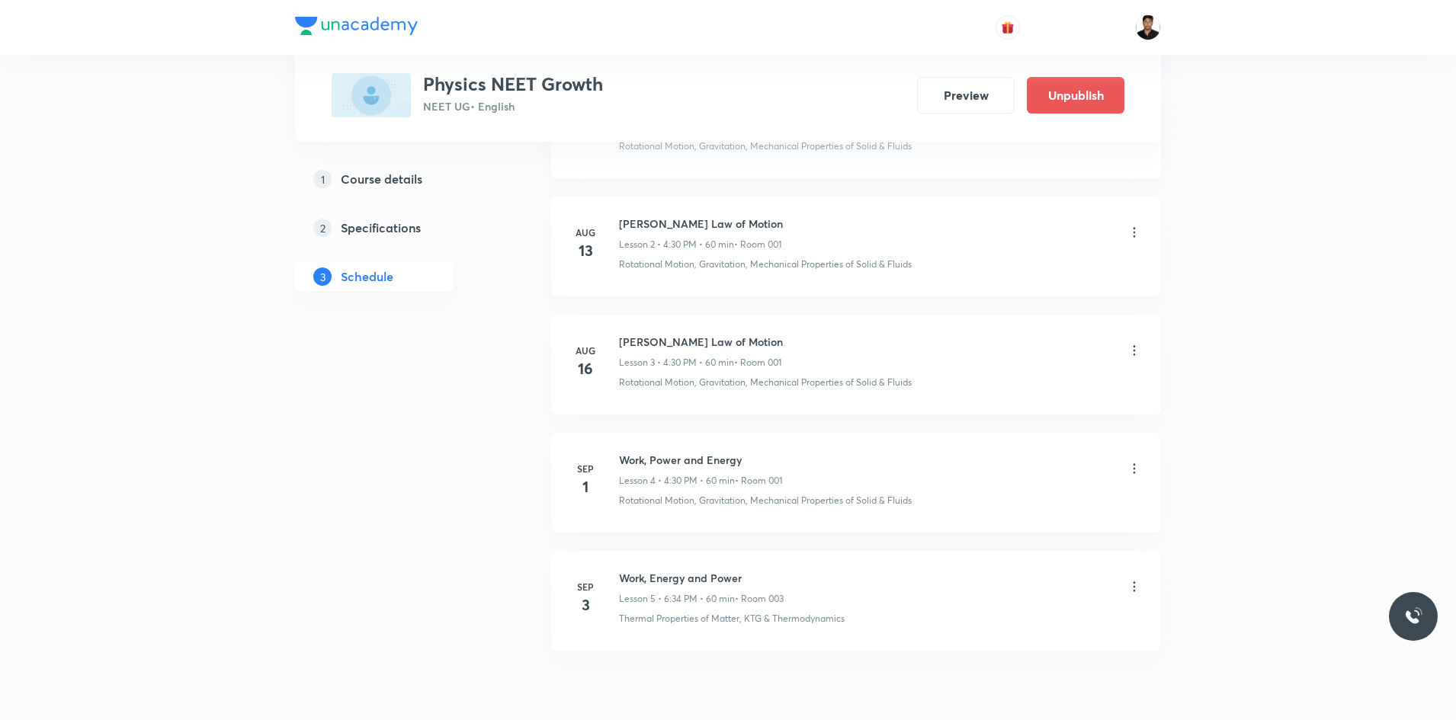
scroll to position [392, 0]
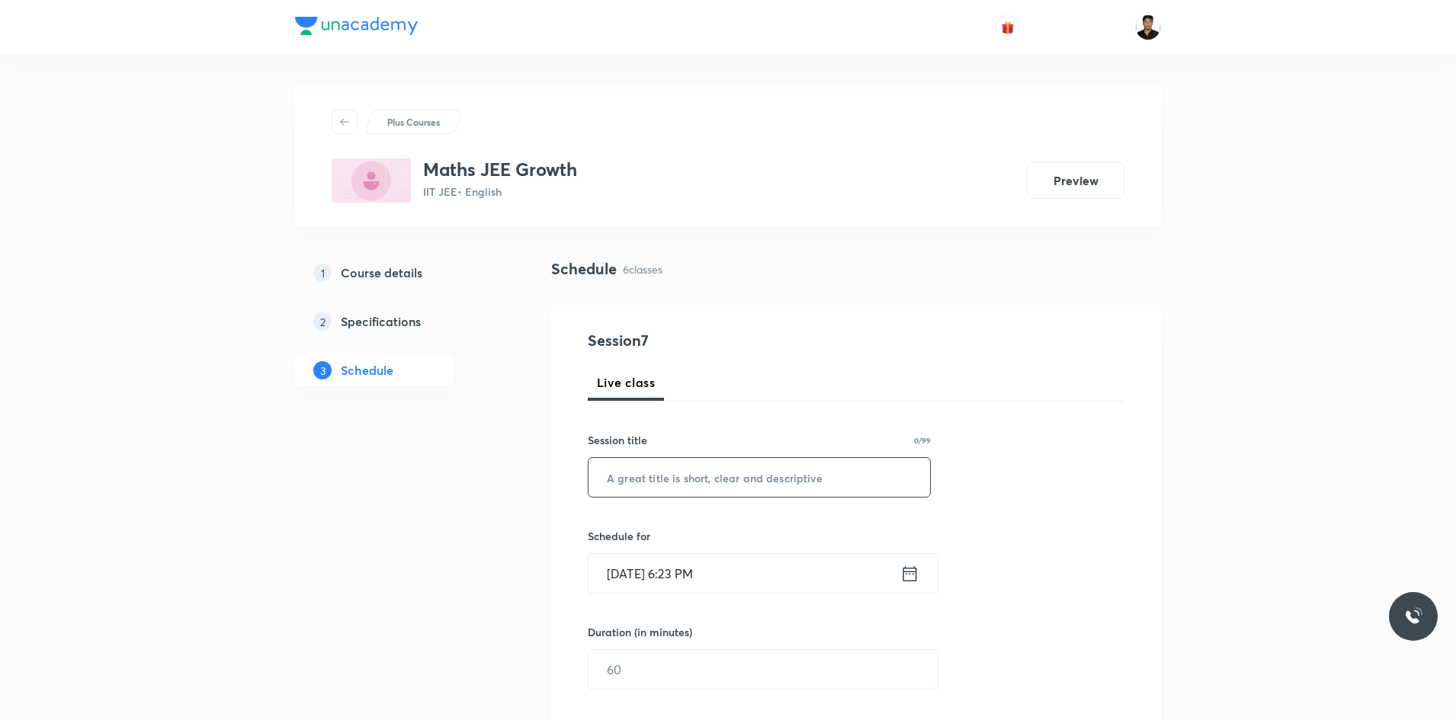
click at [853, 491] on input "text" at bounding box center [758, 477] width 341 height 39
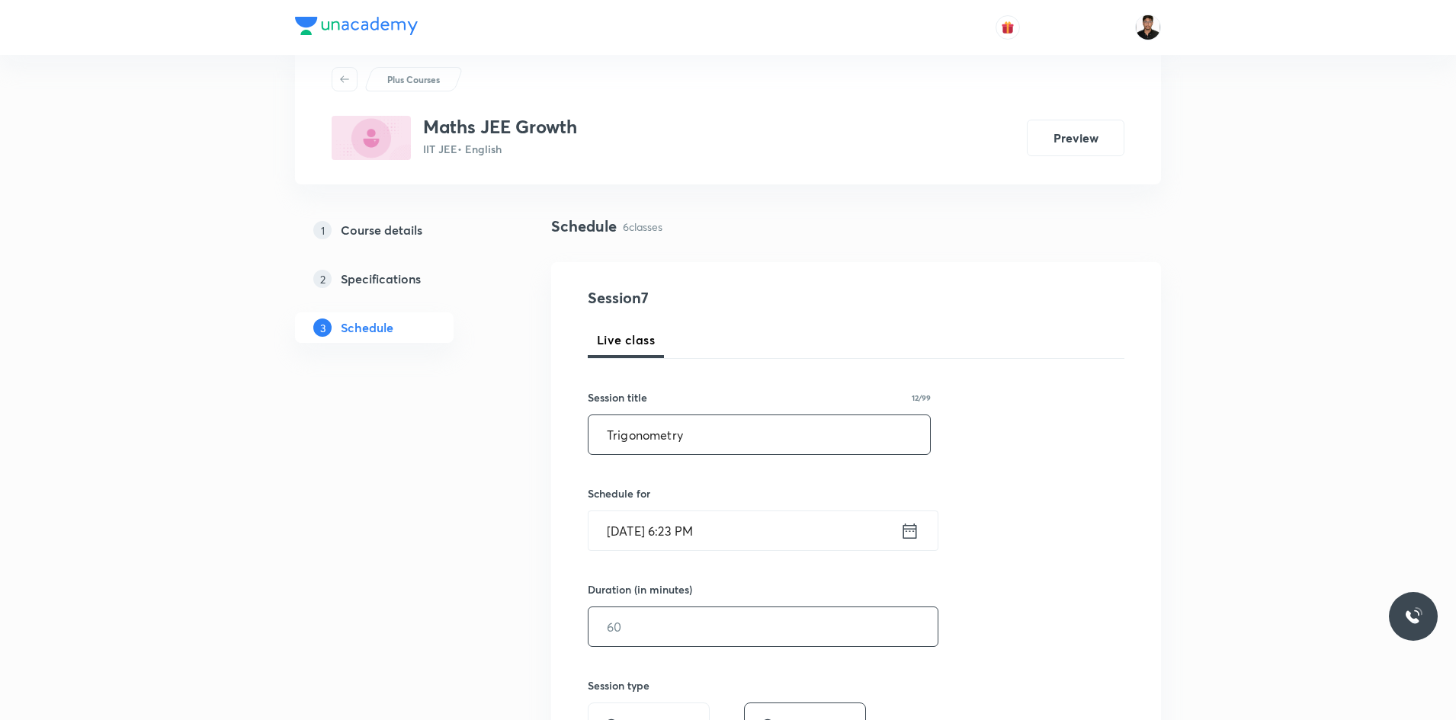
scroll to position [76, 0]
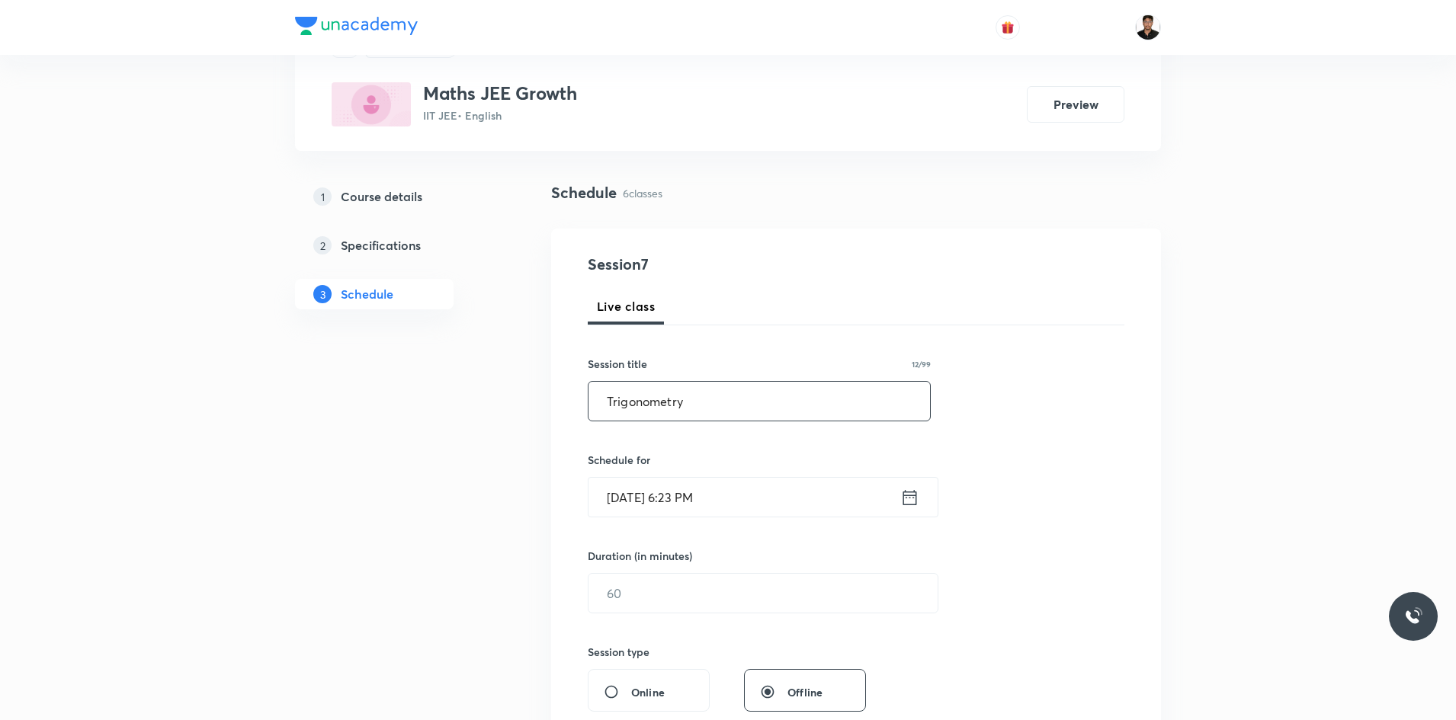
type input "Trigonometry"
click at [906, 500] on icon at bounding box center [909, 497] width 19 height 21
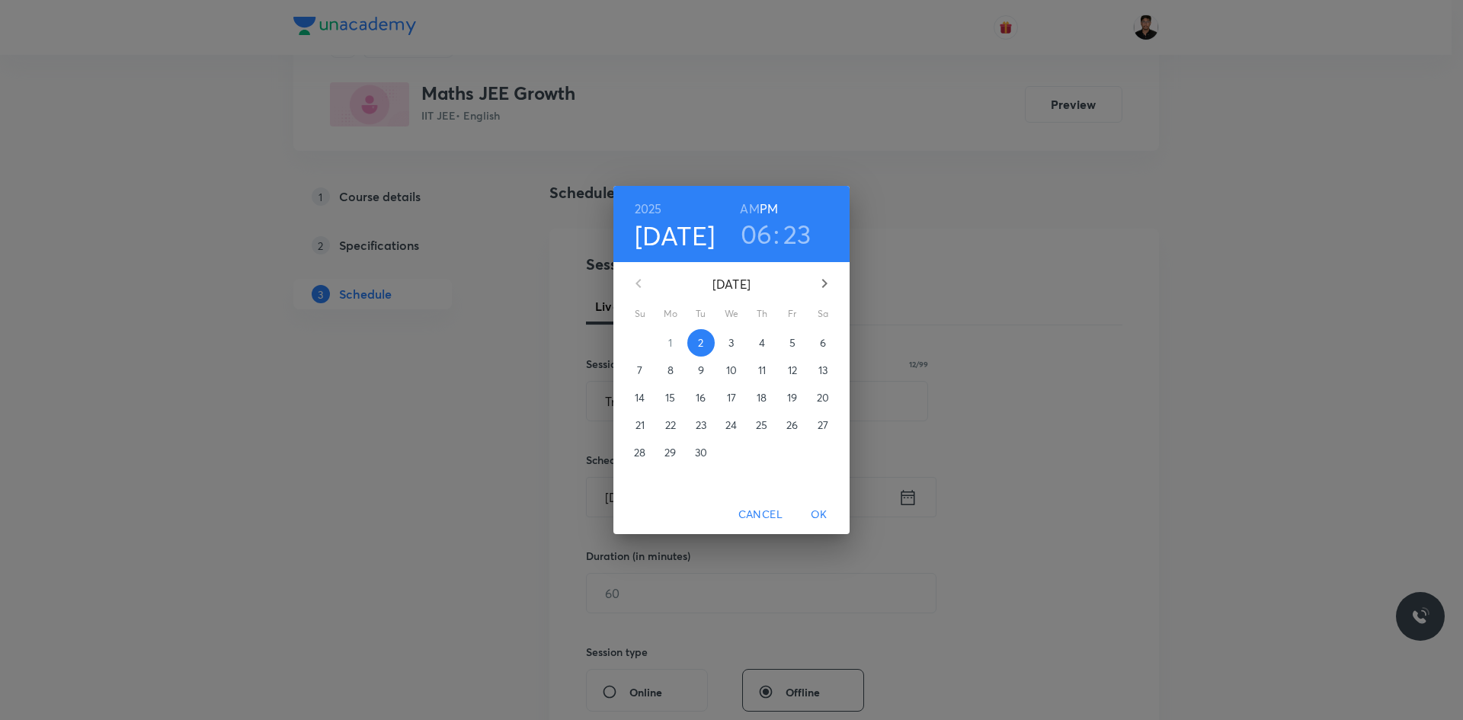
click at [731, 342] on p "3" at bounding box center [731, 342] width 5 height 15
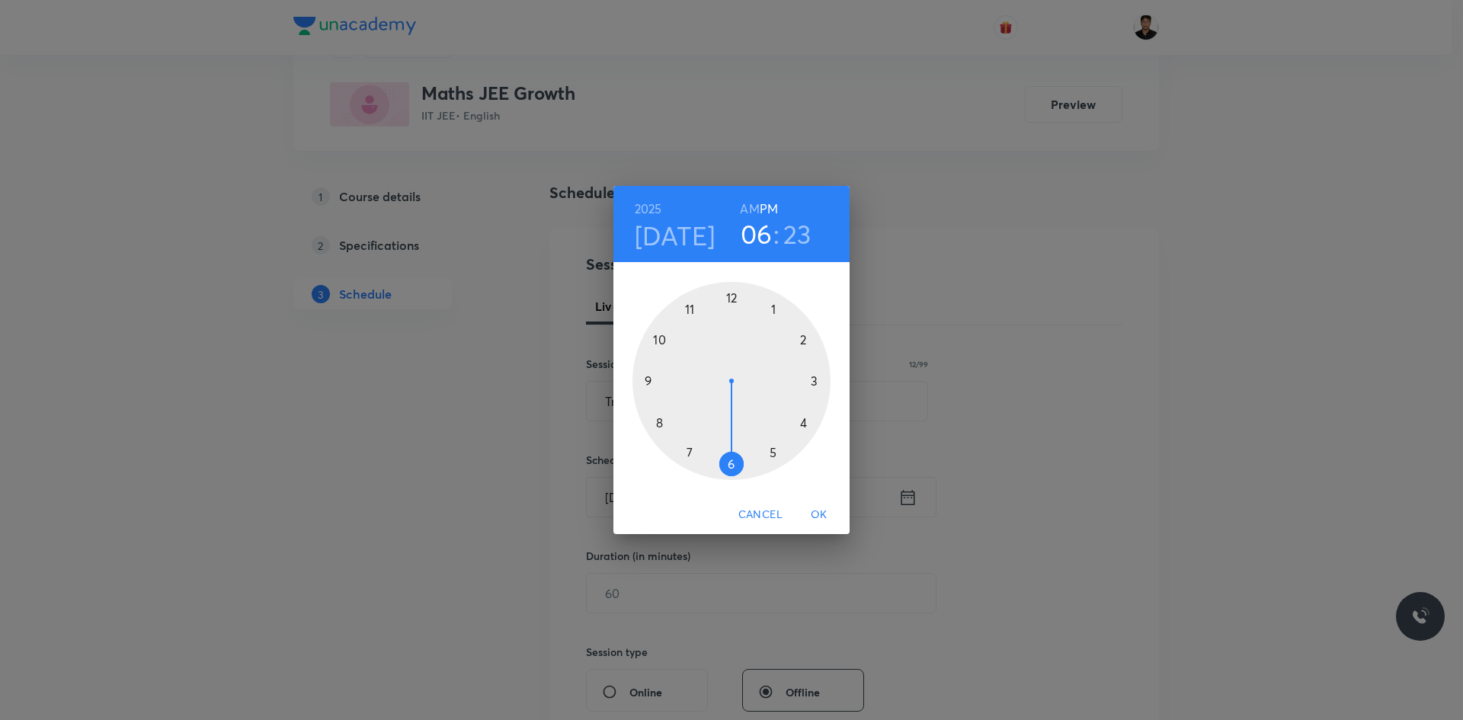
click at [766, 451] on div at bounding box center [732, 381] width 198 height 198
click at [790, 232] on h3 "23" at bounding box center [797, 234] width 28 height 32
click at [736, 467] on div at bounding box center [732, 381] width 198 height 198
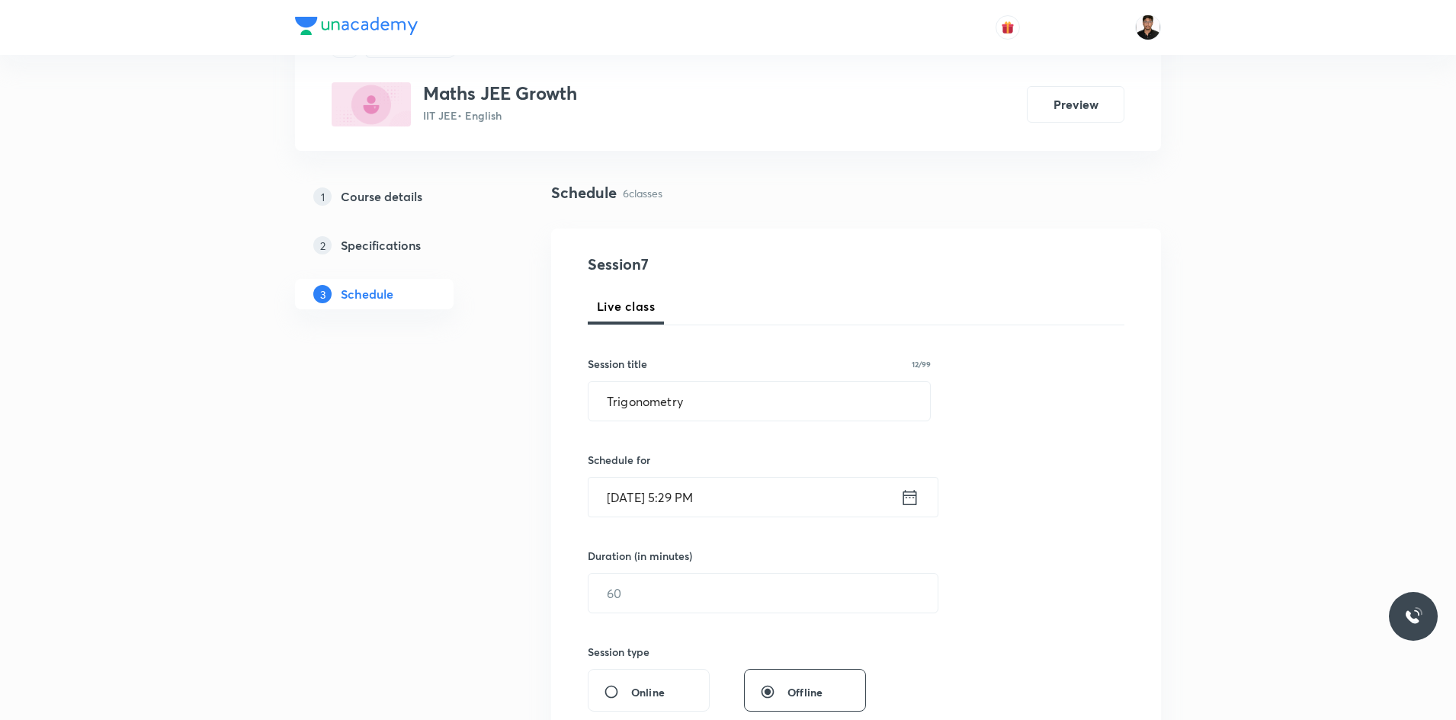
click at [909, 503] on icon at bounding box center [909, 497] width 19 height 21
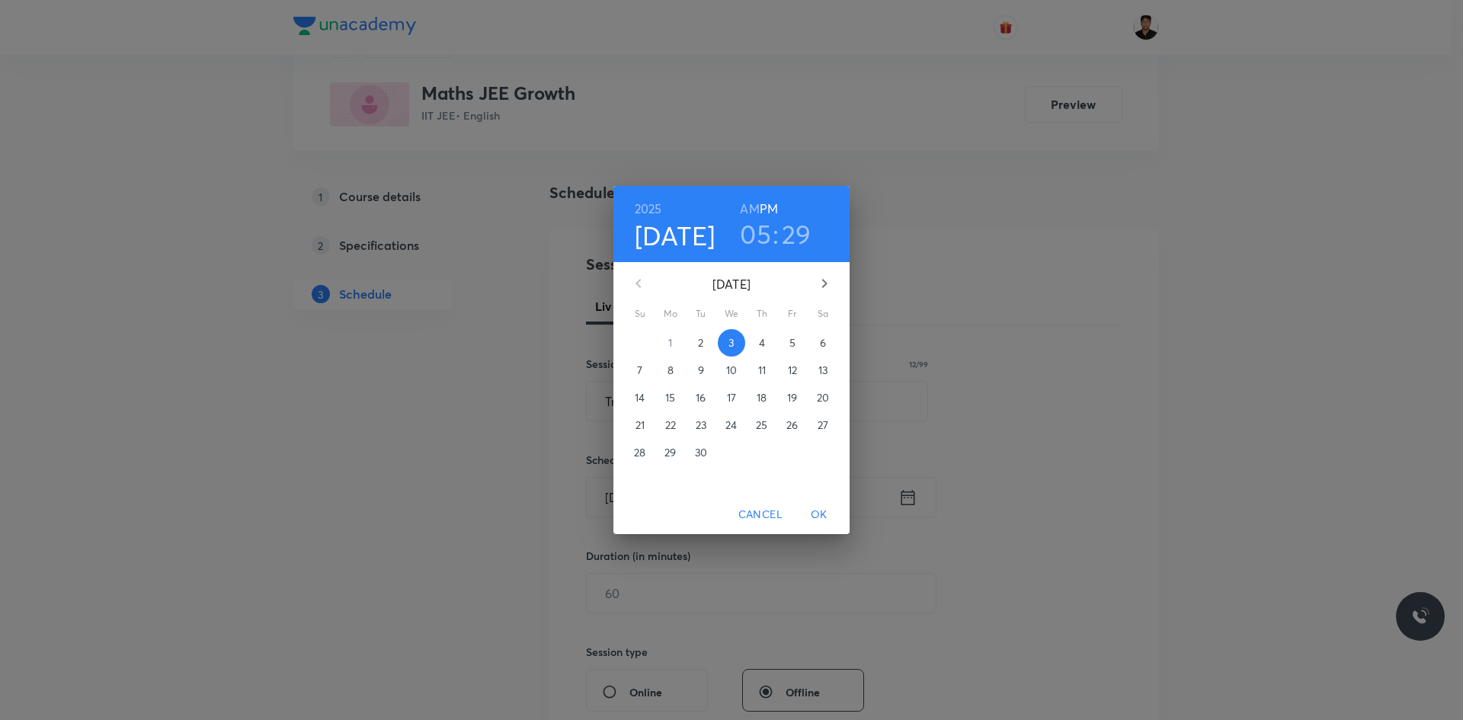
click at [787, 236] on h3 "29" at bounding box center [797, 234] width 30 height 32
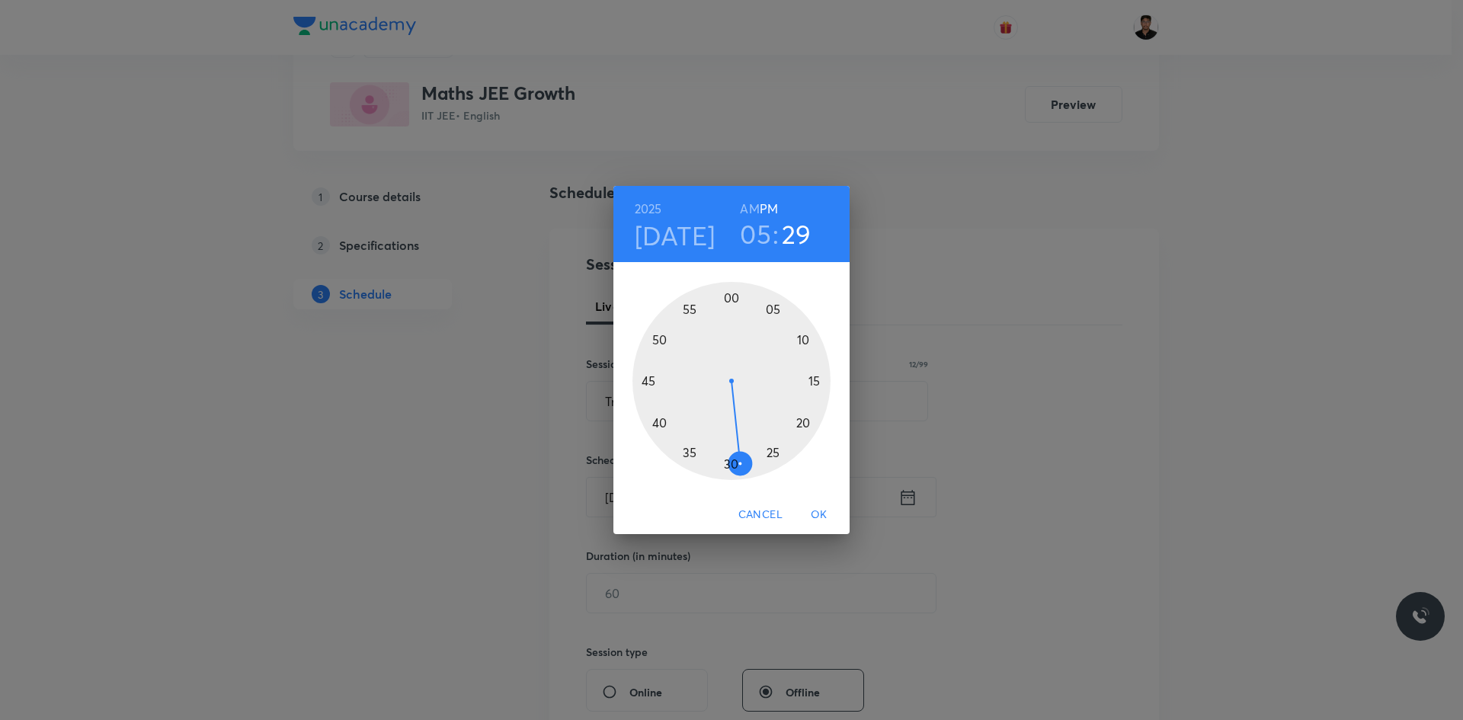
click at [726, 460] on div at bounding box center [732, 381] width 198 height 198
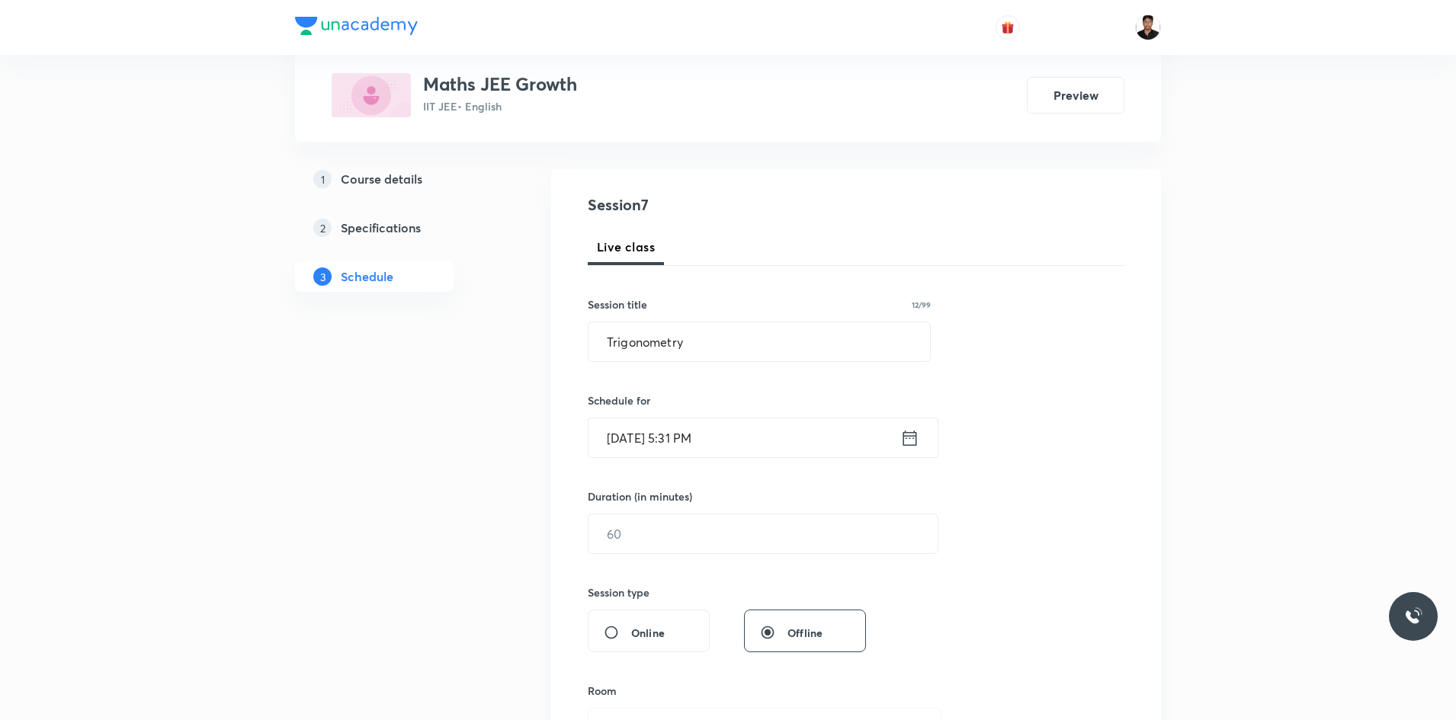
scroll to position [305, 0]
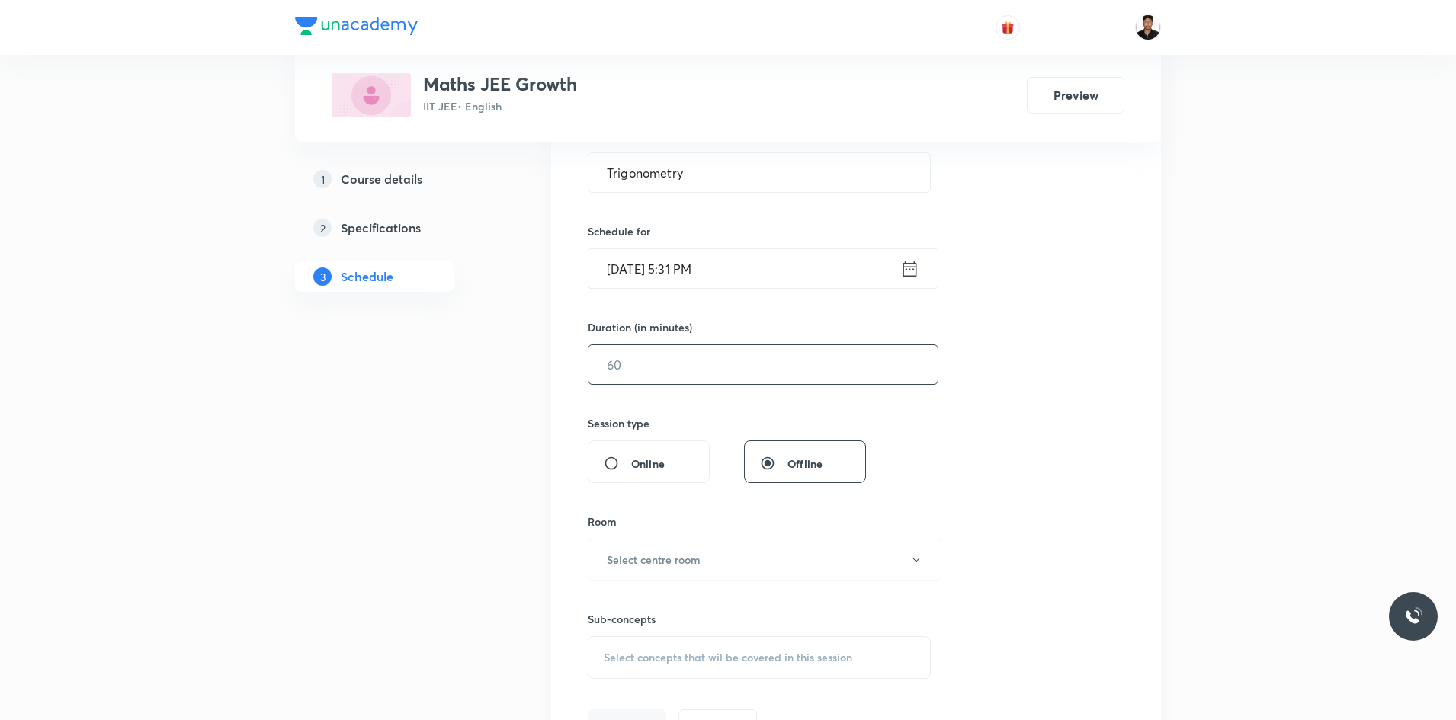
click at [679, 372] on input "text" at bounding box center [762, 364] width 349 height 39
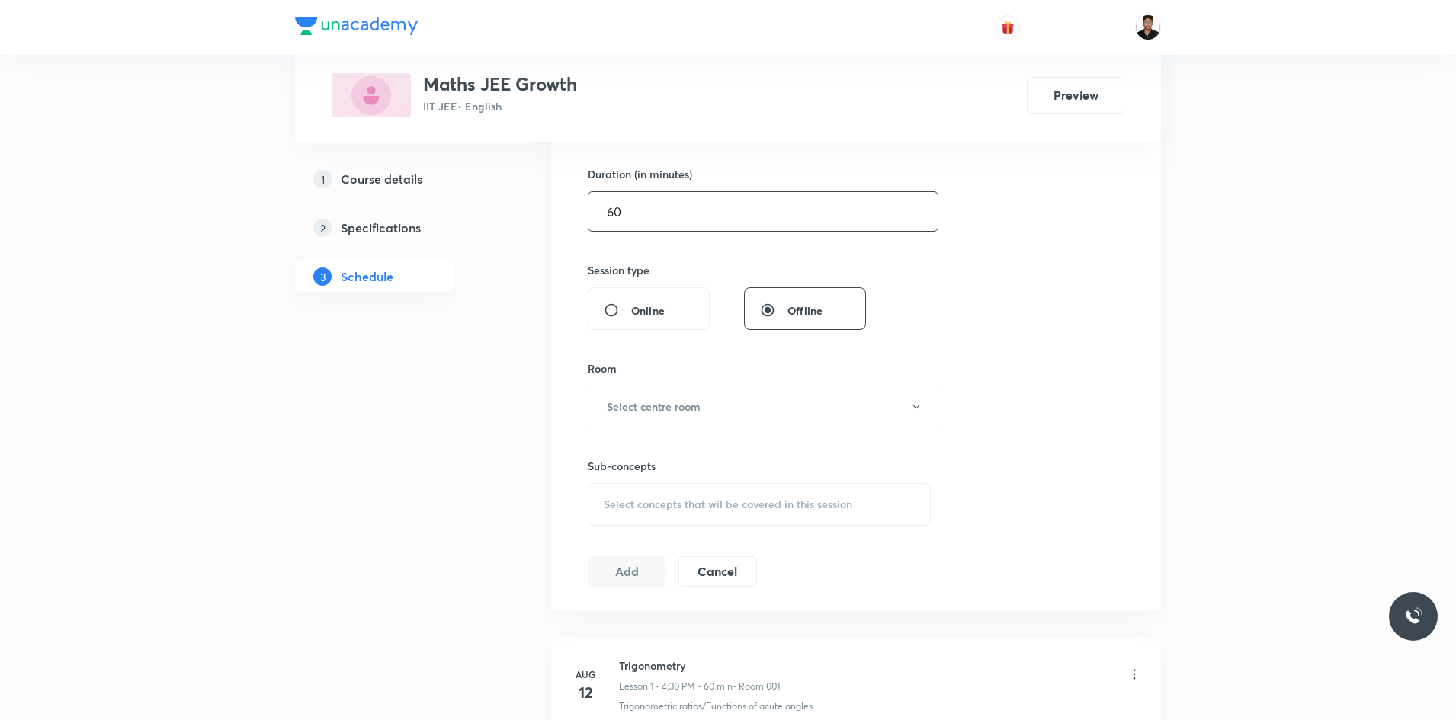
scroll to position [457, 0]
type input "60"
click at [674, 407] on h6 "Select centre room" at bounding box center [654, 407] width 94 height 16
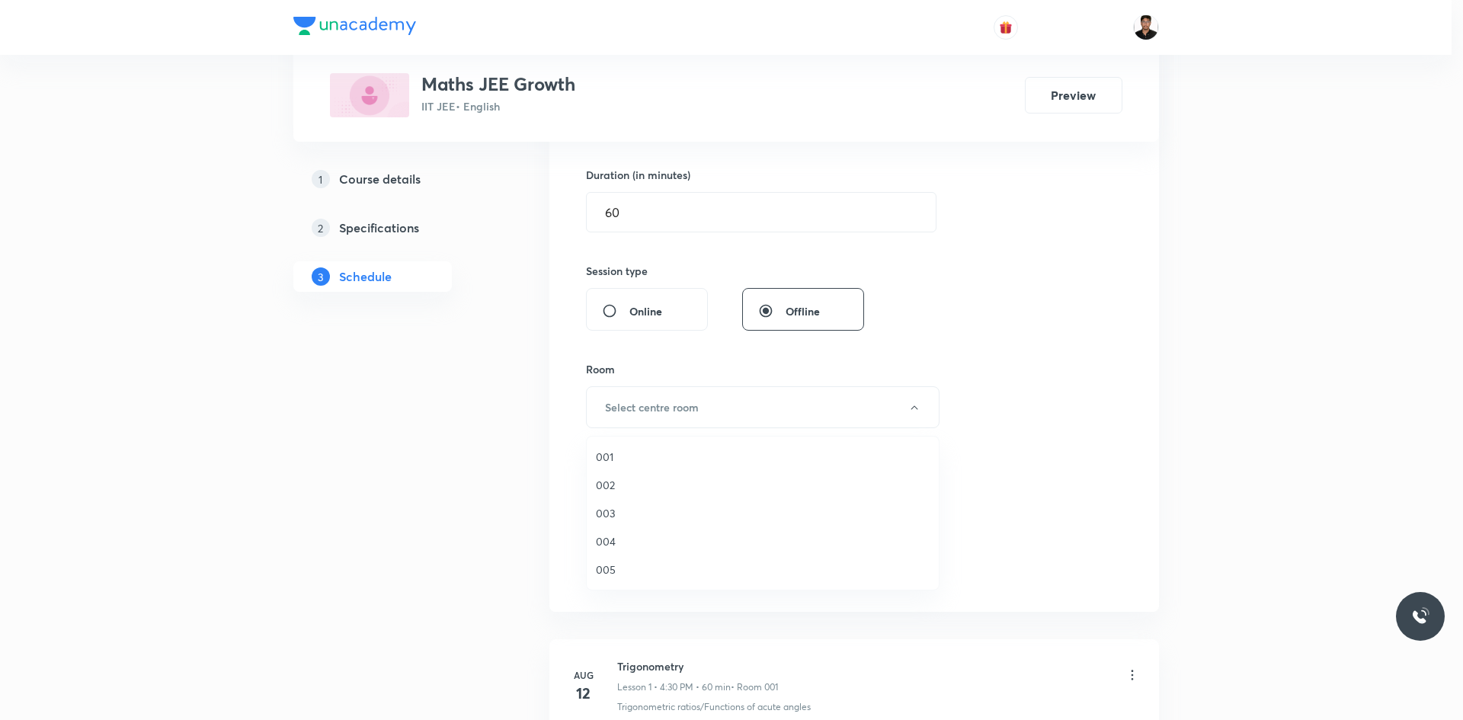
click at [624, 540] on span "004" at bounding box center [763, 541] width 334 height 16
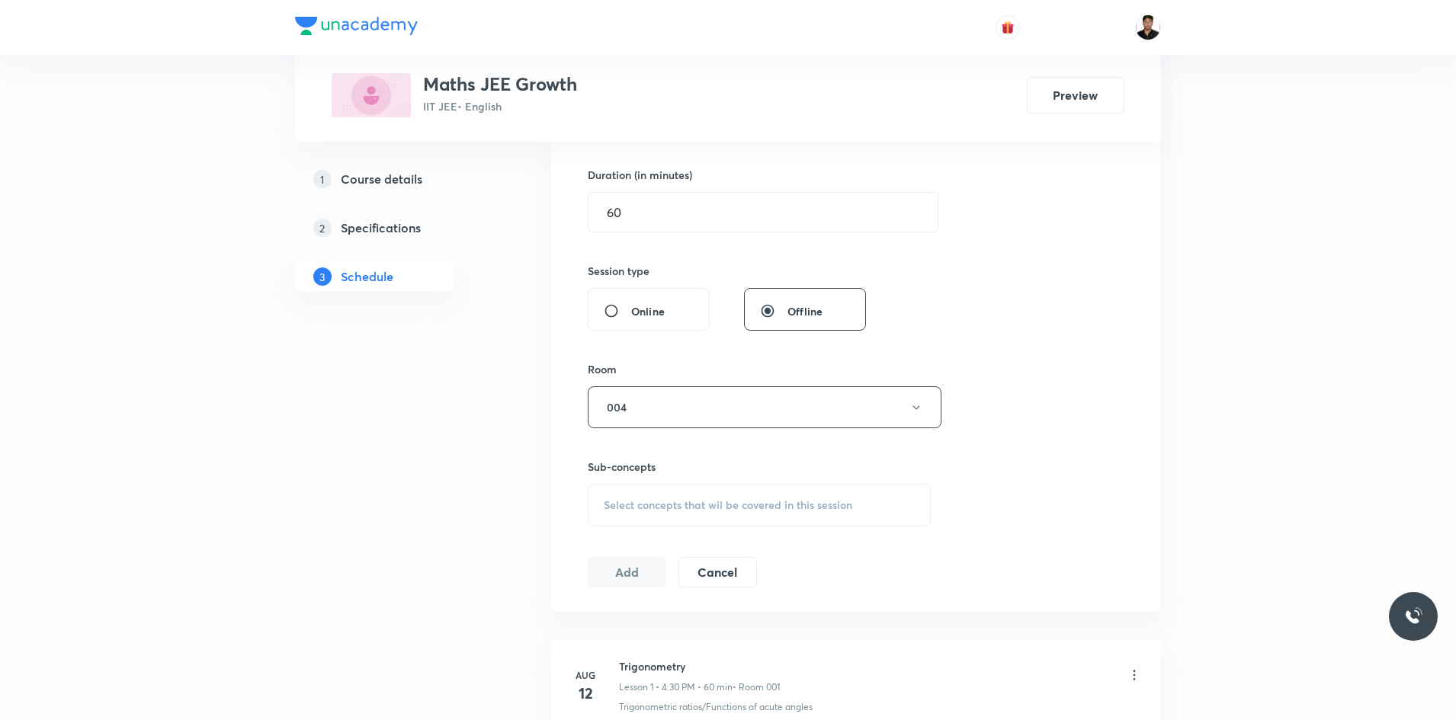
click at [1026, 402] on div "Session 7 Live class Session title 12/99 Trigonometry ​ Schedule for Sep 3, 202…" at bounding box center [856, 230] width 537 height 716
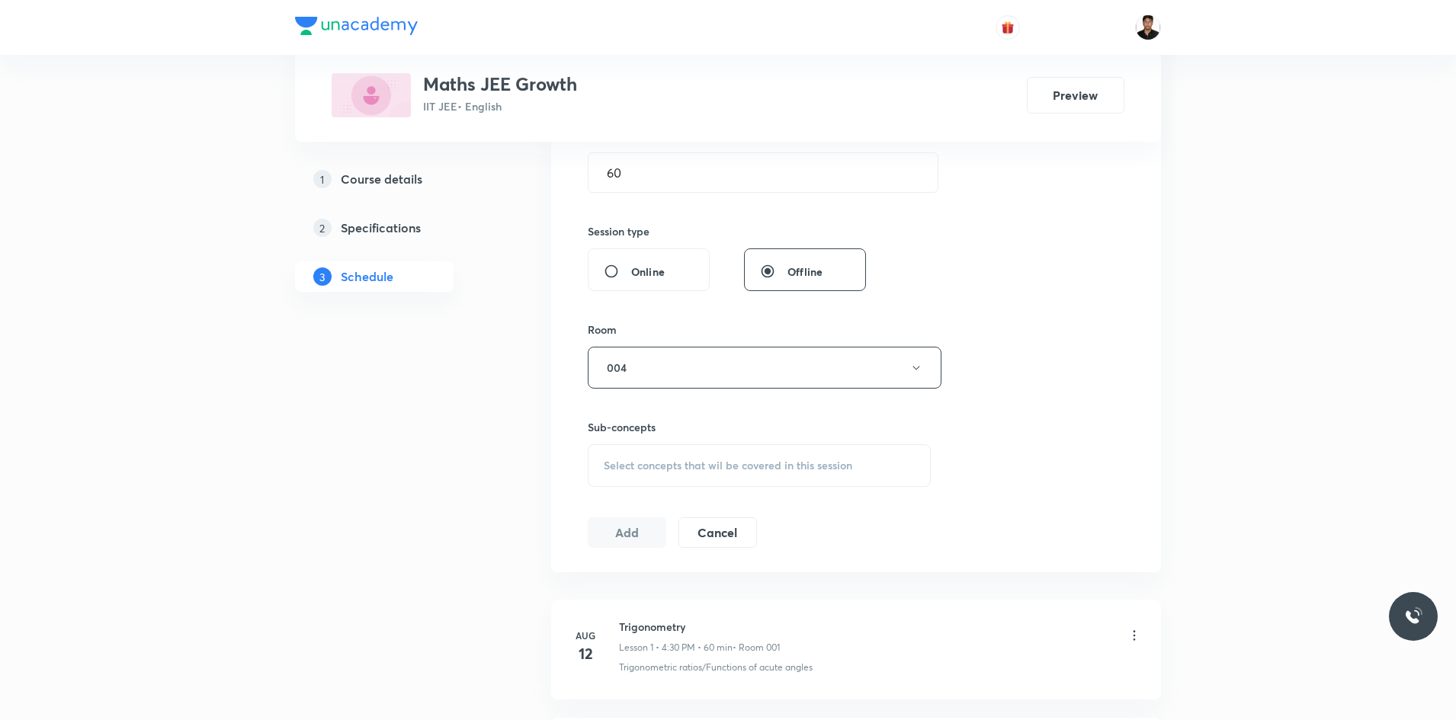
scroll to position [533, 0]
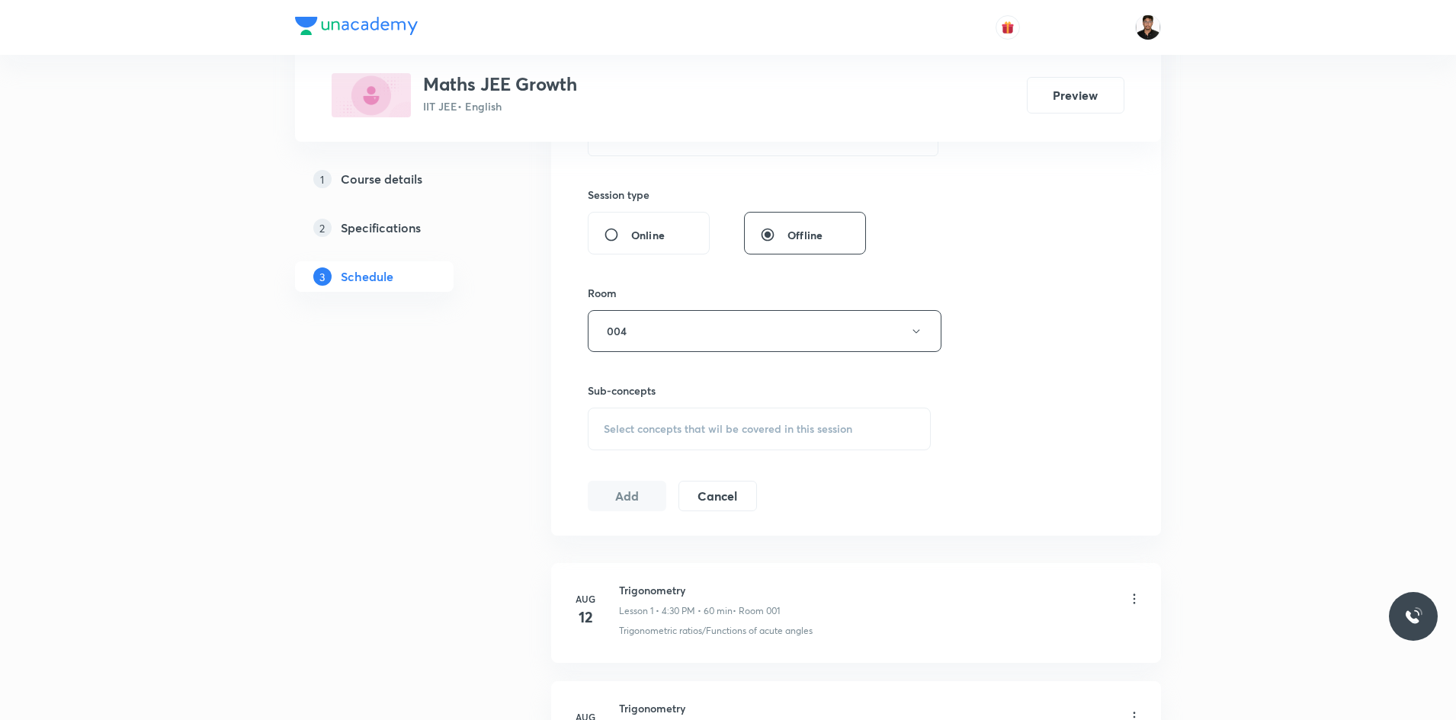
click at [653, 425] on span "Select concepts that wil be covered in this session" at bounding box center [728, 429] width 248 height 12
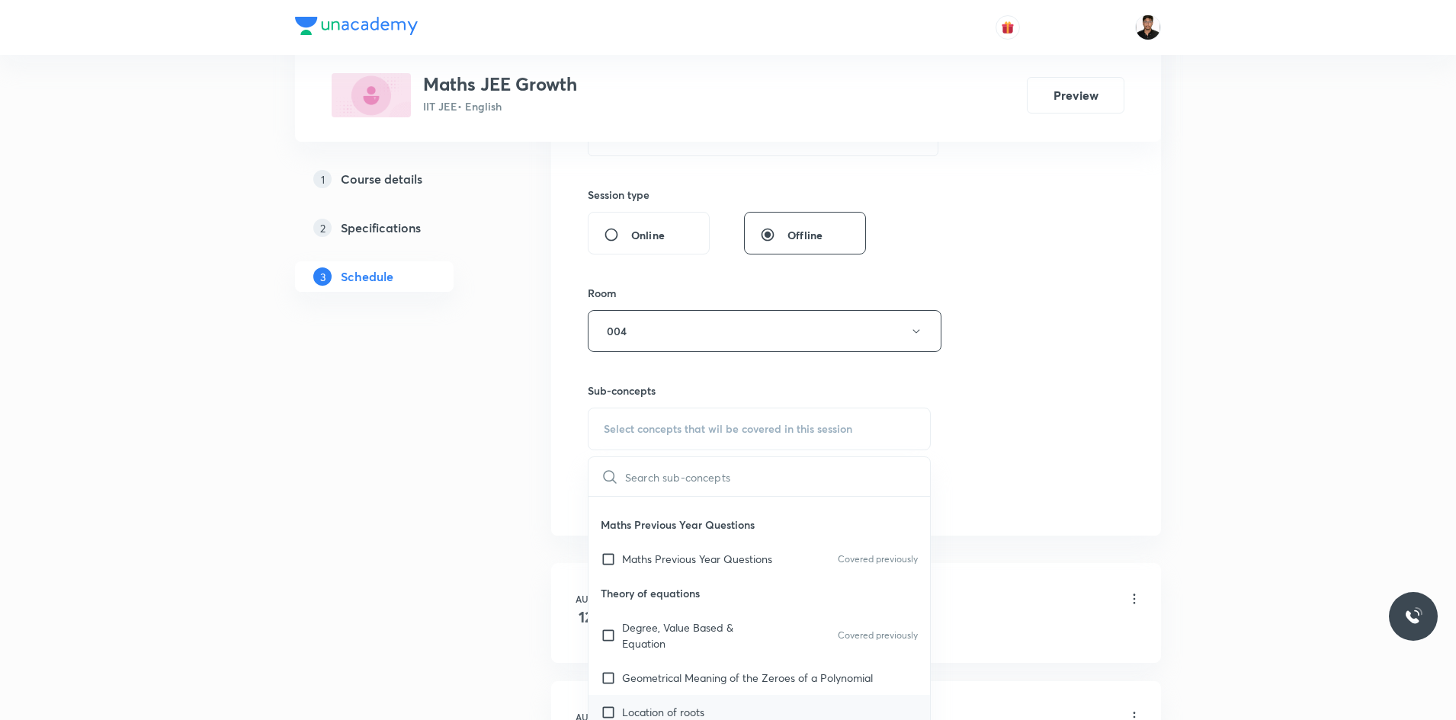
scroll to position [152, 0]
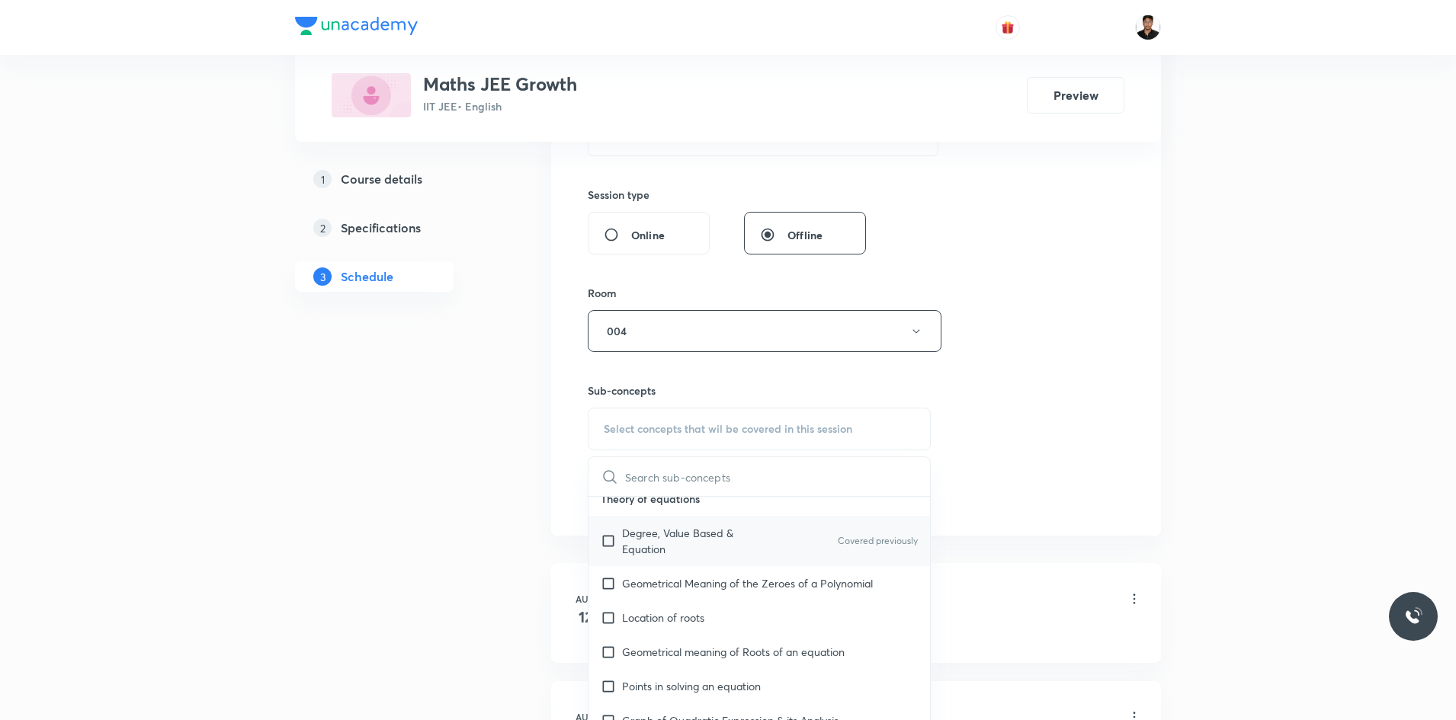
click at [608, 545] on input "checkbox" at bounding box center [611, 541] width 21 height 32
checkbox input "true"
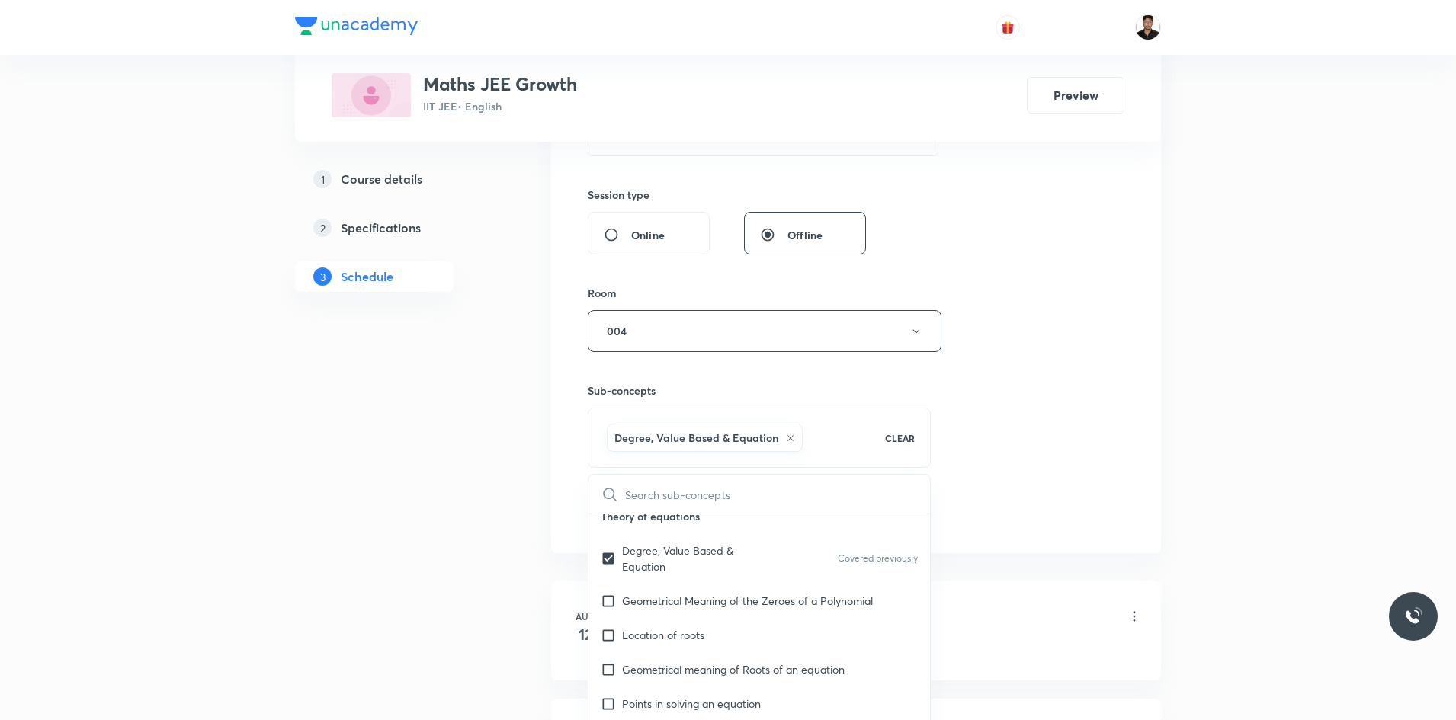
click at [1046, 463] on div "Session 7 Live class Session title 12/99 Trigonometry ​ Schedule for Sep 3, 202…" at bounding box center [856, 162] width 537 height 733
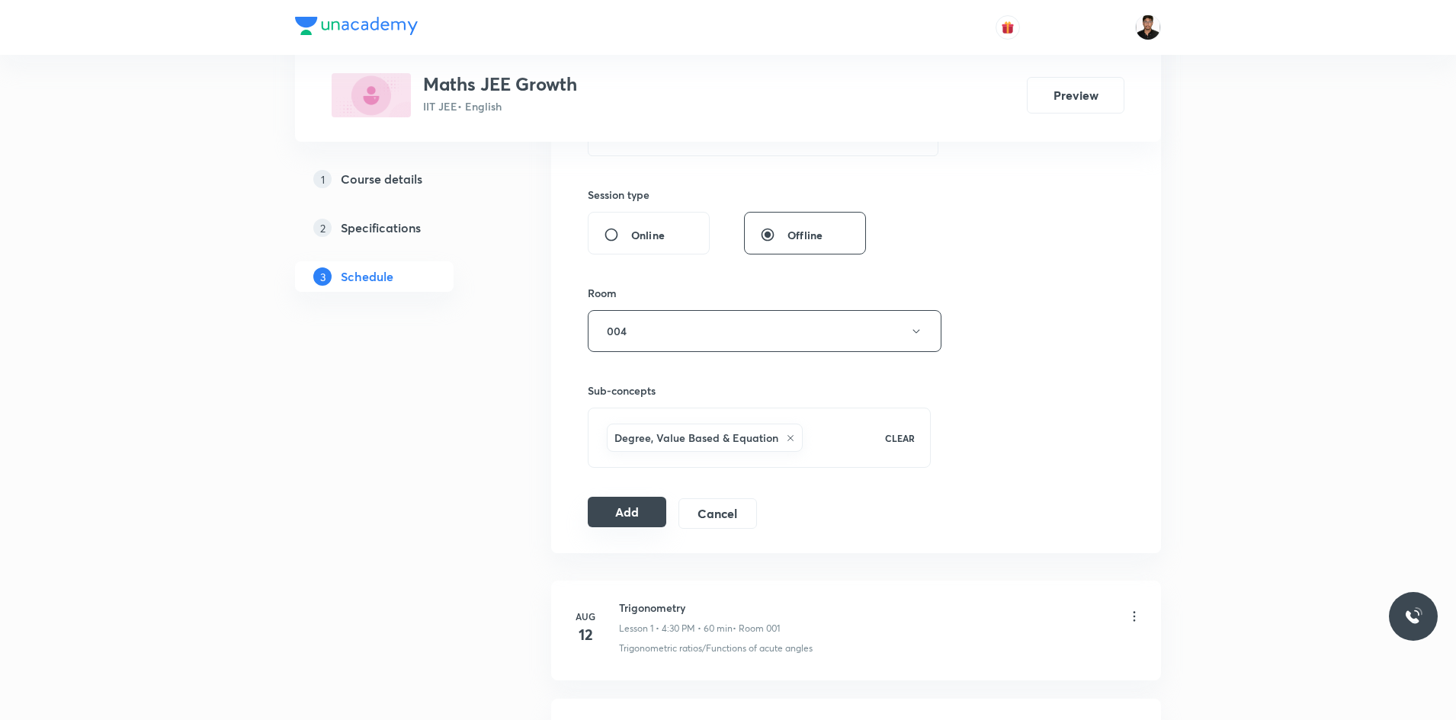
click at [639, 521] on button "Add" at bounding box center [627, 512] width 78 height 30
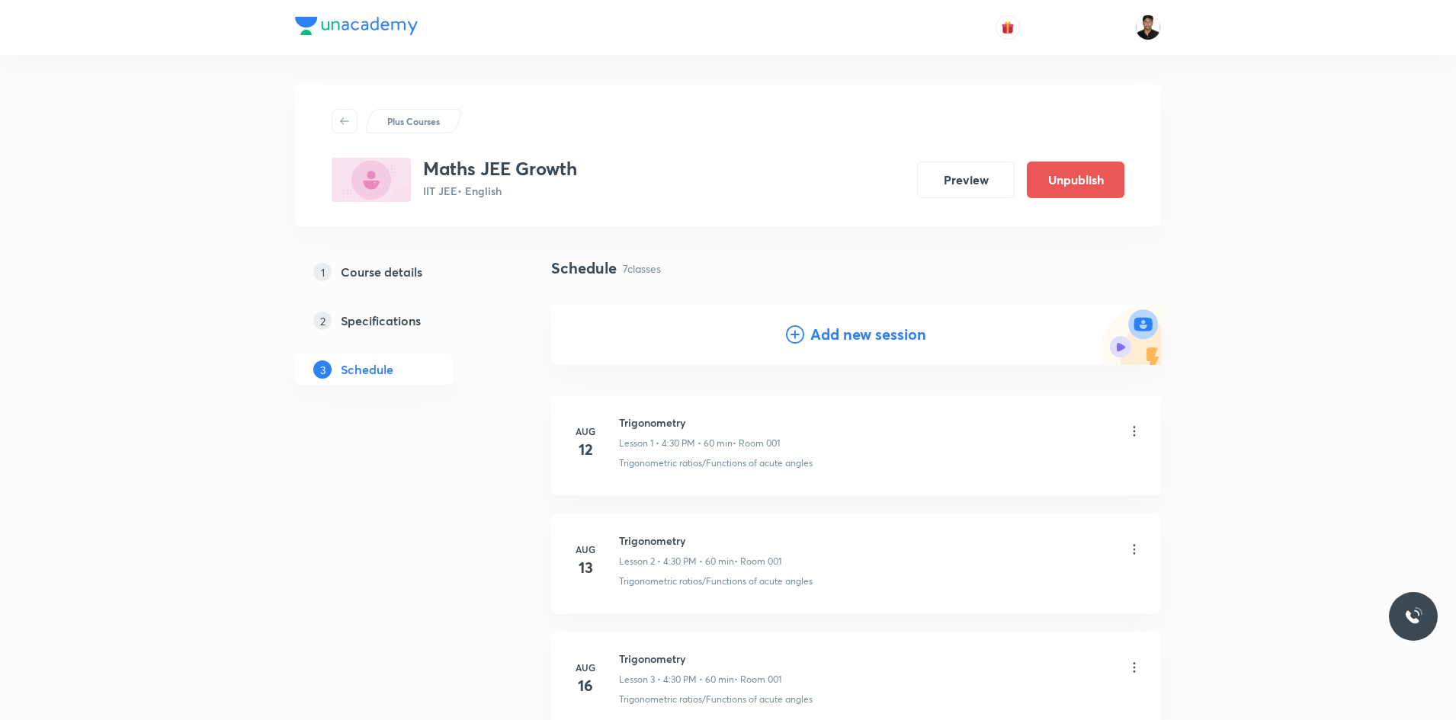
scroll to position [0, 0]
click at [847, 329] on h4 "Add new session" at bounding box center [868, 335] width 116 height 23
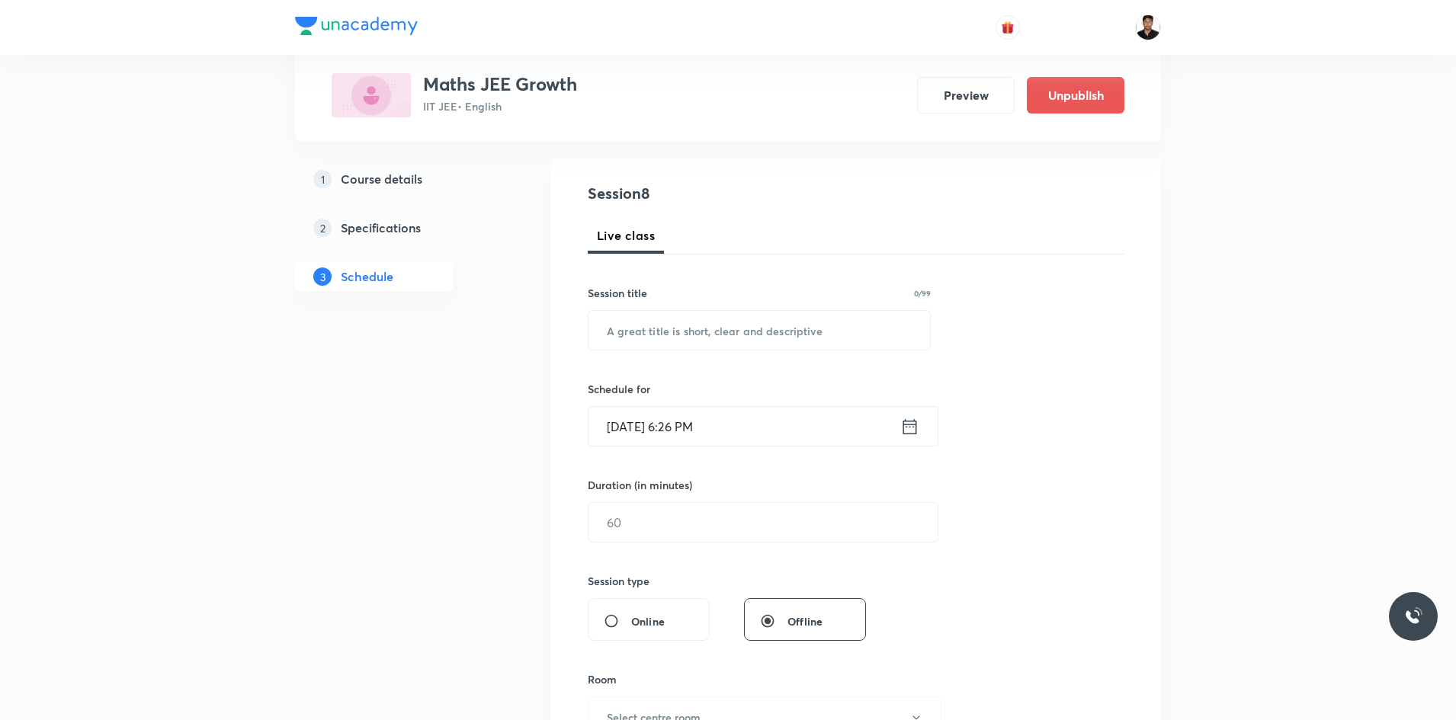
scroll to position [229, 0]
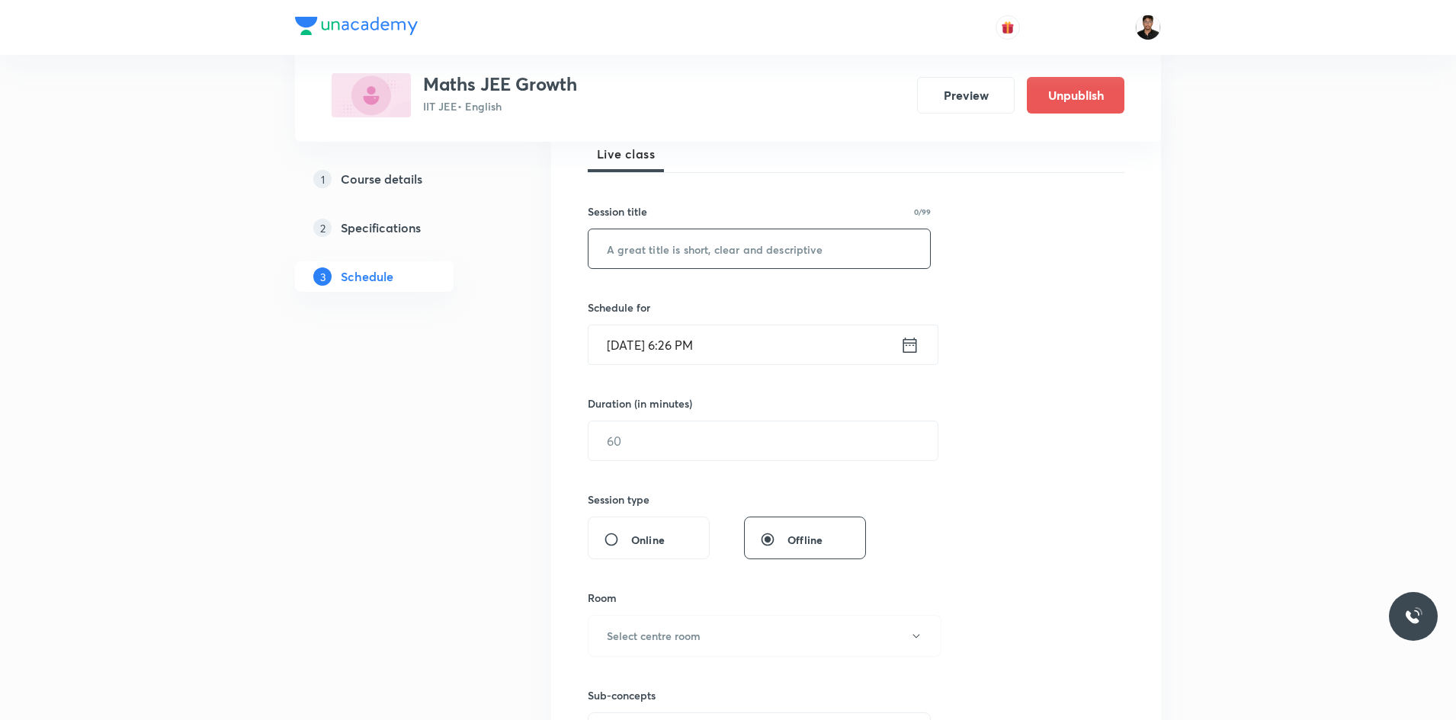
click at [695, 245] on input "text" at bounding box center [758, 248] width 341 height 39
type input "Trigonometry"
click at [904, 339] on icon at bounding box center [910, 344] width 14 height 15
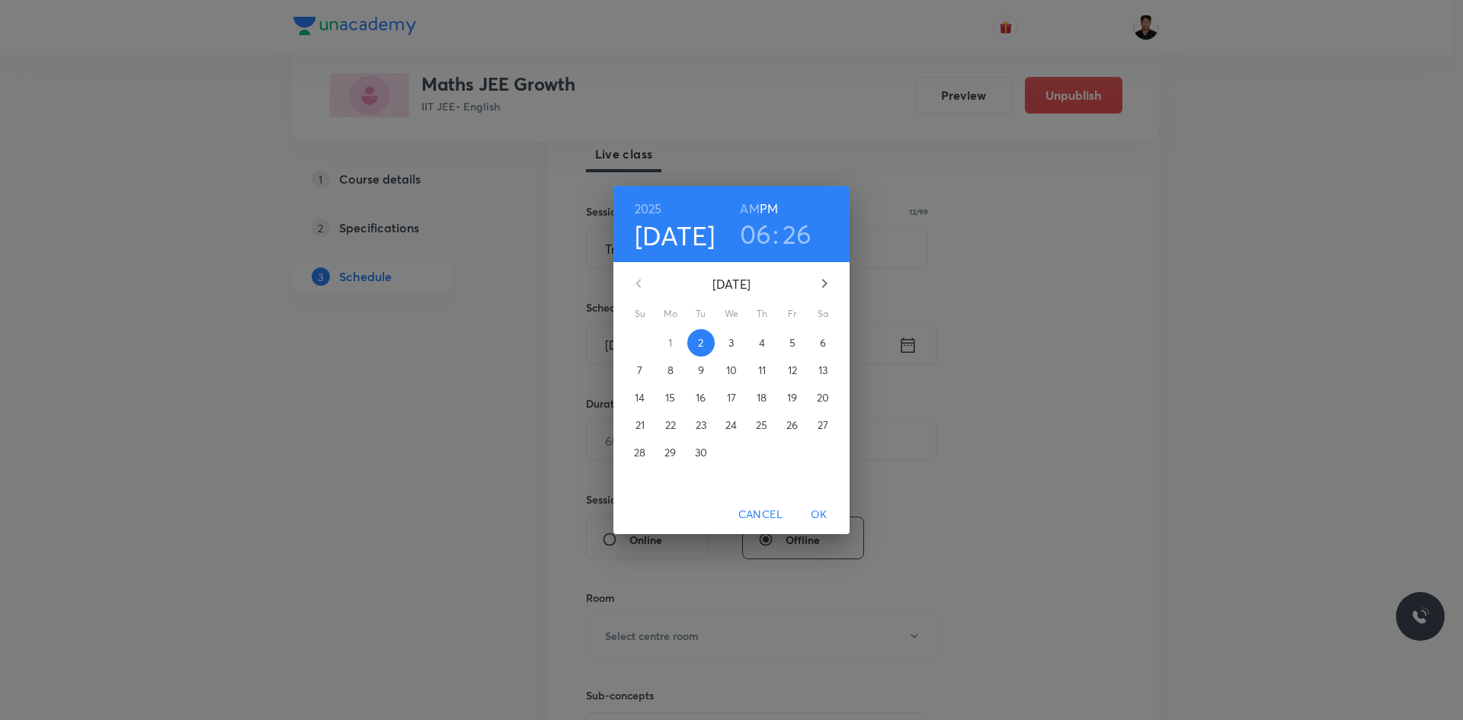
click at [827, 338] on span "6" at bounding box center [822, 342] width 27 height 15
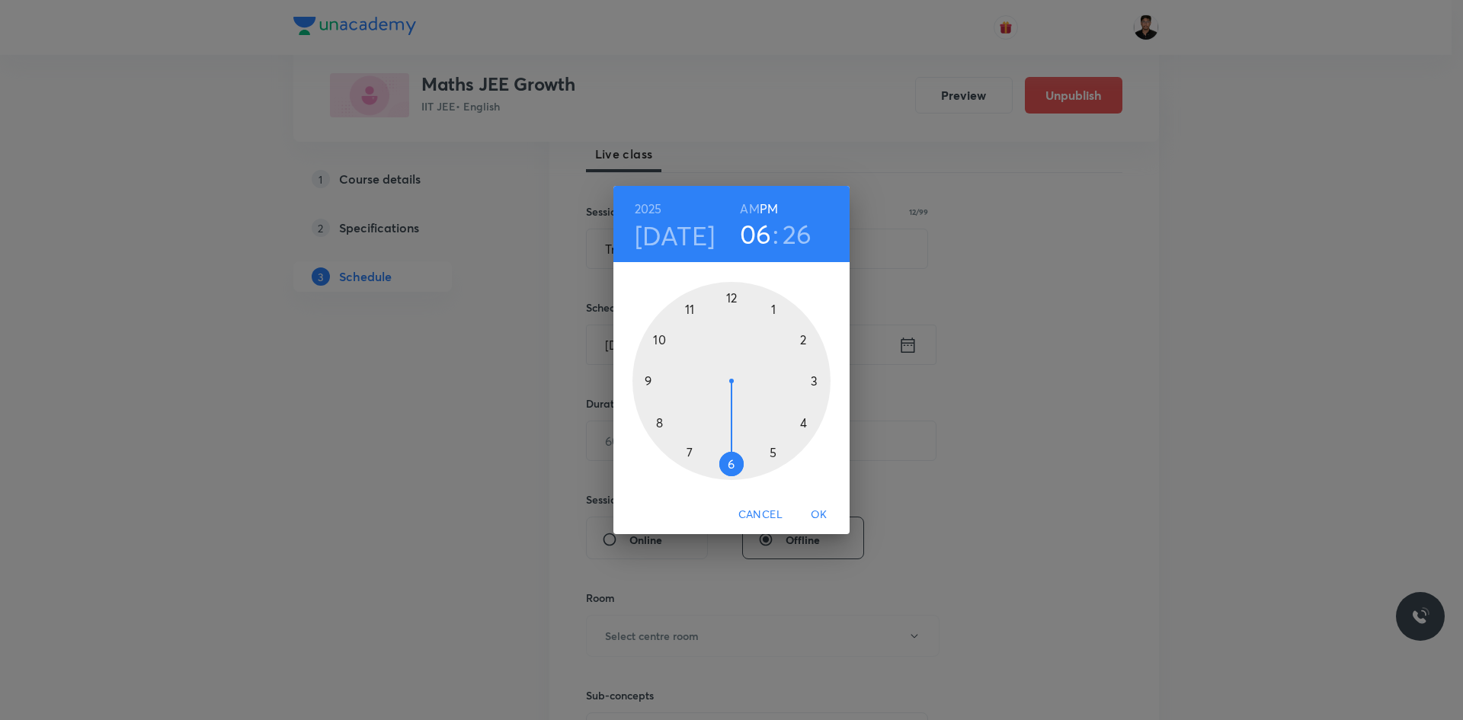
click at [801, 423] on div at bounding box center [732, 381] width 198 height 198
click at [733, 460] on div at bounding box center [732, 381] width 198 height 198
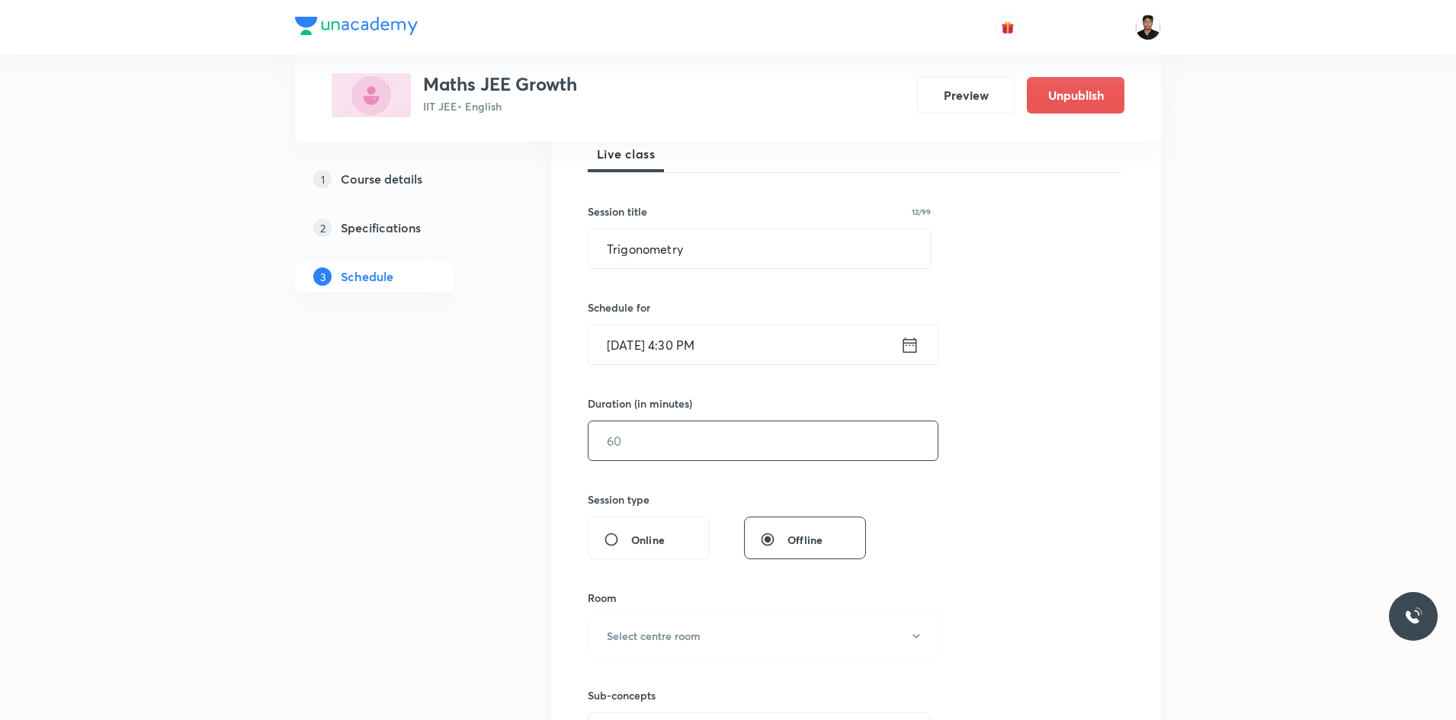
click at [700, 451] on input "text" at bounding box center [762, 440] width 349 height 39
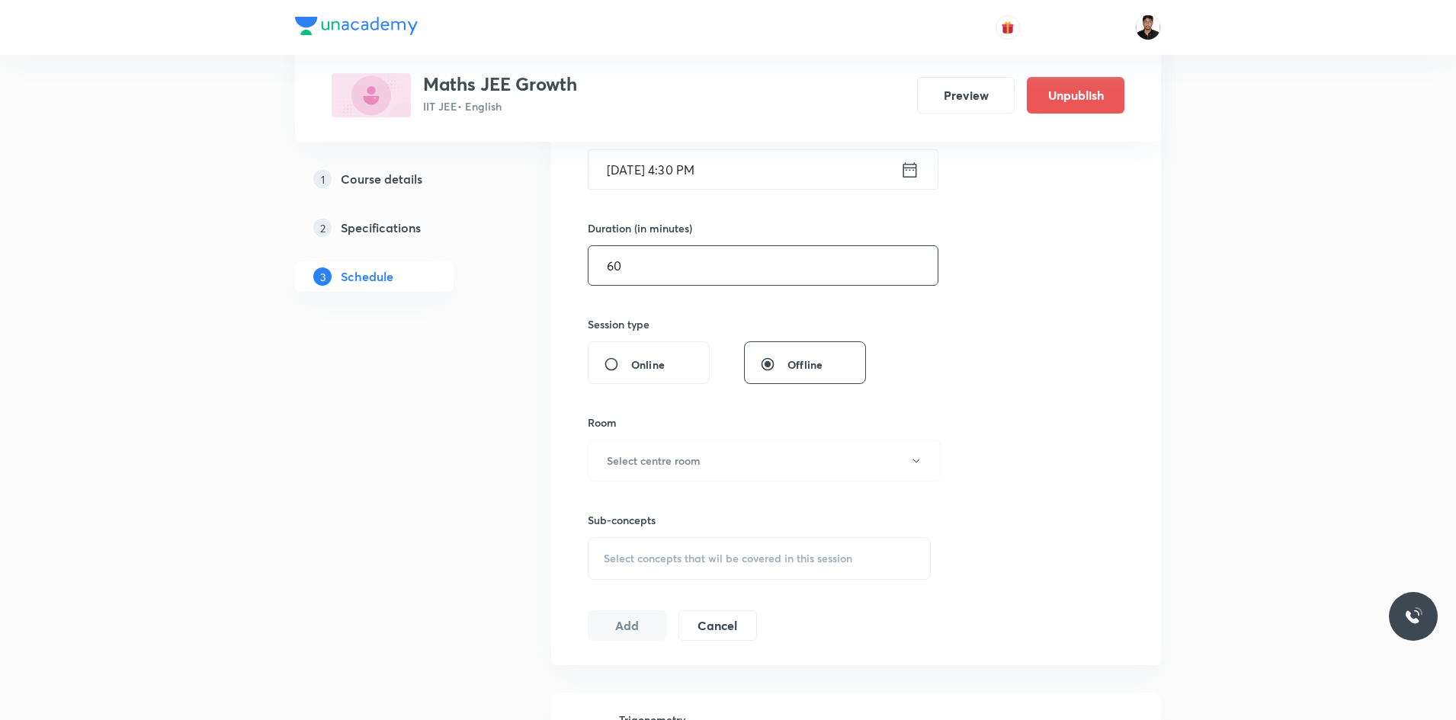
scroll to position [457, 0]
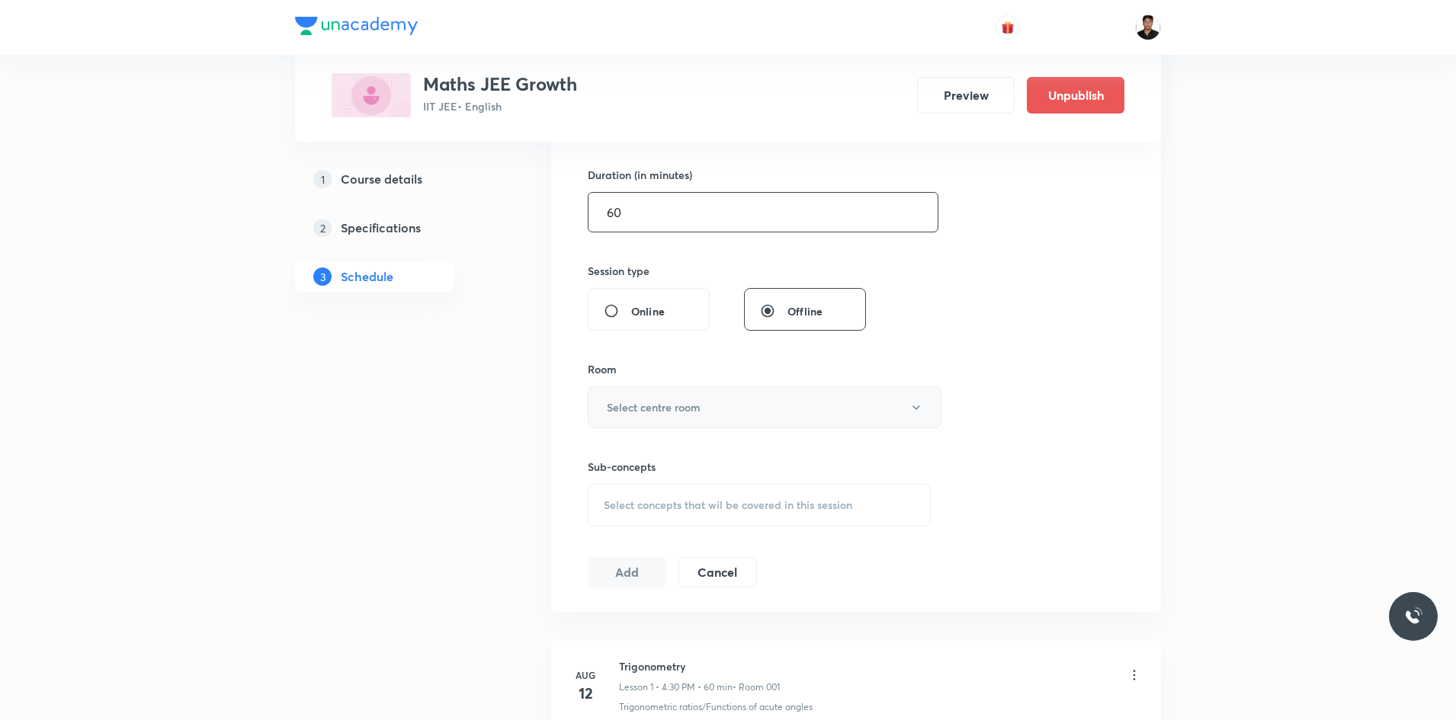
type input "60"
click at [681, 415] on button "Select centre room" at bounding box center [765, 407] width 354 height 42
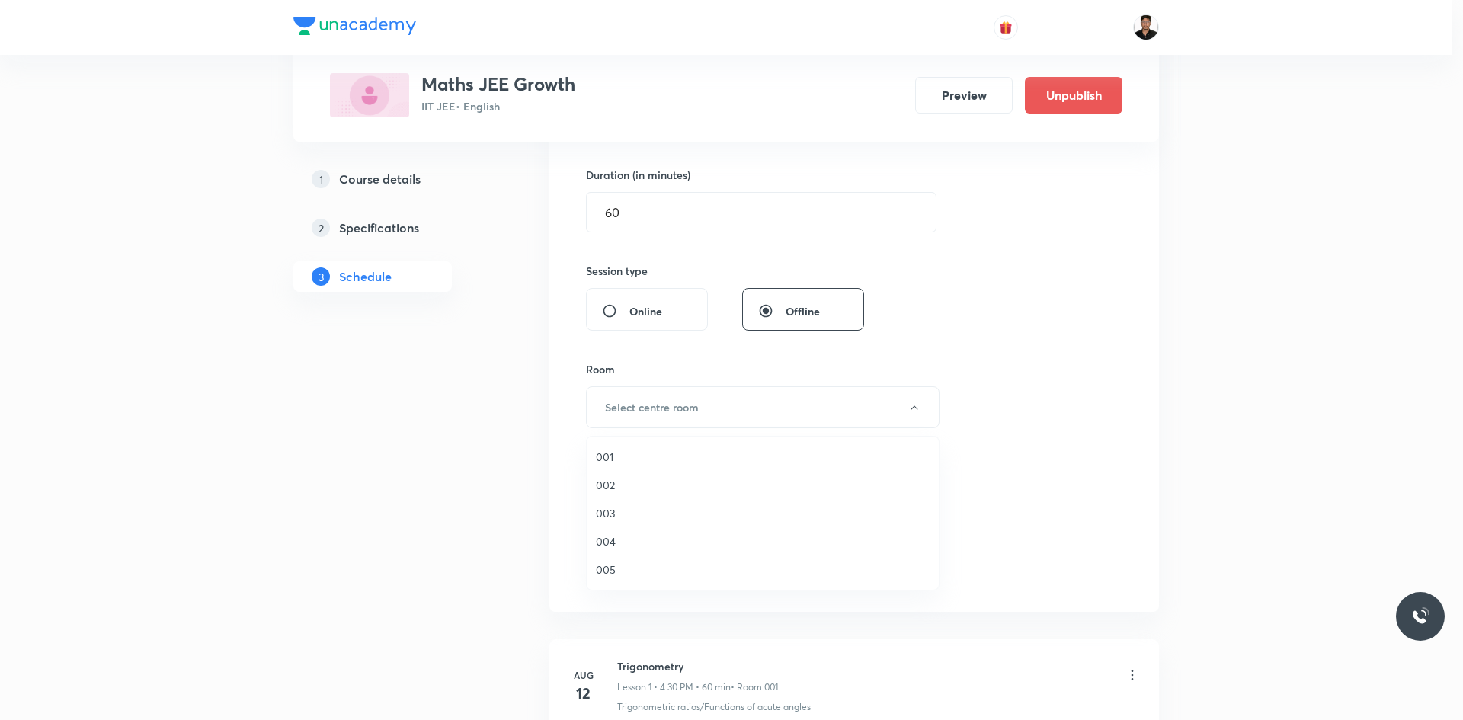
click at [630, 544] on span "004" at bounding box center [763, 541] width 334 height 16
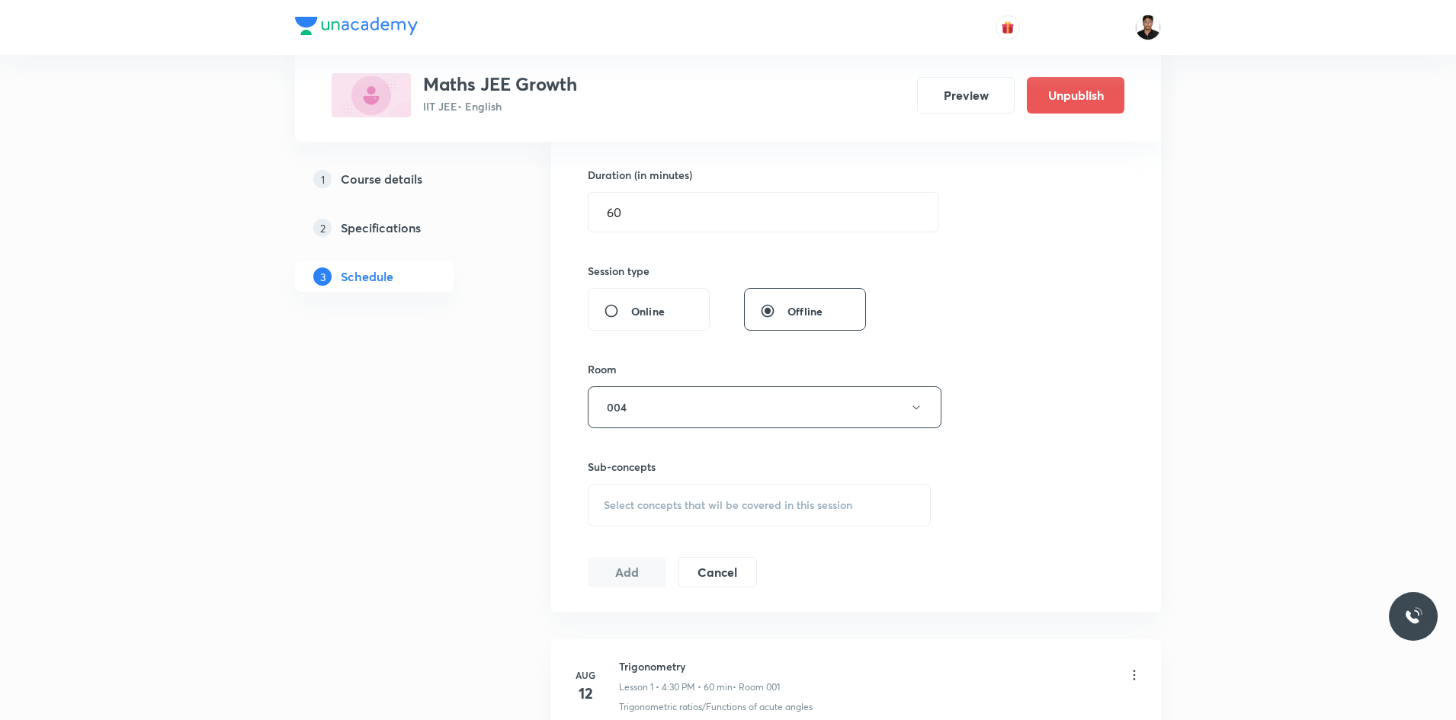
click at [713, 511] on span "Select concepts that wil be covered in this session" at bounding box center [728, 505] width 248 height 12
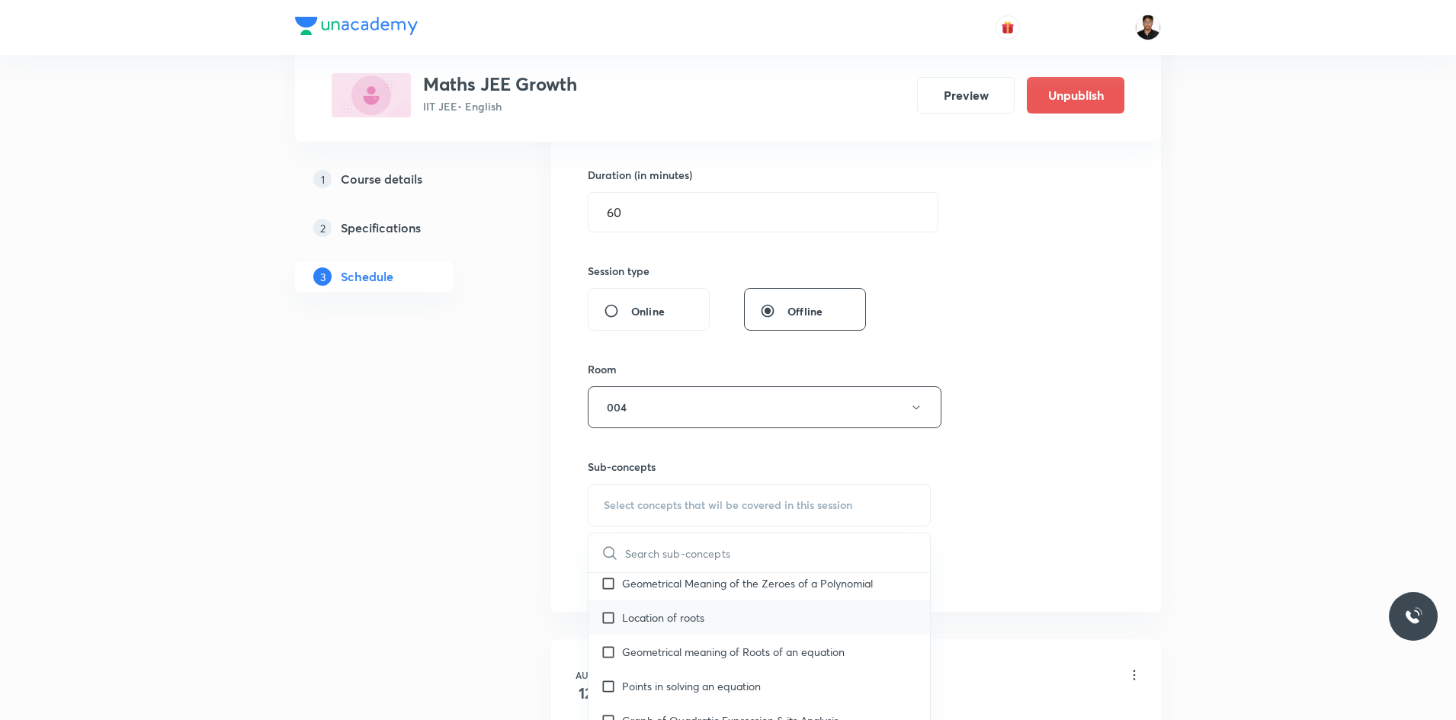
drag, startPoint x: 611, startPoint y: 654, endPoint x: 706, endPoint y: 638, distance: 96.6
click at [610, 654] on input "checkbox" at bounding box center [611, 652] width 21 height 16
checkbox input "true"
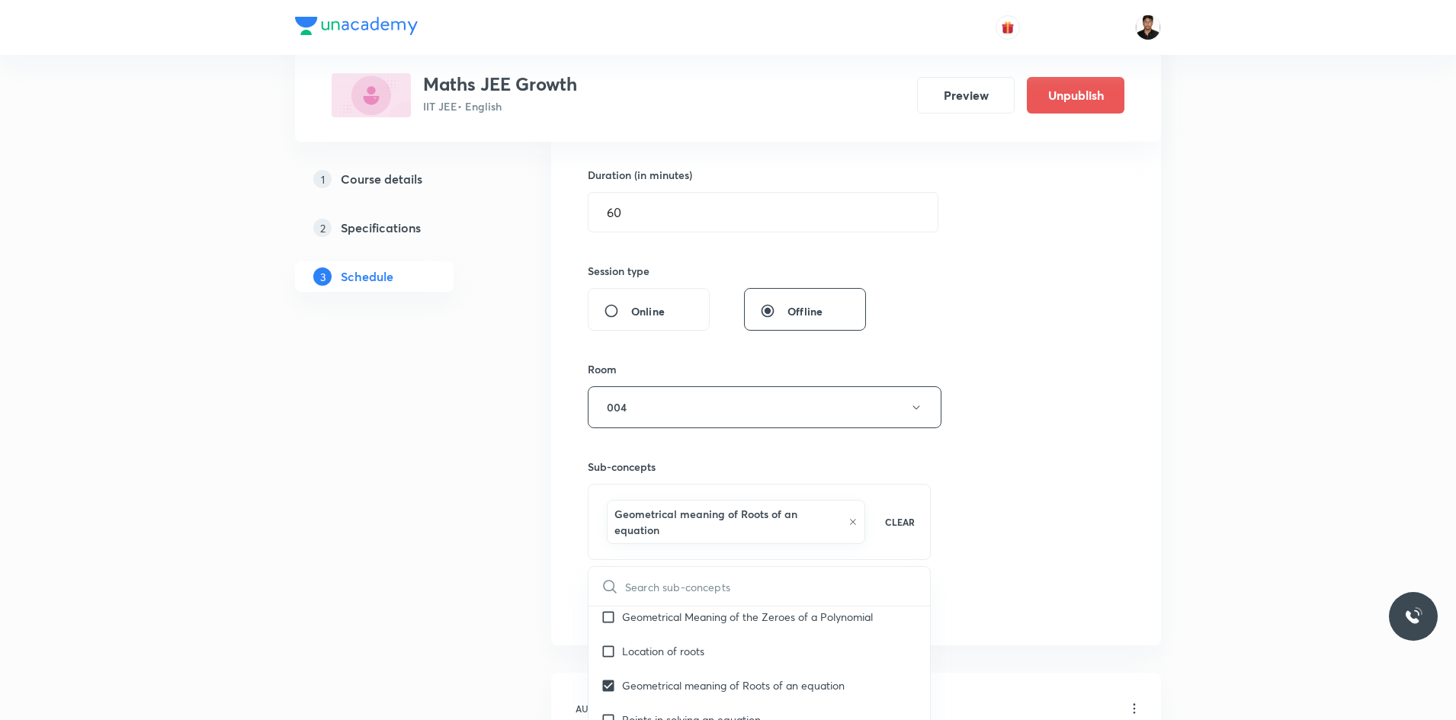
click at [1068, 523] on div "Session 8 Live class Session title 12/99 Trigonometry ​ Schedule for Sep 6, 202…" at bounding box center [856, 246] width 537 height 749
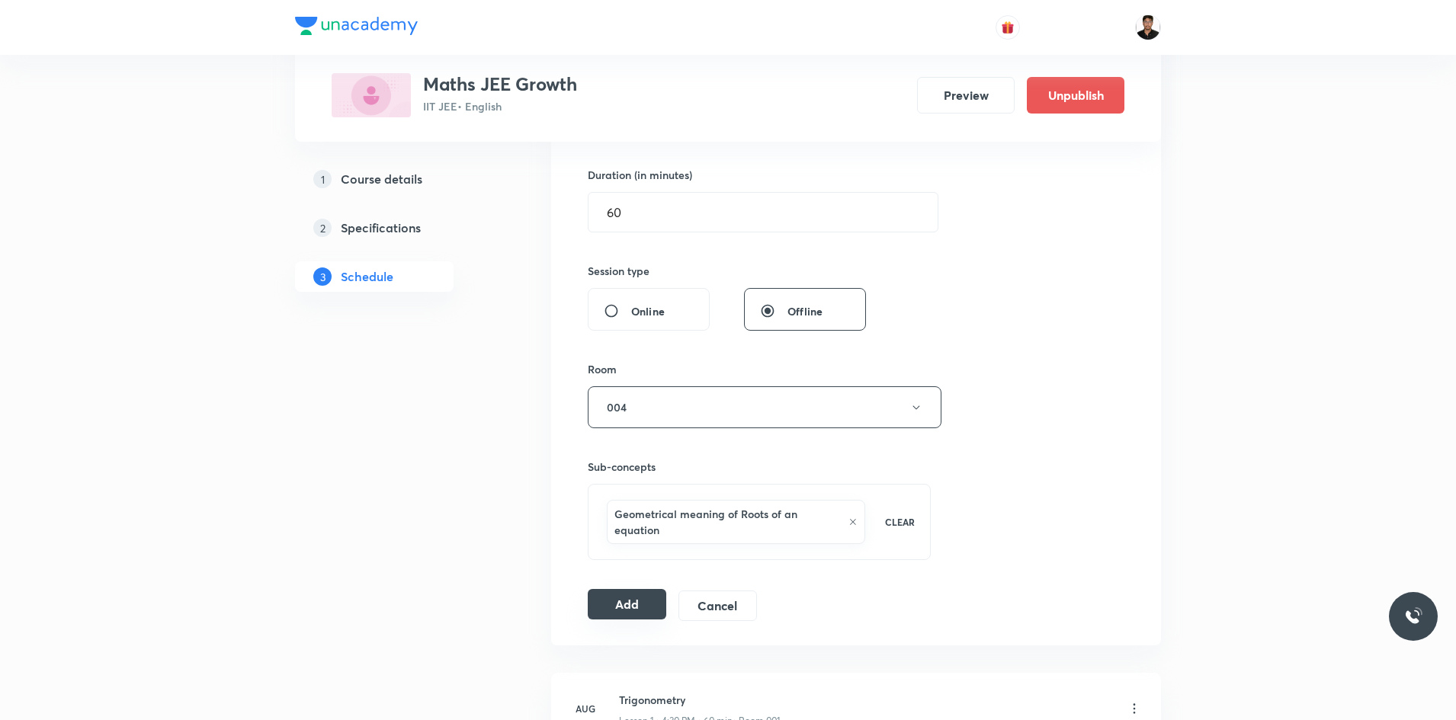
click at [624, 601] on button "Add" at bounding box center [627, 604] width 78 height 30
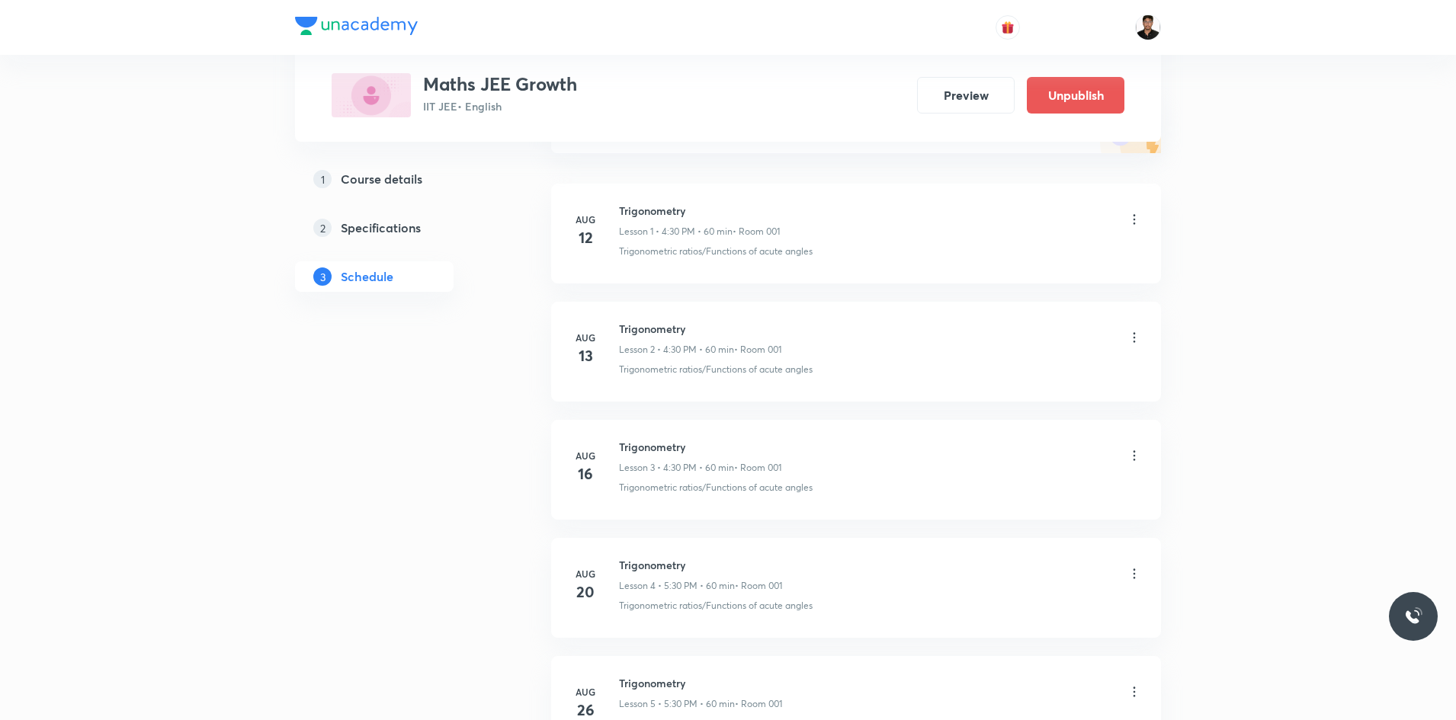
scroll to position [0, 0]
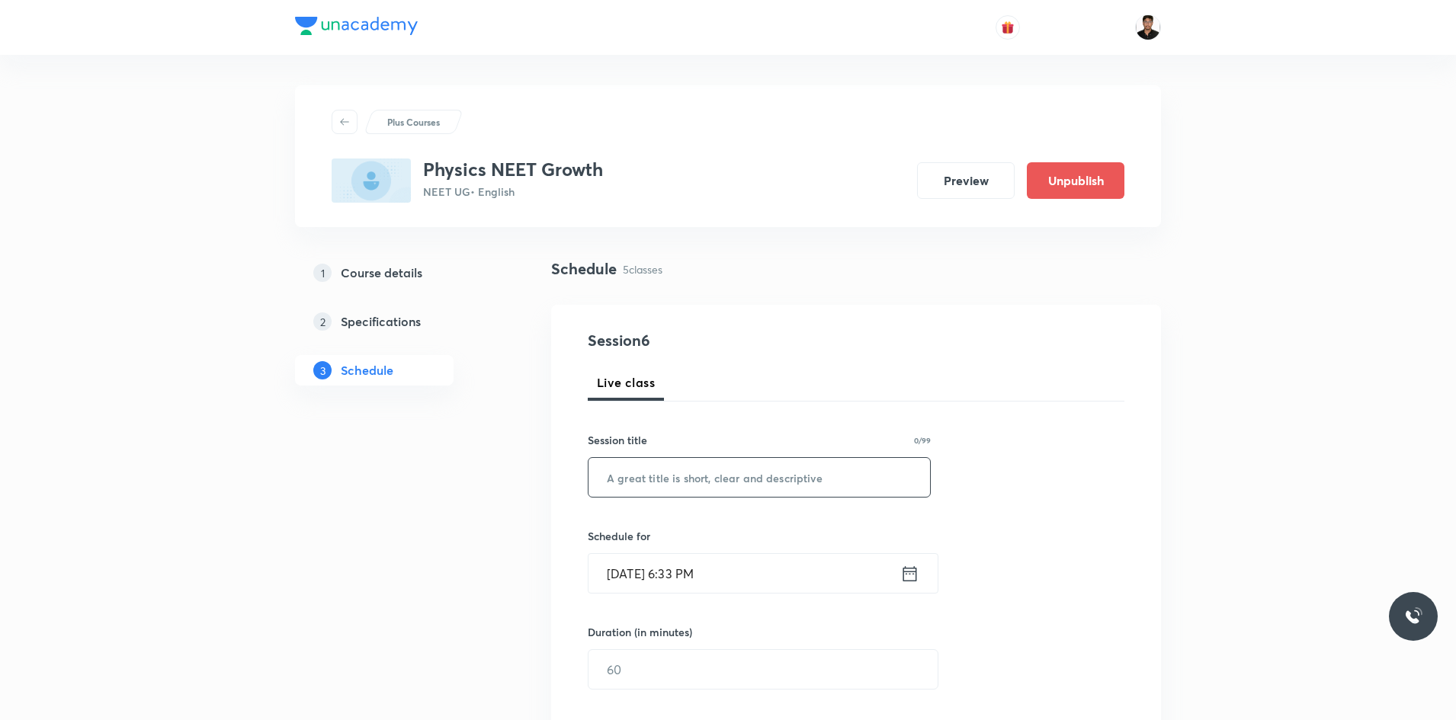
click at [701, 483] on input "text" at bounding box center [758, 477] width 341 height 39
type input "T"
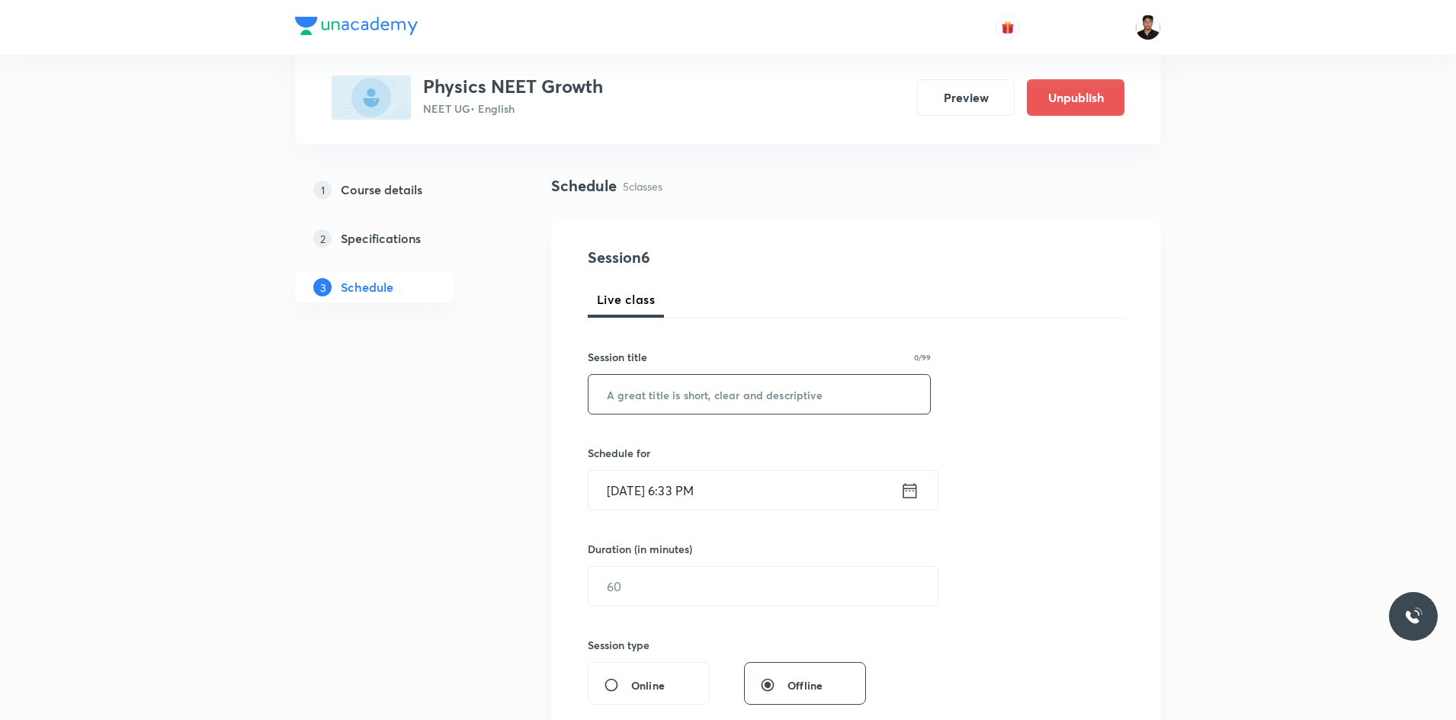
scroll to position [25, 0]
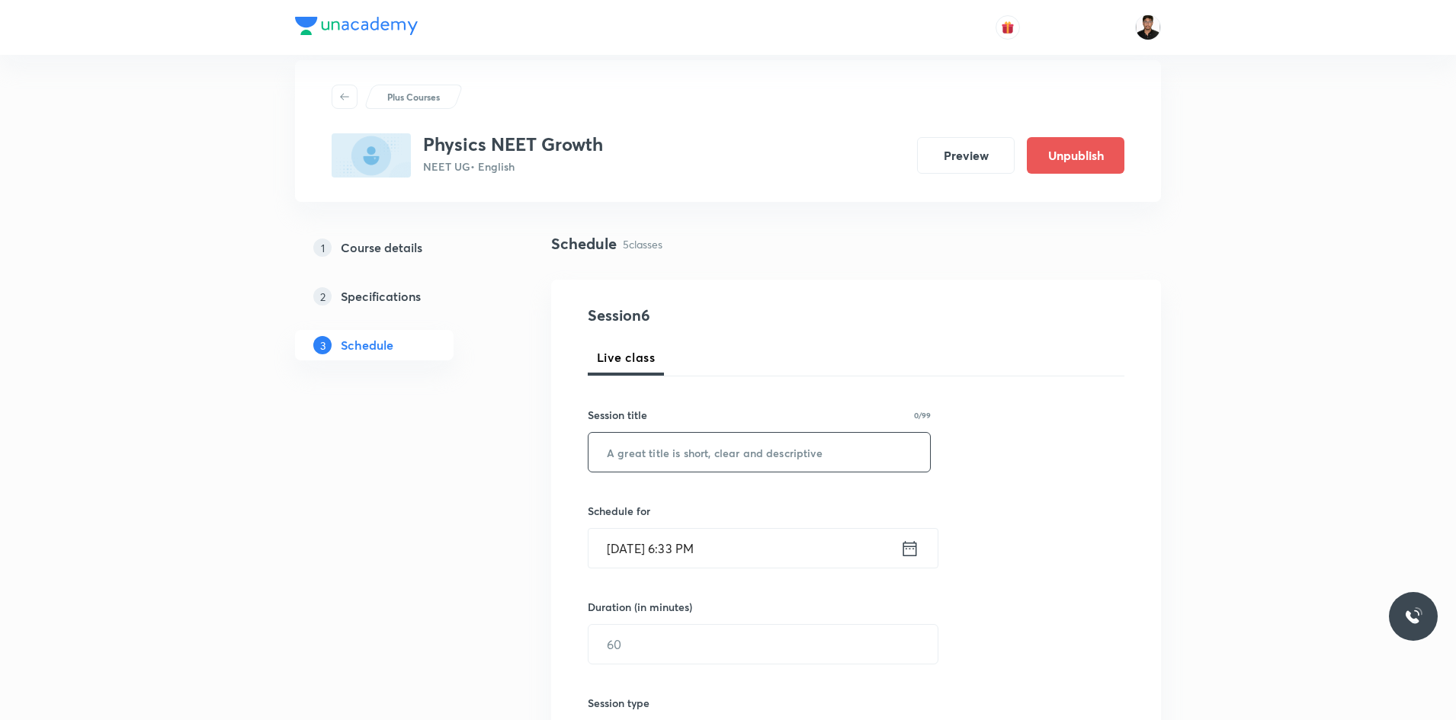
click at [757, 457] on input "text" at bounding box center [758, 452] width 341 height 39
type input "Work, Energy and Power"
click at [905, 547] on icon at bounding box center [909, 548] width 19 height 21
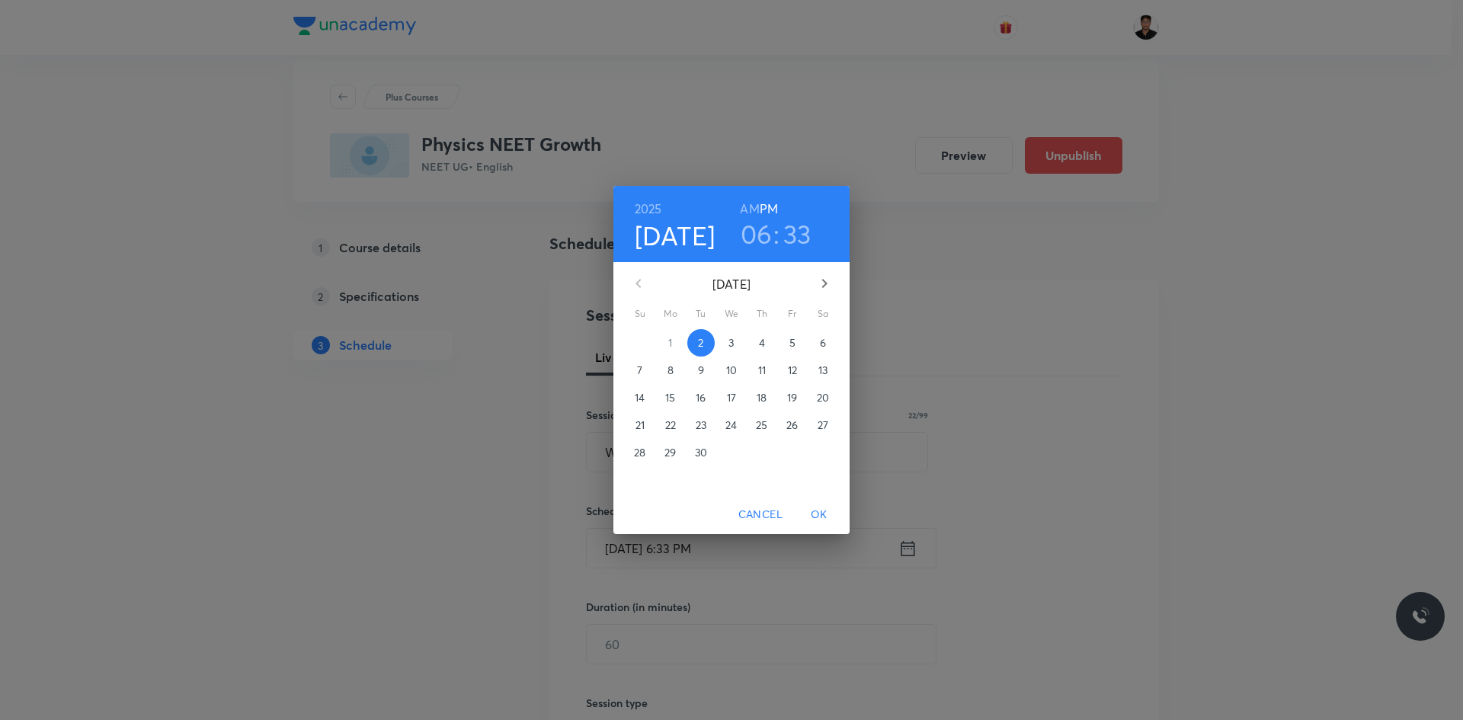
click at [1043, 428] on div "2025 Sep 2 06 : 33 AM PM September 2025 Su Mo Tu We Th Fr Sa 31 1 2 3 4 5 6 7 8…" at bounding box center [731, 360] width 1463 height 720
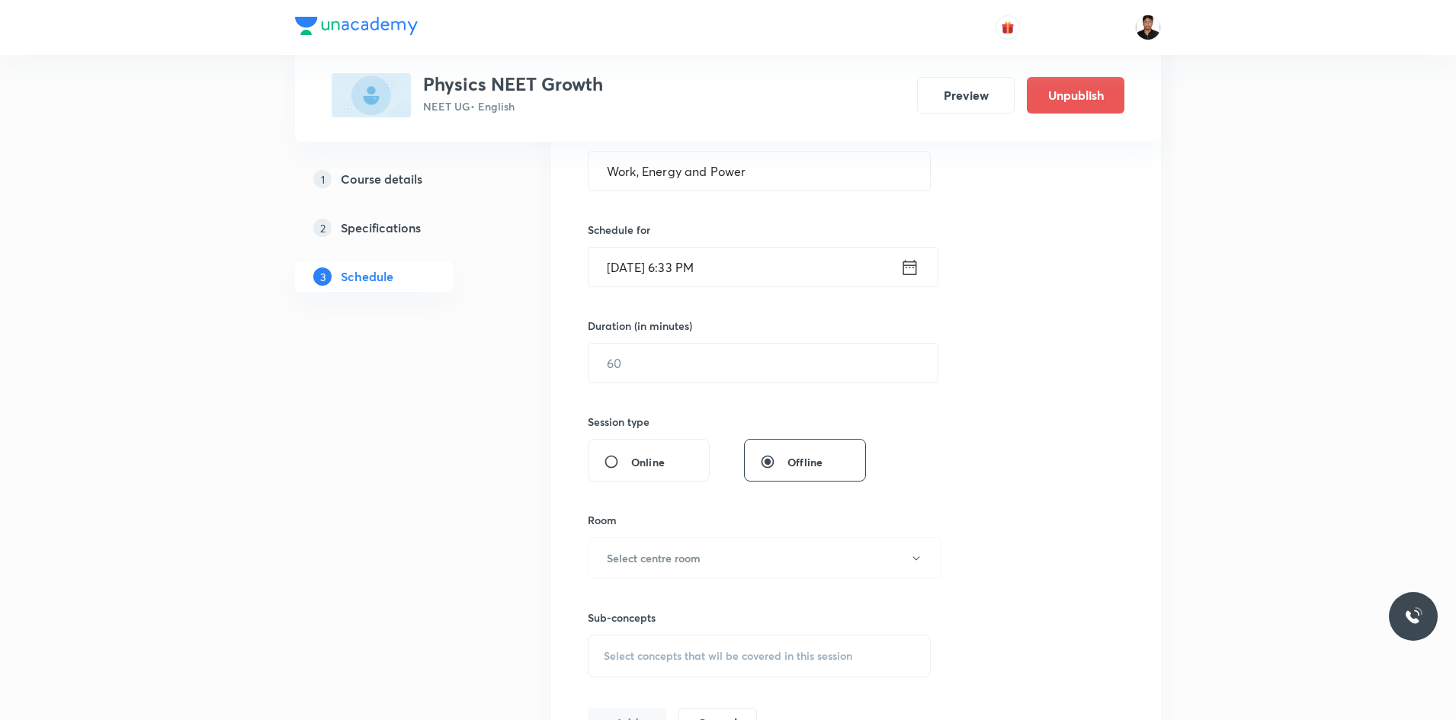
scroll to position [254, 0]
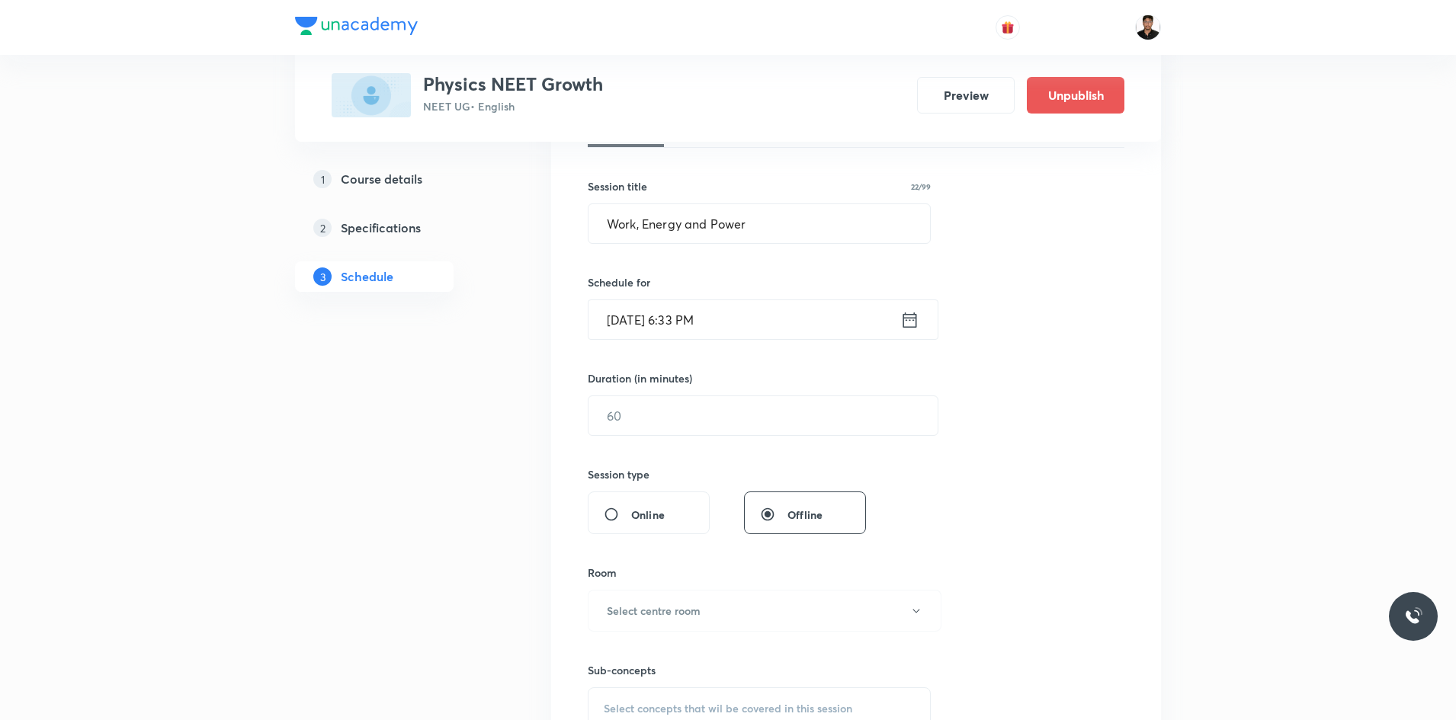
click at [910, 321] on icon at bounding box center [909, 319] width 19 height 21
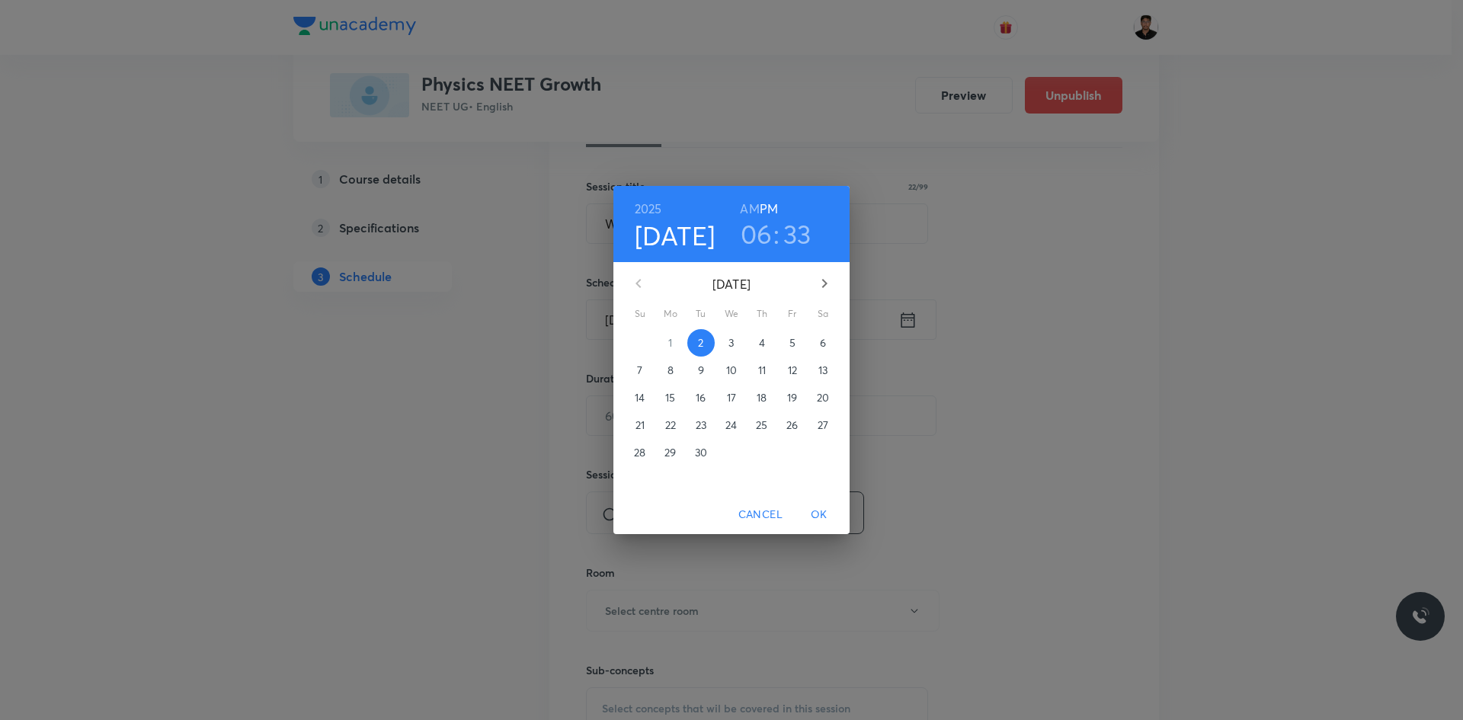
click at [791, 340] on p "5" at bounding box center [793, 342] width 6 height 15
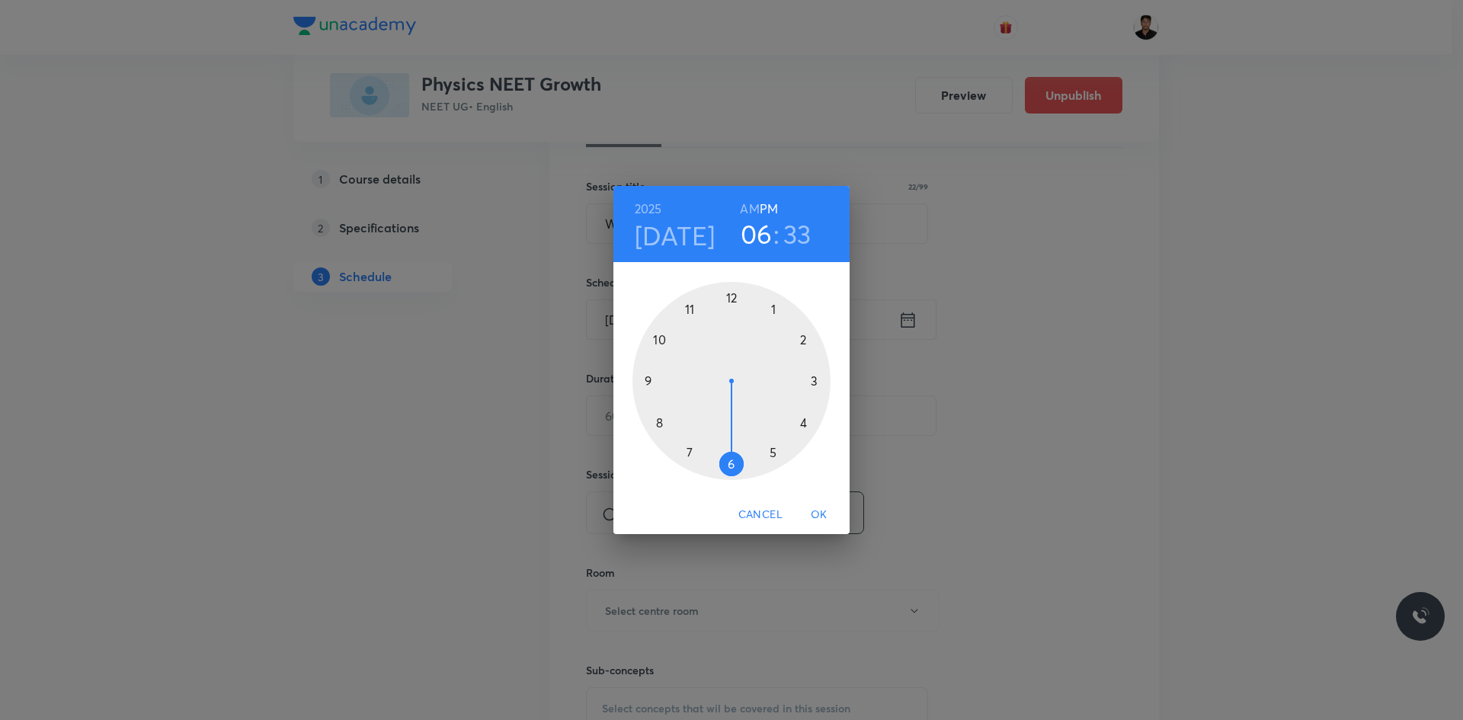
click at [803, 428] on div at bounding box center [732, 381] width 198 height 198
click at [732, 473] on div at bounding box center [732, 381] width 198 height 198
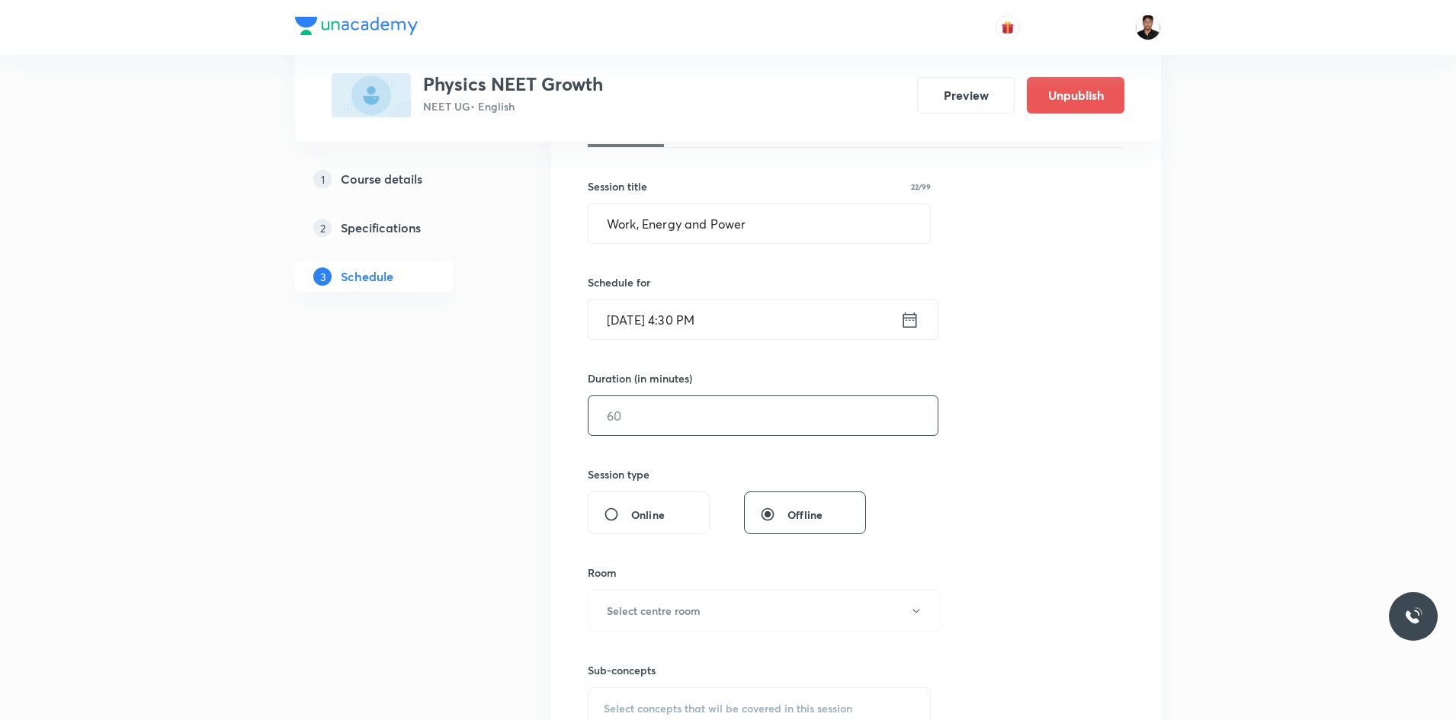
click at [662, 418] on input "text" at bounding box center [762, 415] width 349 height 39
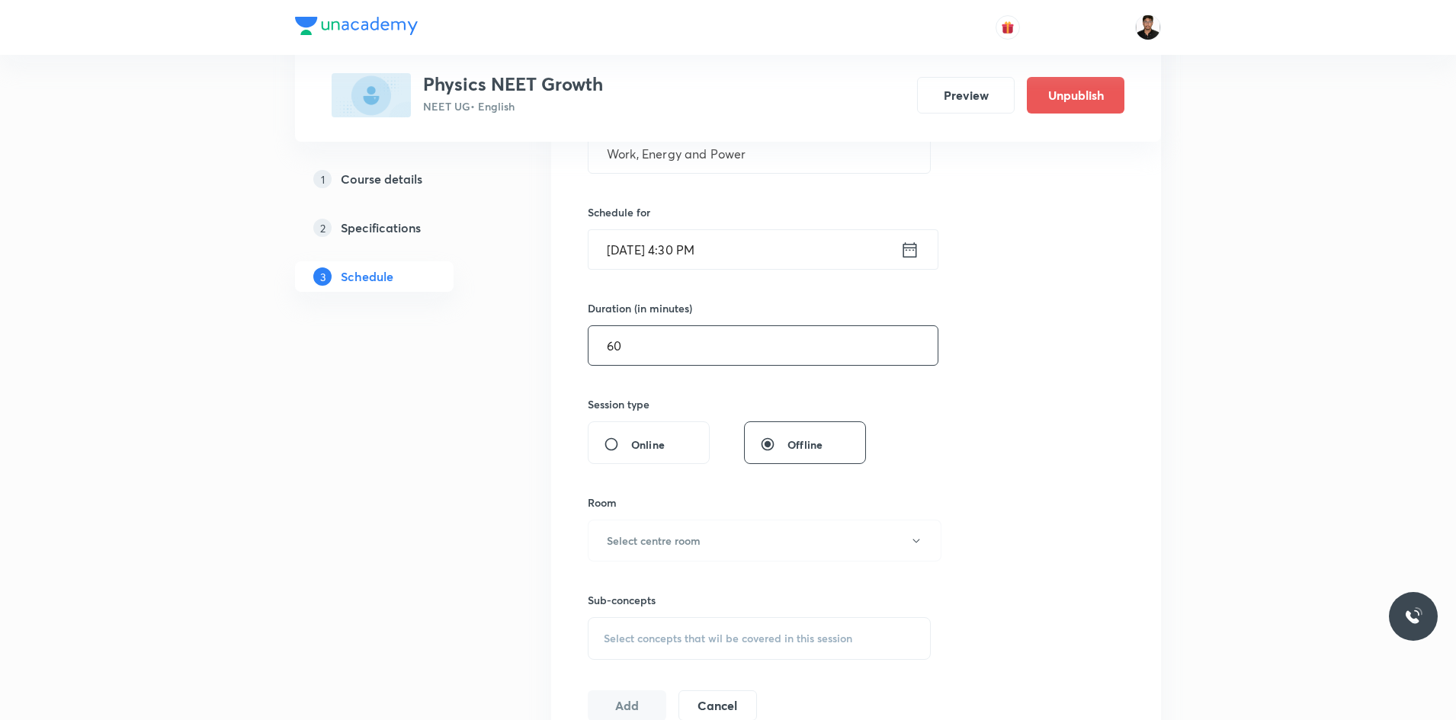
scroll to position [482, 0]
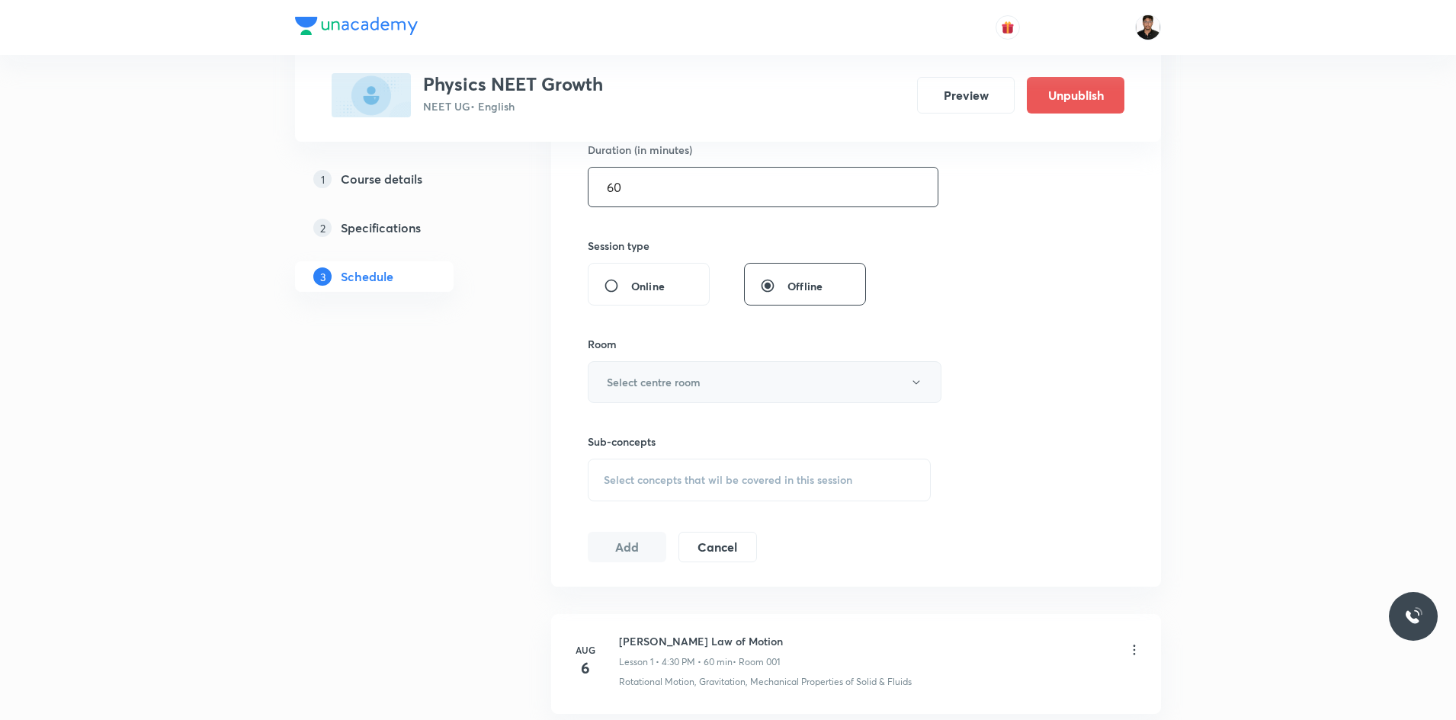
type input "60"
click at [651, 383] on h6 "Select centre room" at bounding box center [654, 382] width 94 height 16
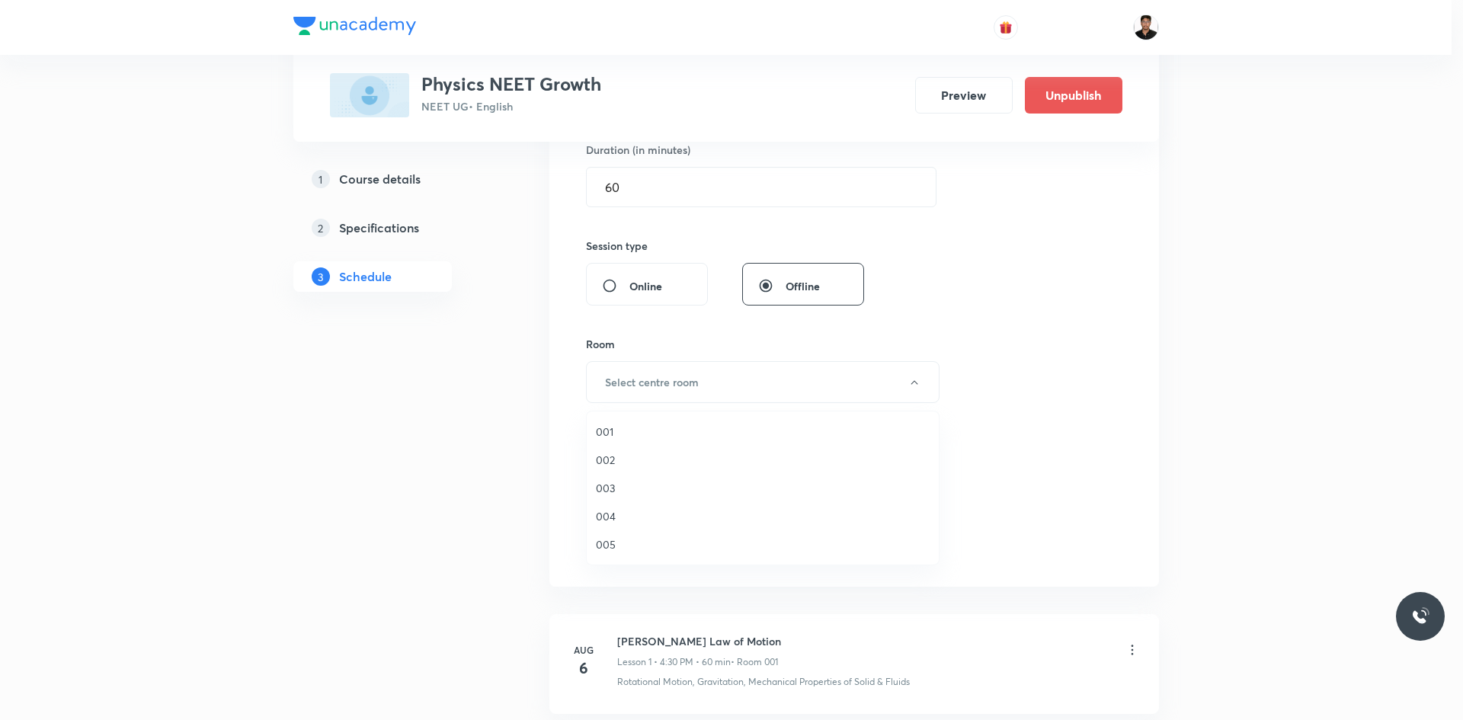
click at [611, 430] on span "001" at bounding box center [763, 432] width 334 height 16
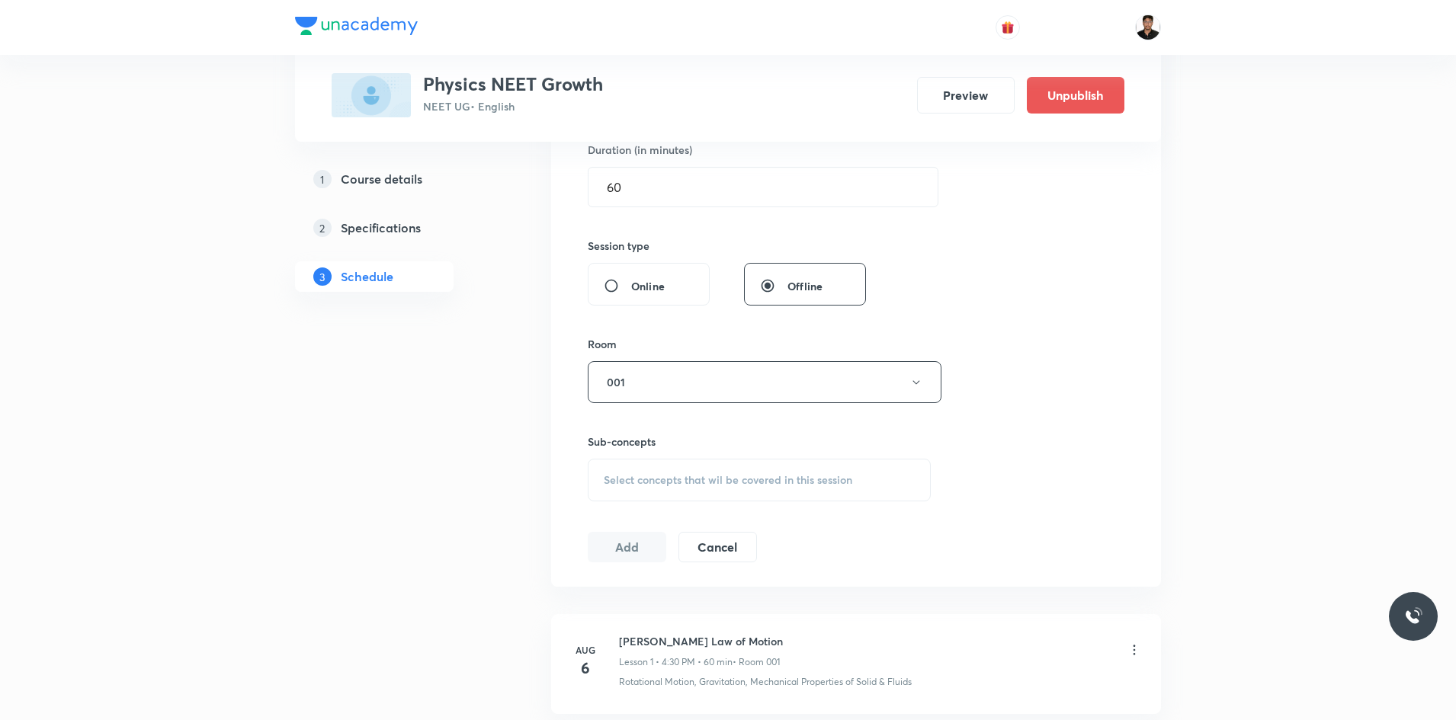
click at [1000, 383] on div "Session 6 Live class Session title 22/99 Work, Energy and Power ​ Schedule for …" at bounding box center [856, 205] width 537 height 716
click at [724, 474] on span "Select concepts that wil be covered in this session" at bounding box center [728, 480] width 248 height 12
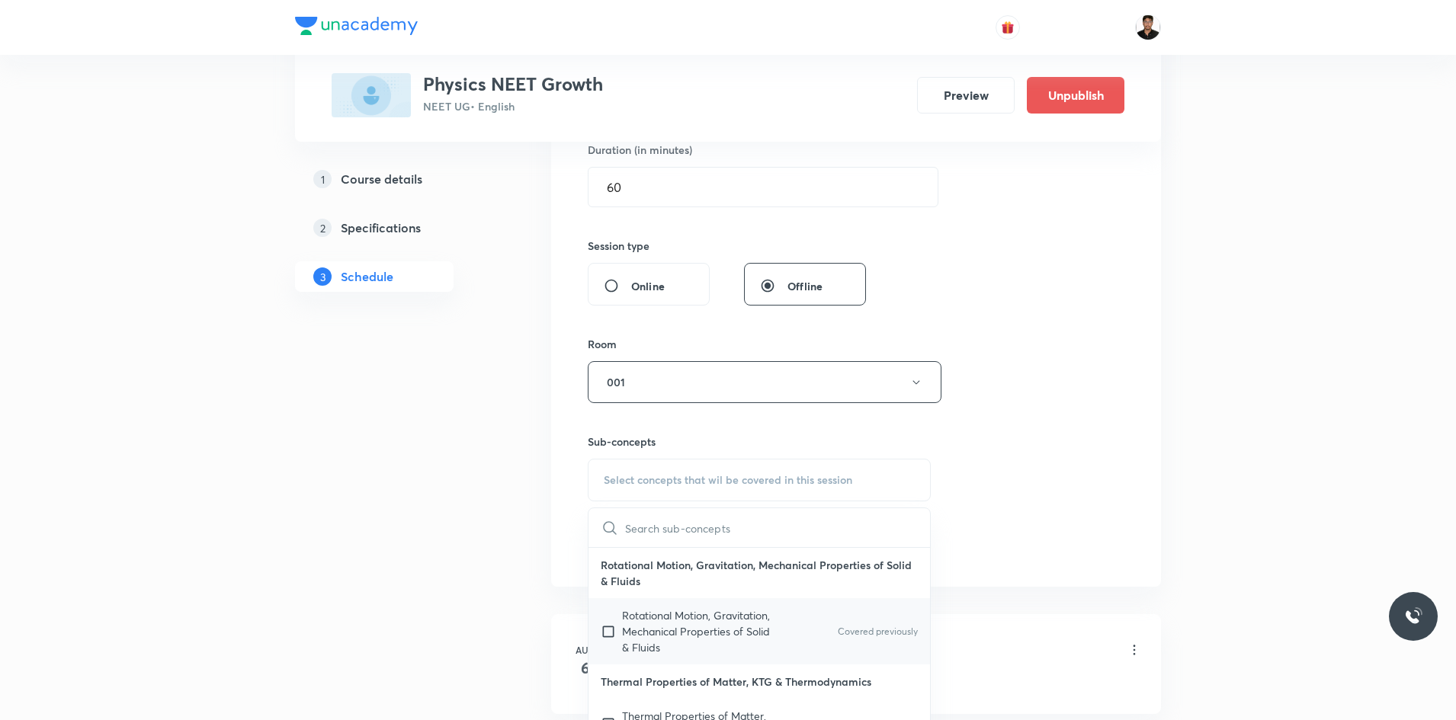
click at [603, 630] on input "checkbox" at bounding box center [611, 631] width 21 height 48
checkbox input "true"
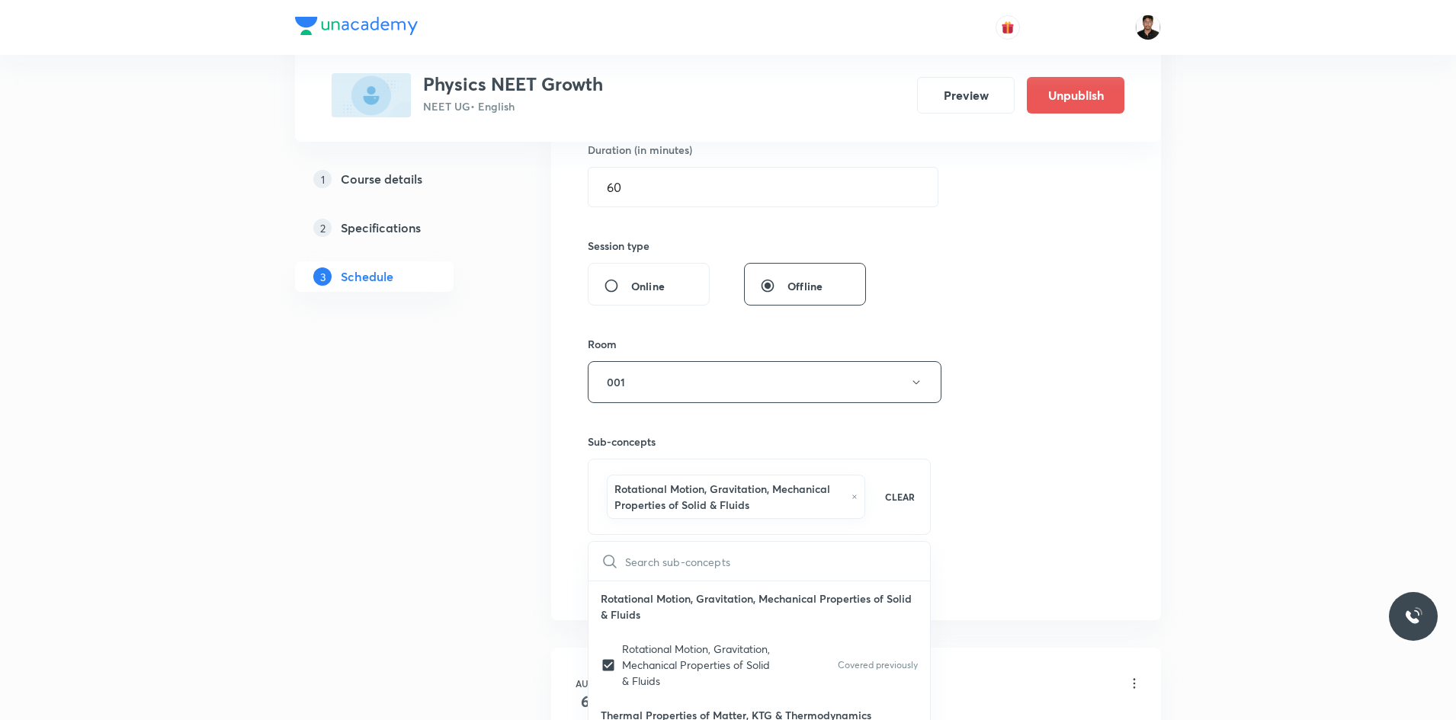
click at [1025, 415] on div "Session 6 Live class Session title 22/99 Work, Energy and Power ​ Schedule for …" at bounding box center [856, 221] width 537 height 749
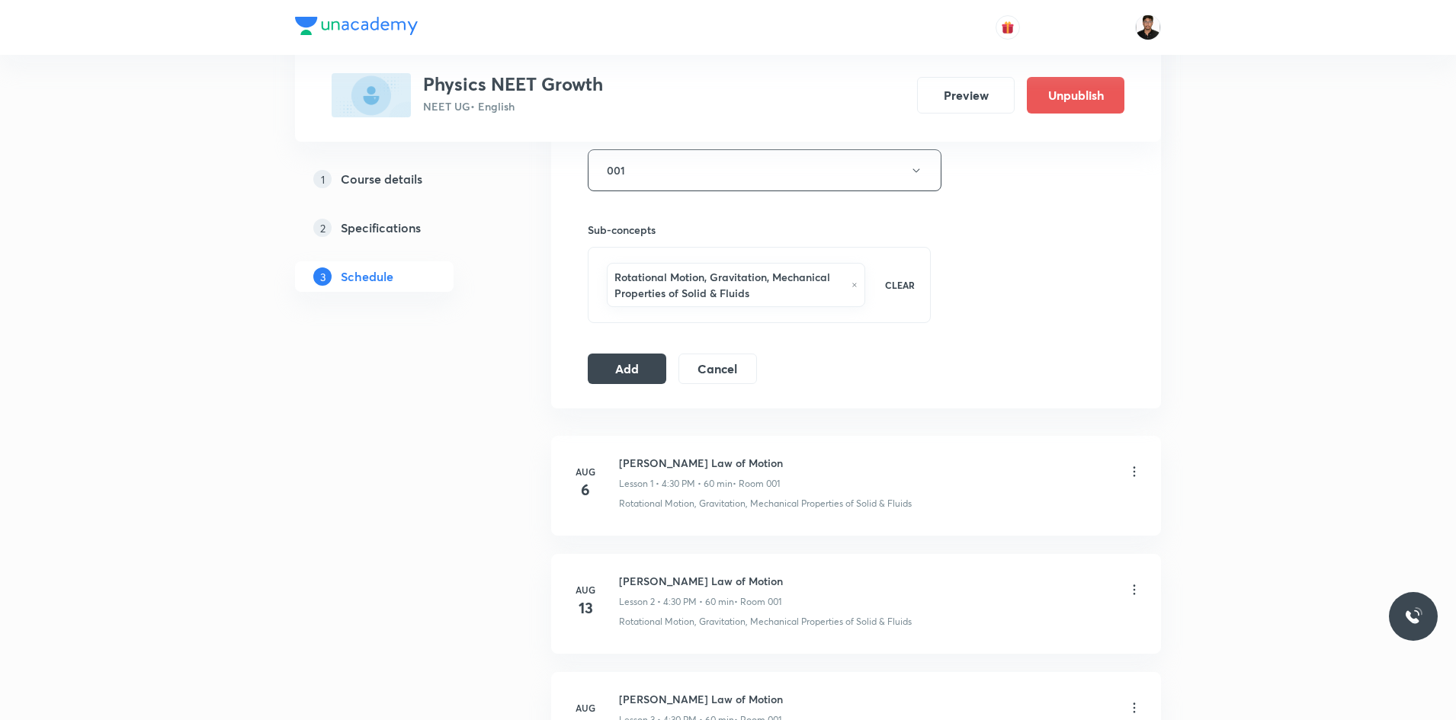
scroll to position [711, 0]
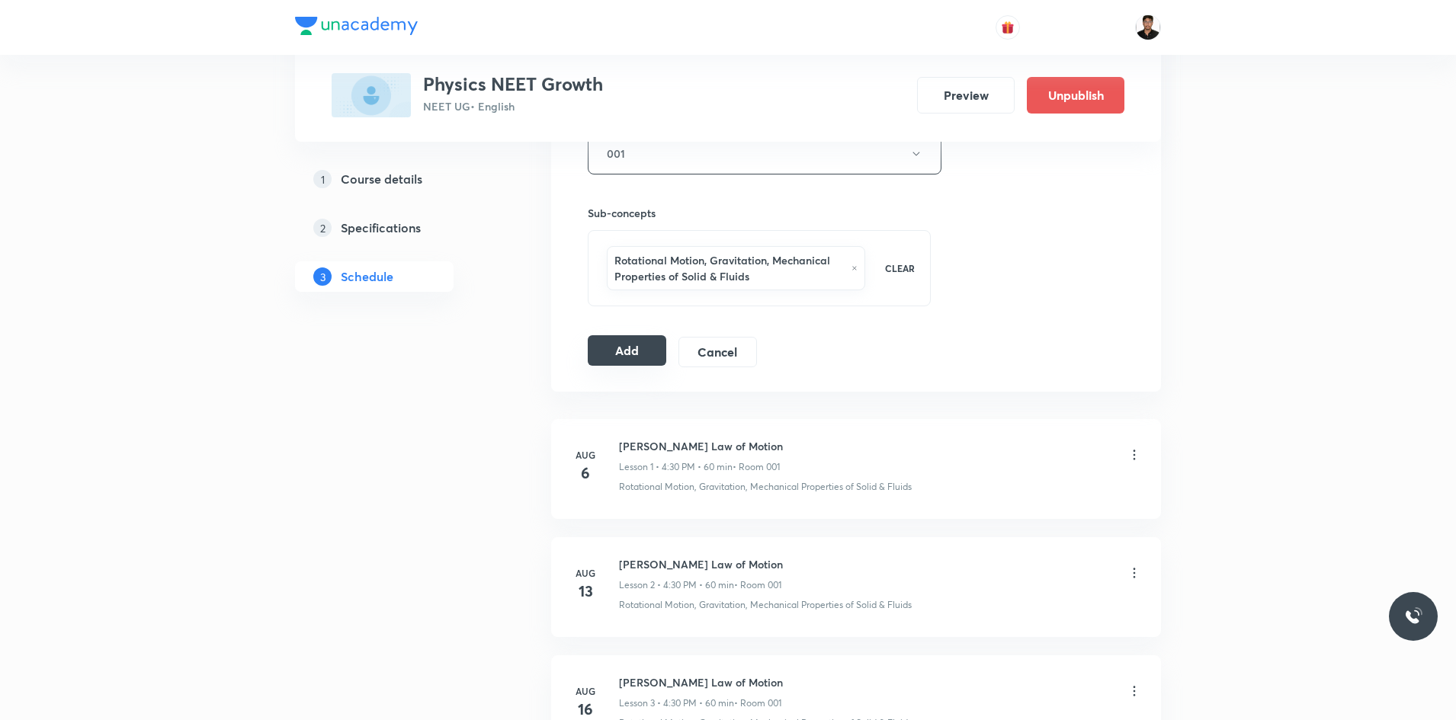
click at [627, 352] on button "Add" at bounding box center [627, 350] width 78 height 30
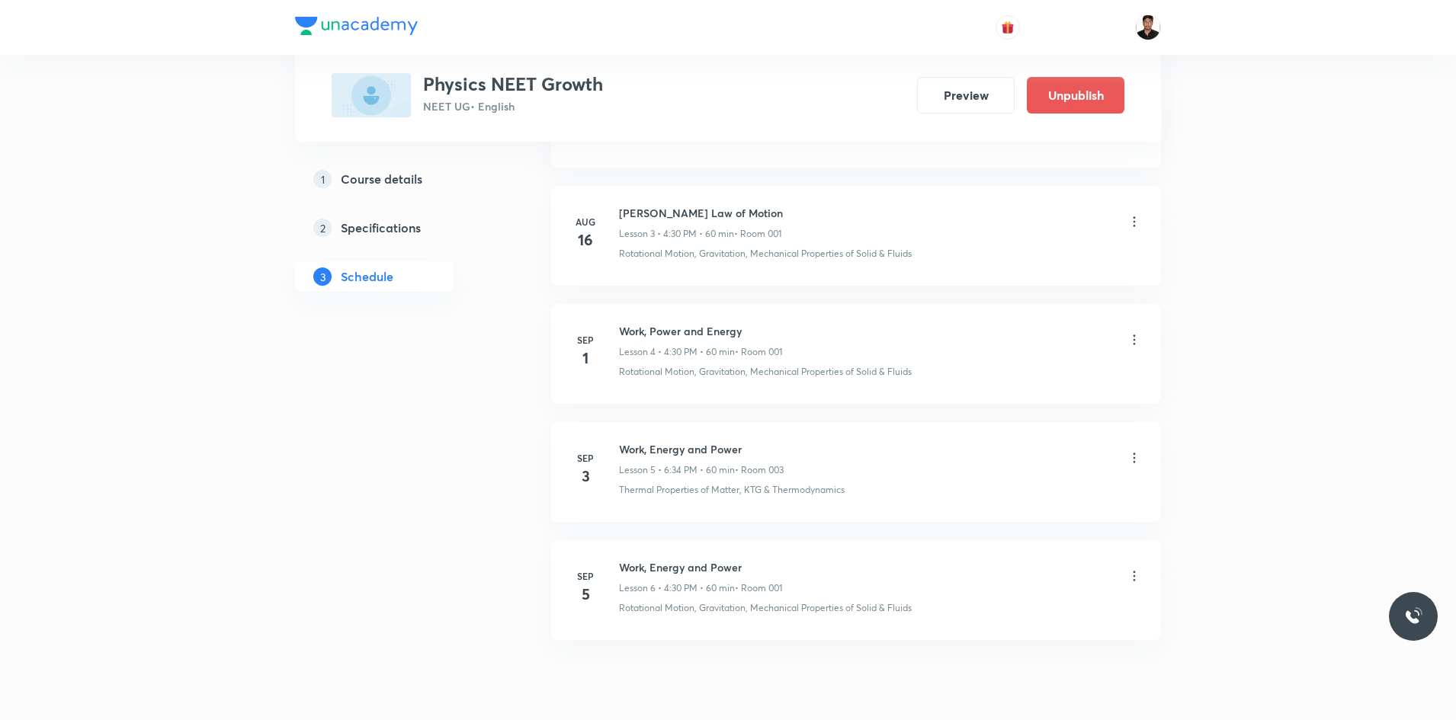
scroll to position [510, 0]
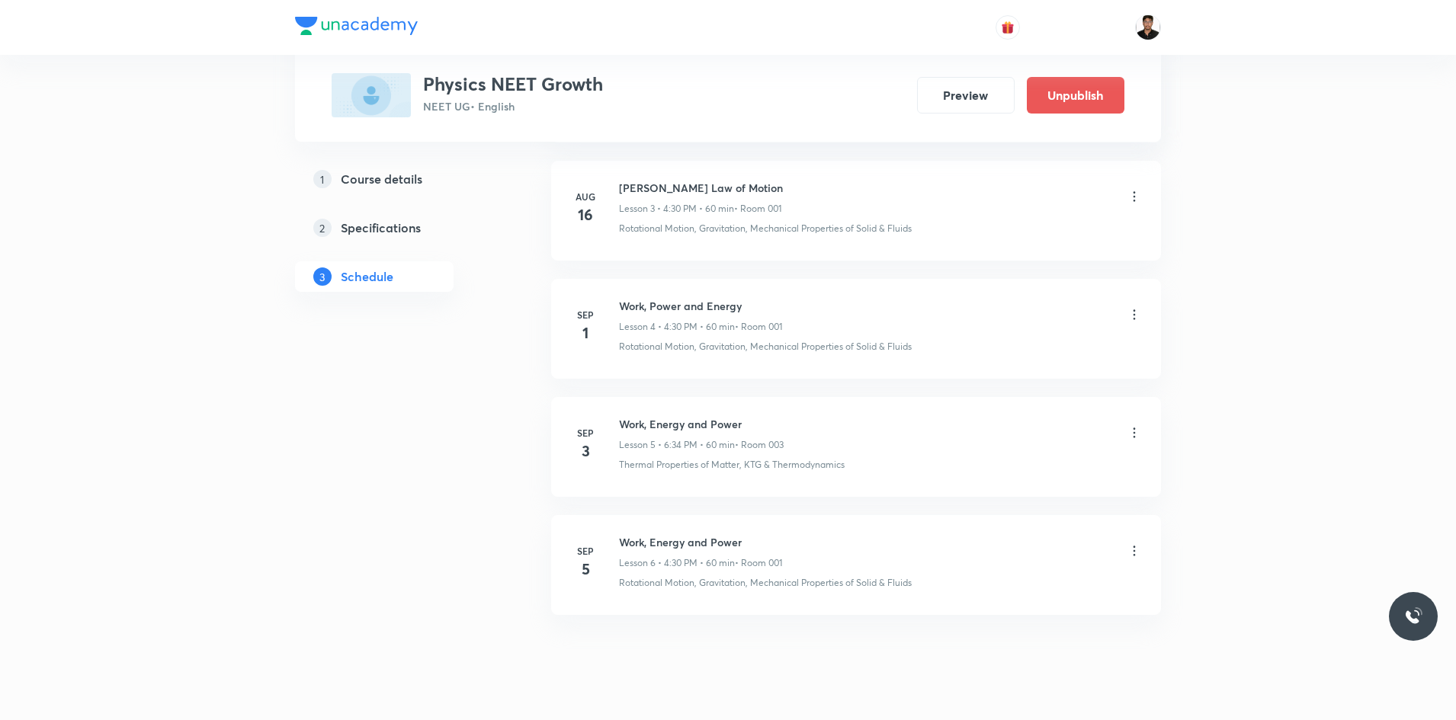
scroll to position [1210, 0]
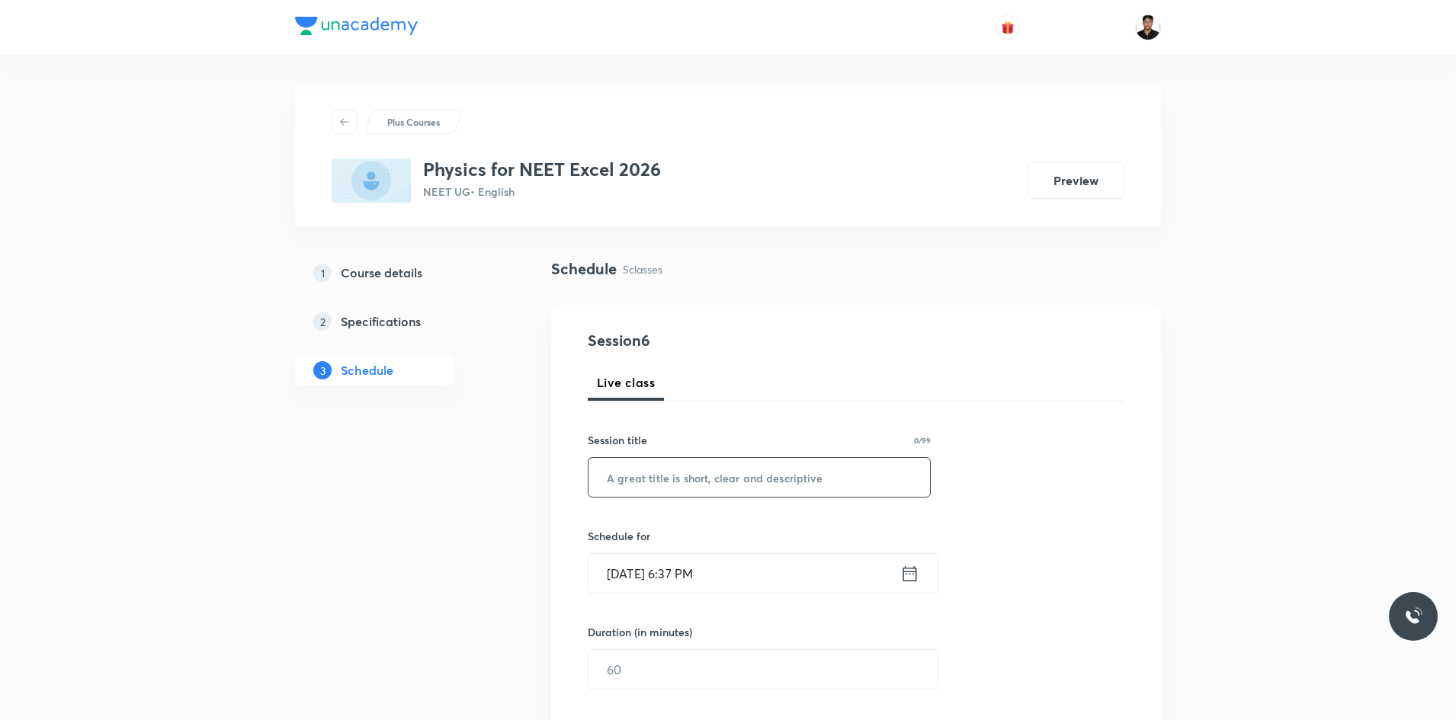
click at [766, 473] on input "text" at bounding box center [758, 477] width 341 height 39
click at [706, 479] on input "Magnetism and matter" at bounding box center [758, 477] width 341 height 39
type input "Magnetism and Matter"
click at [911, 575] on icon at bounding box center [909, 573] width 19 height 21
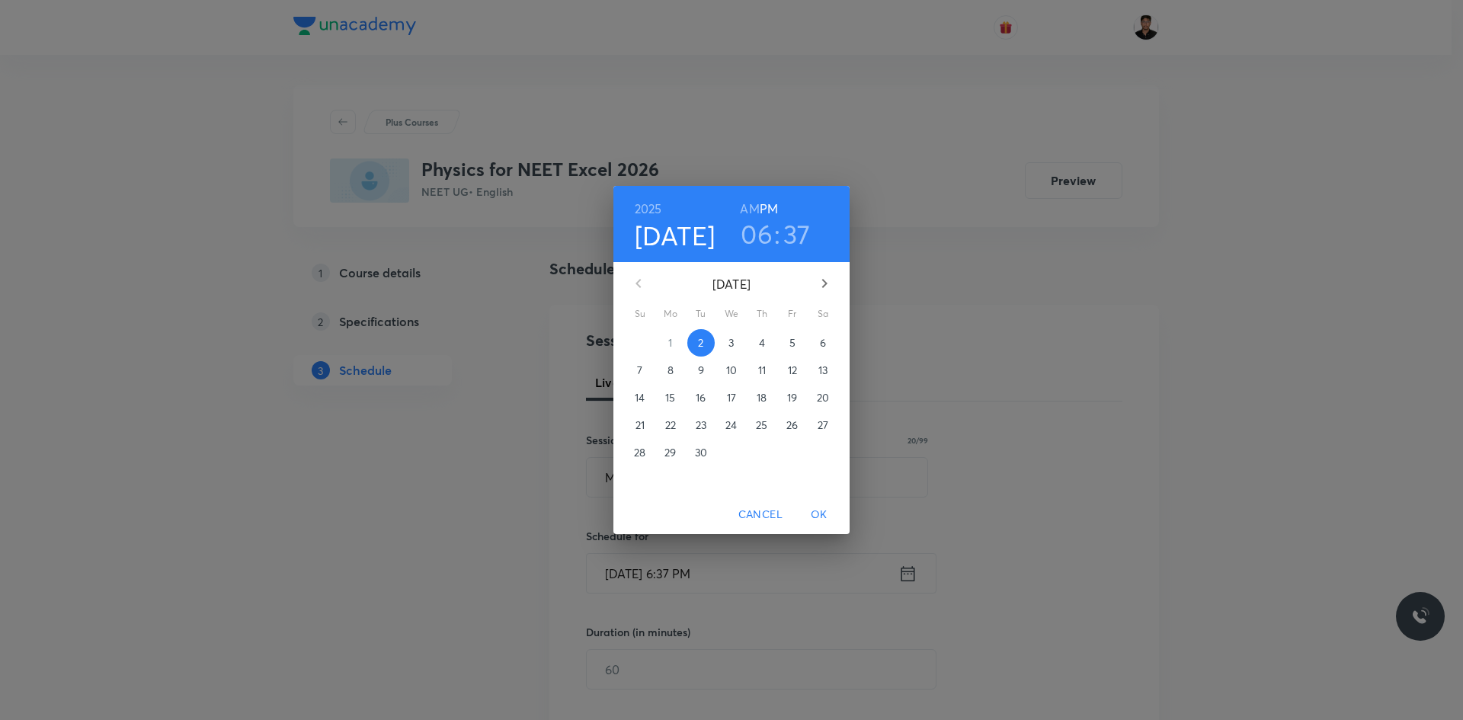
click at [761, 342] on p "4" at bounding box center [762, 342] width 6 height 15
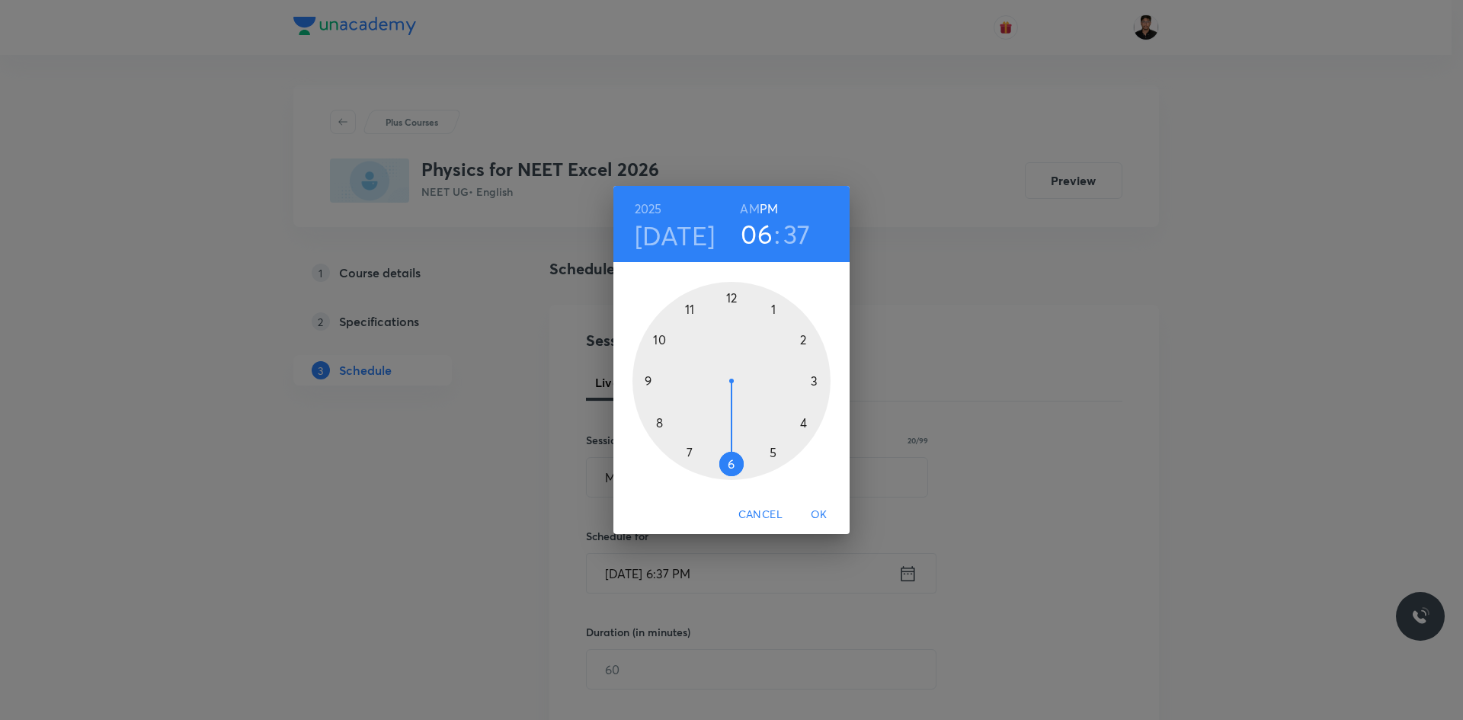
click at [777, 448] on div at bounding box center [732, 381] width 198 height 198
click at [732, 461] on div at bounding box center [732, 381] width 198 height 198
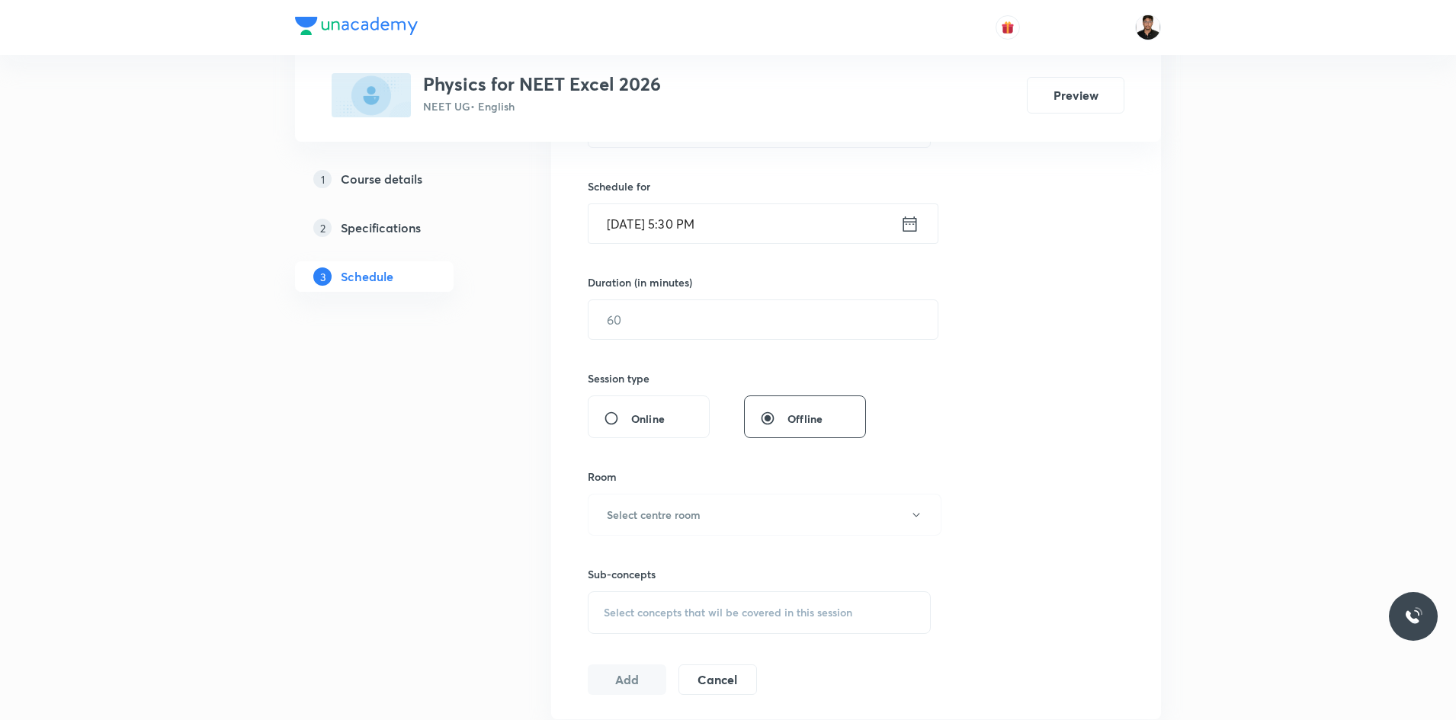
scroll to position [381, 0]
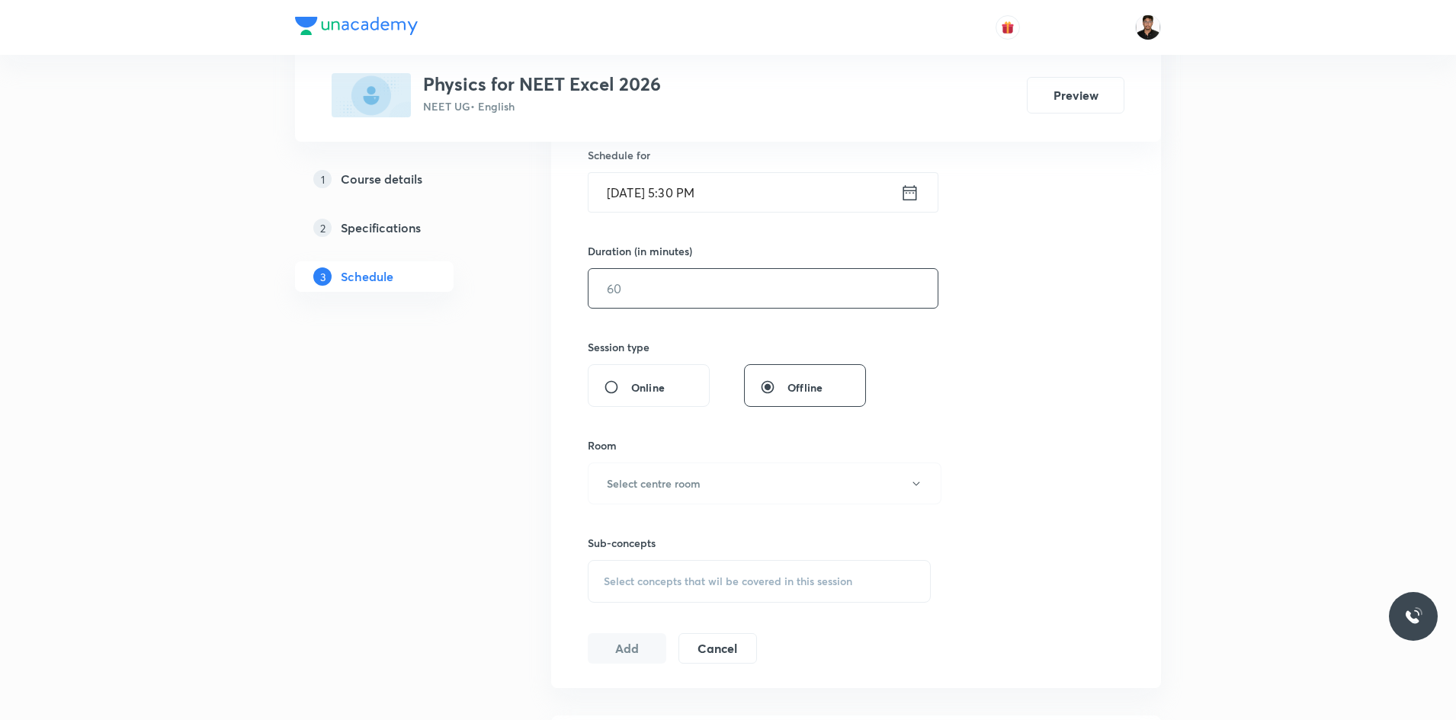
click at [672, 290] on input "text" at bounding box center [762, 288] width 349 height 39
type input "60"
click at [682, 489] on h6 "Select centre room" at bounding box center [654, 484] width 94 height 16
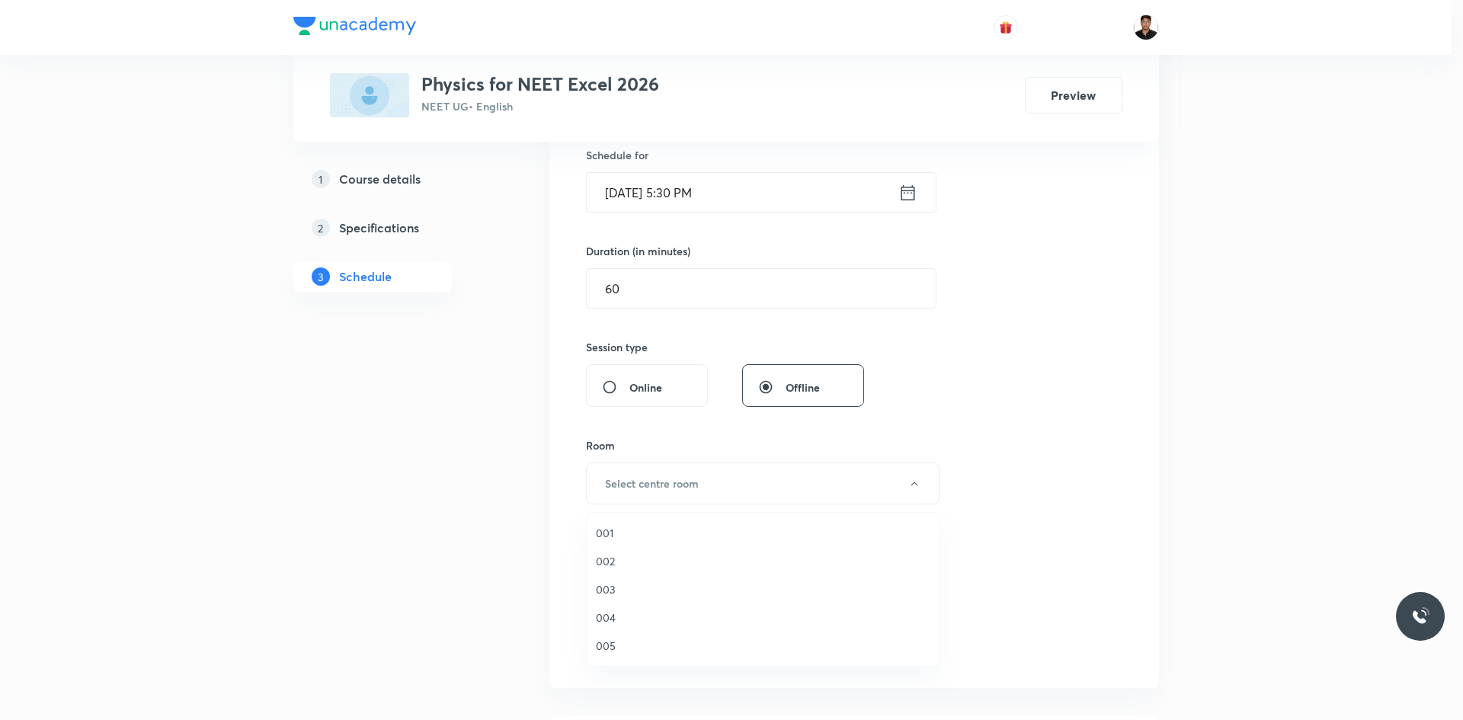
click at [607, 611] on span "004" at bounding box center [763, 618] width 334 height 16
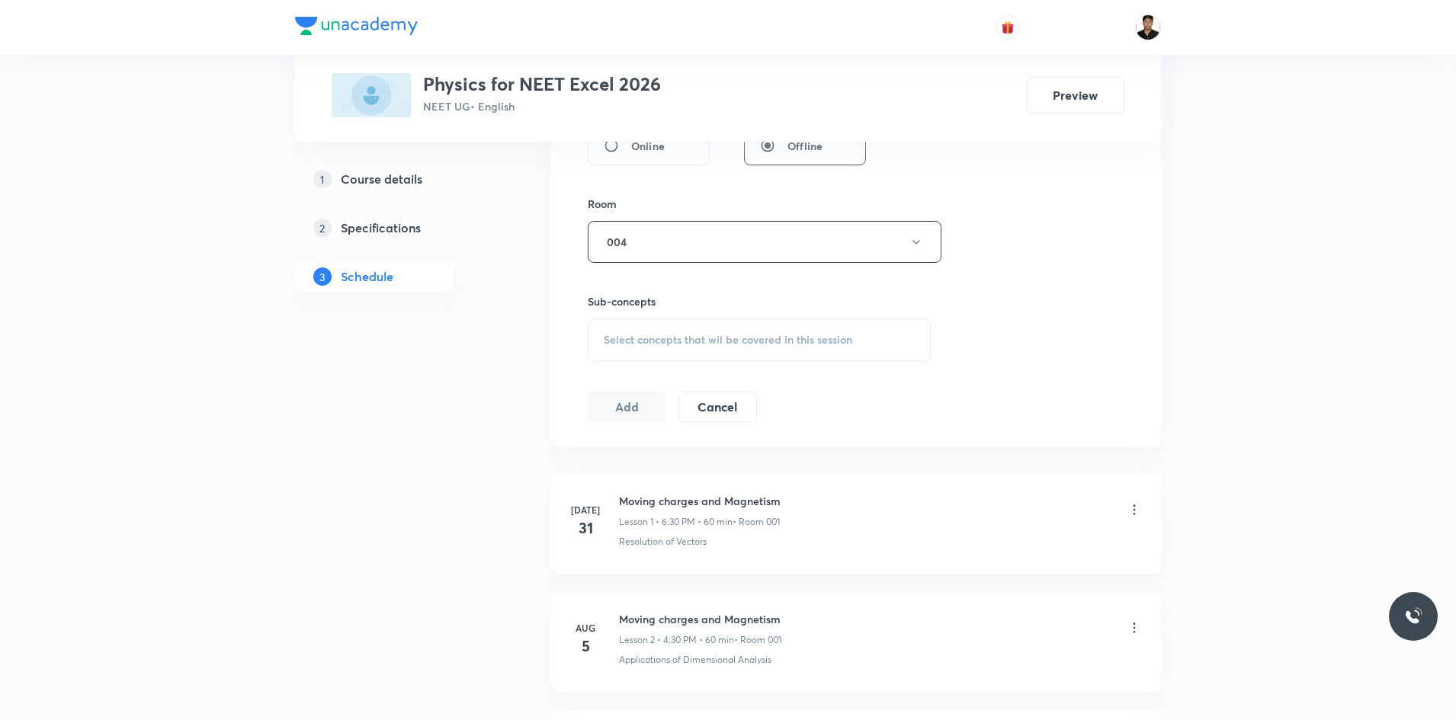
scroll to position [686, 0]
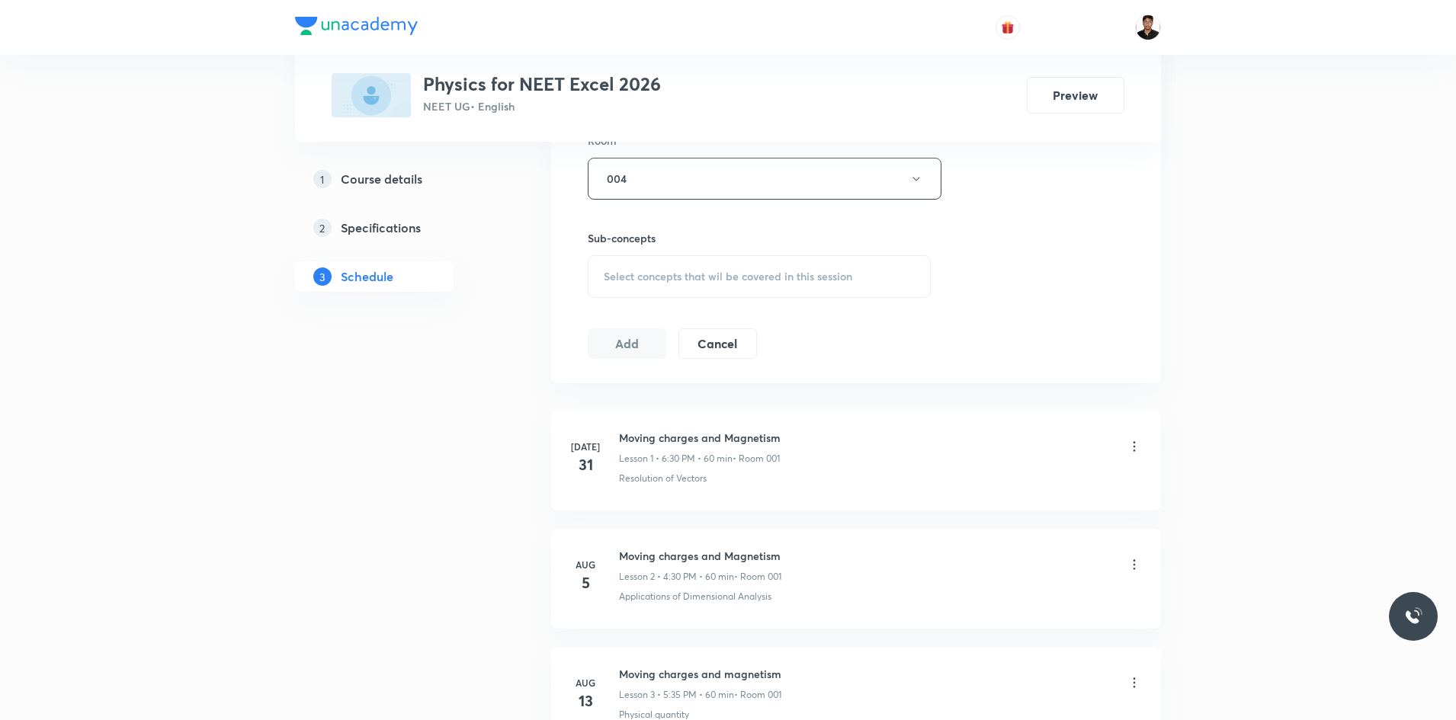
click at [626, 282] on span "Select concepts that wil be covered in this session" at bounding box center [728, 277] width 248 height 12
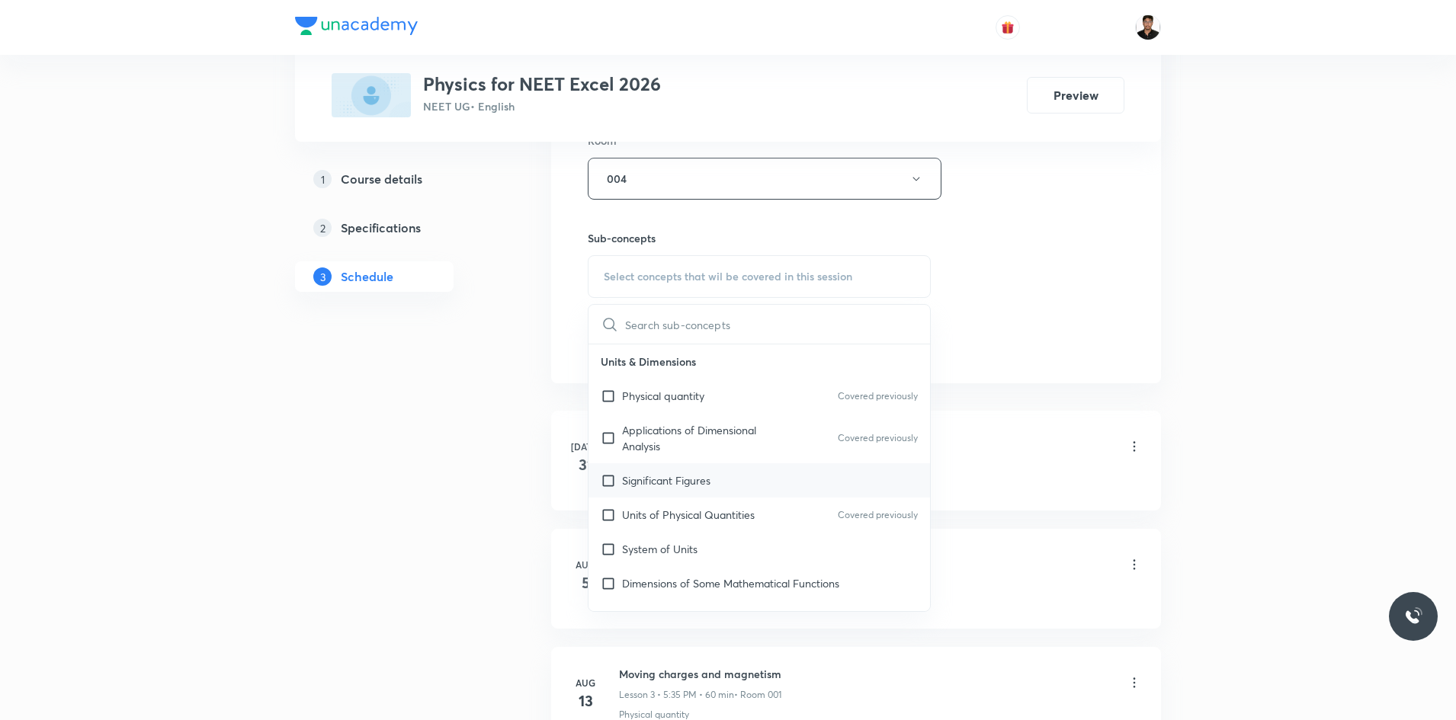
click at [604, 483] on input "checkbox" at bounding box center [611, 481] width 21 height 16
checkbox input "true"
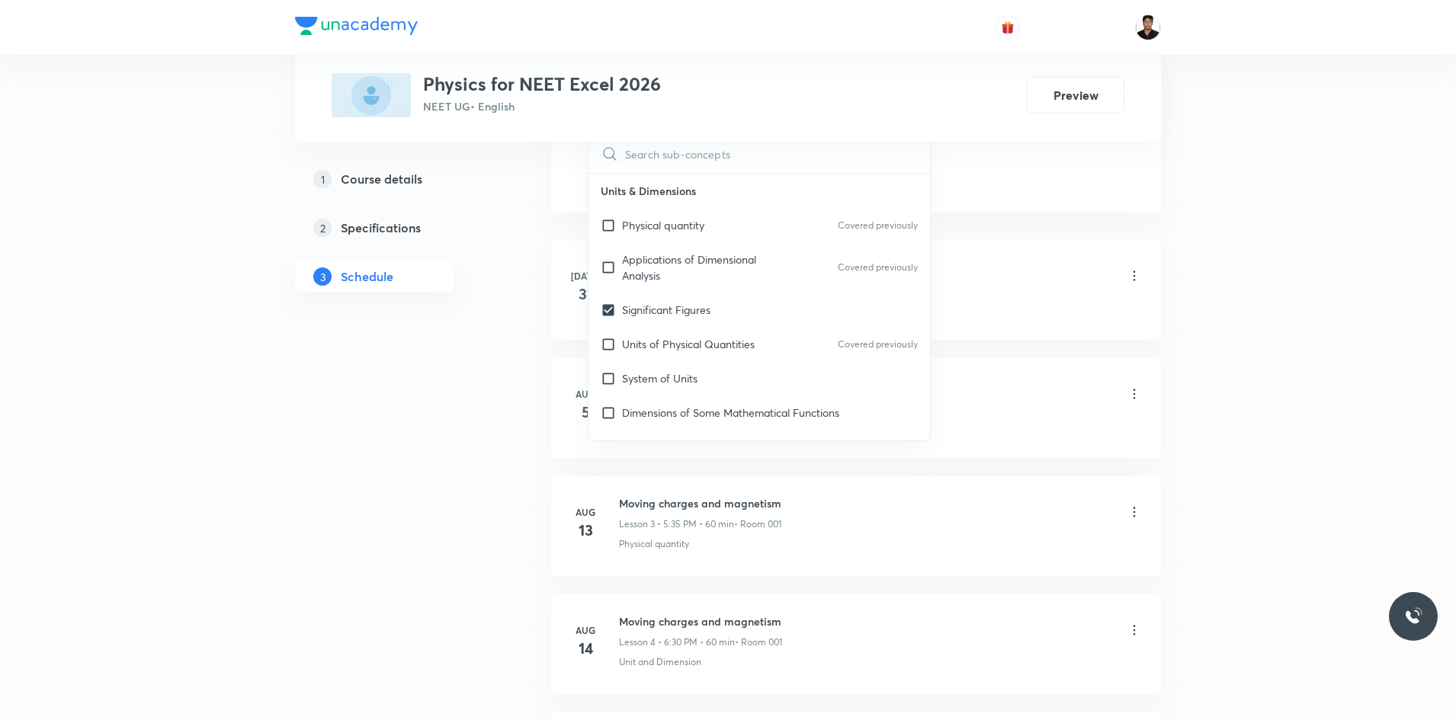
scroll to position [915, 0]
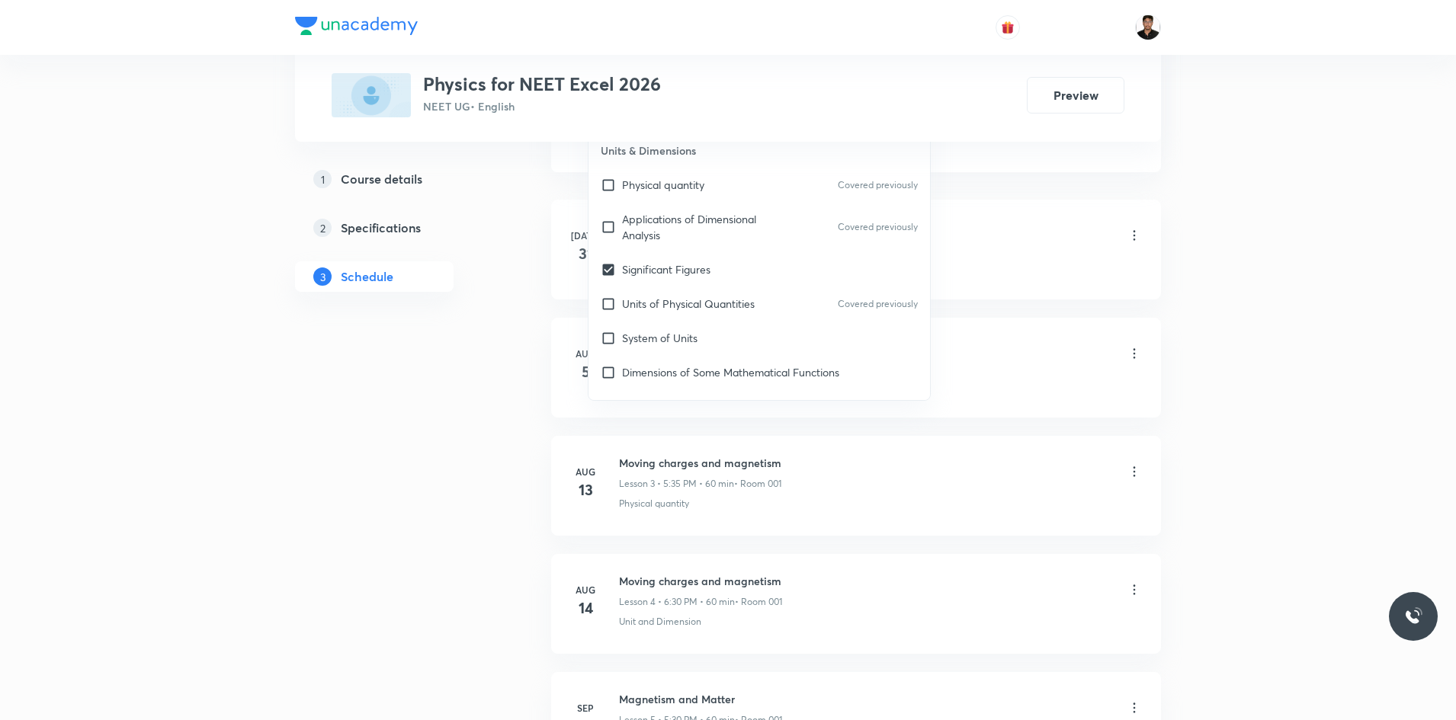
drag, startPoint x: 995, startPoint y: 245, endPoint x: 992, endPoint y: 262, distance: 17.0
click at [995, 246] on div "Moving charges and Magnetism Lesson 1 • 6:30 PM • 60 min • Room 001" at bounding box center [880, 237] width 523 height 36
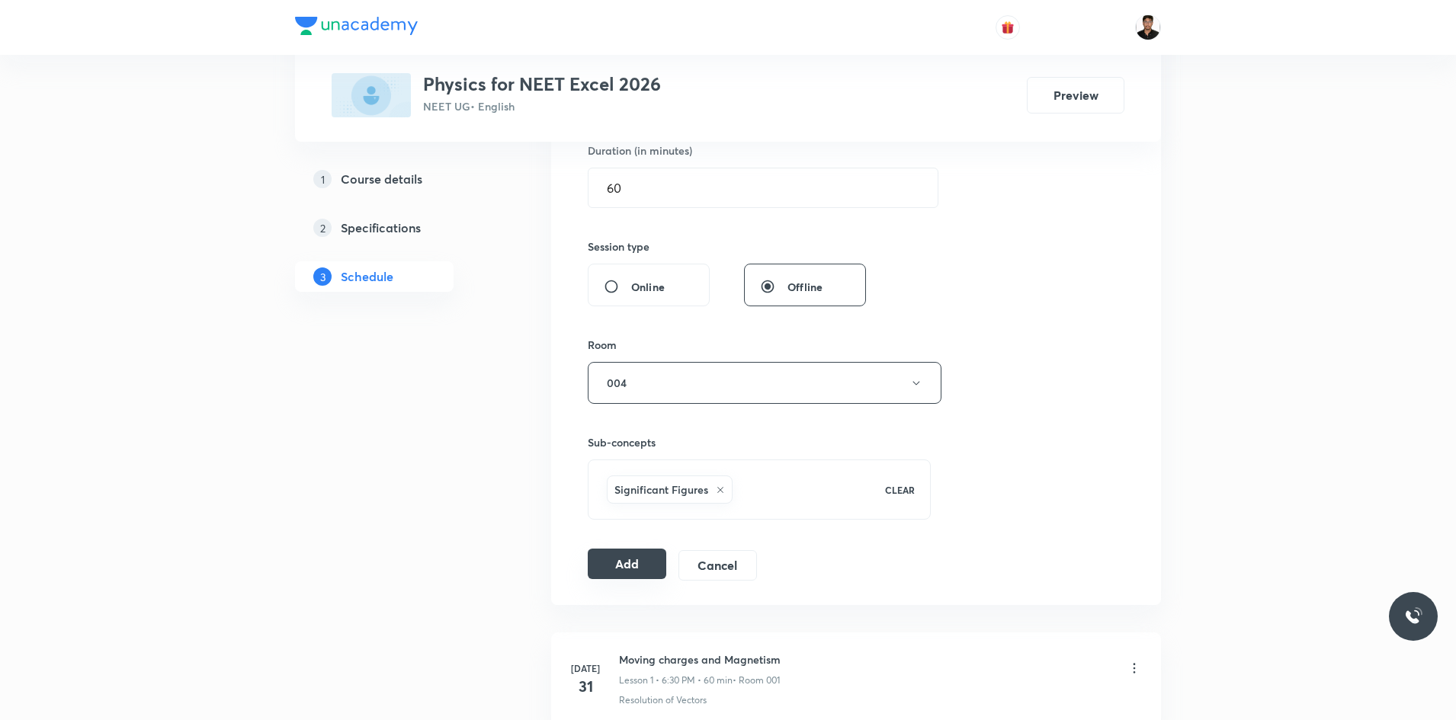
scroll to position [500, 0]
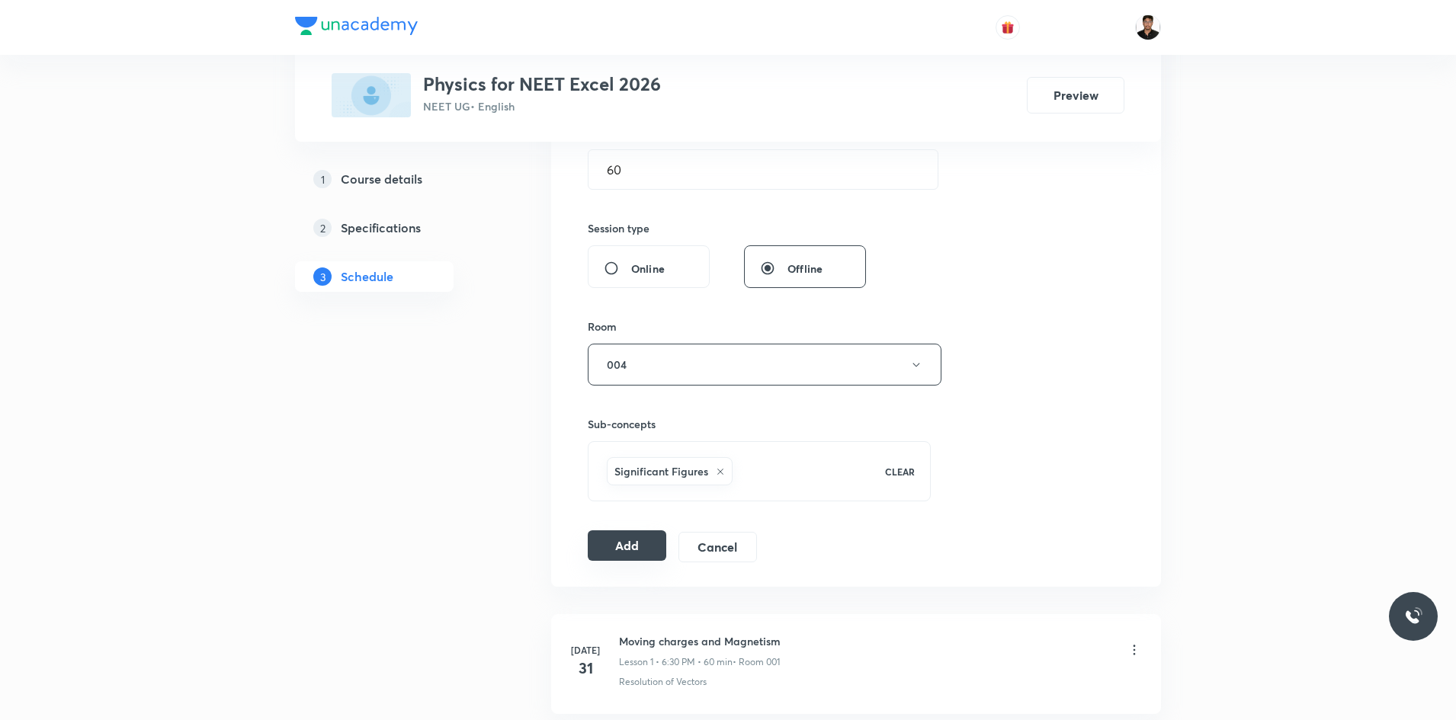
click at [627, 555] on button "Add" at bounding box center [627, 545] width 78 height 30
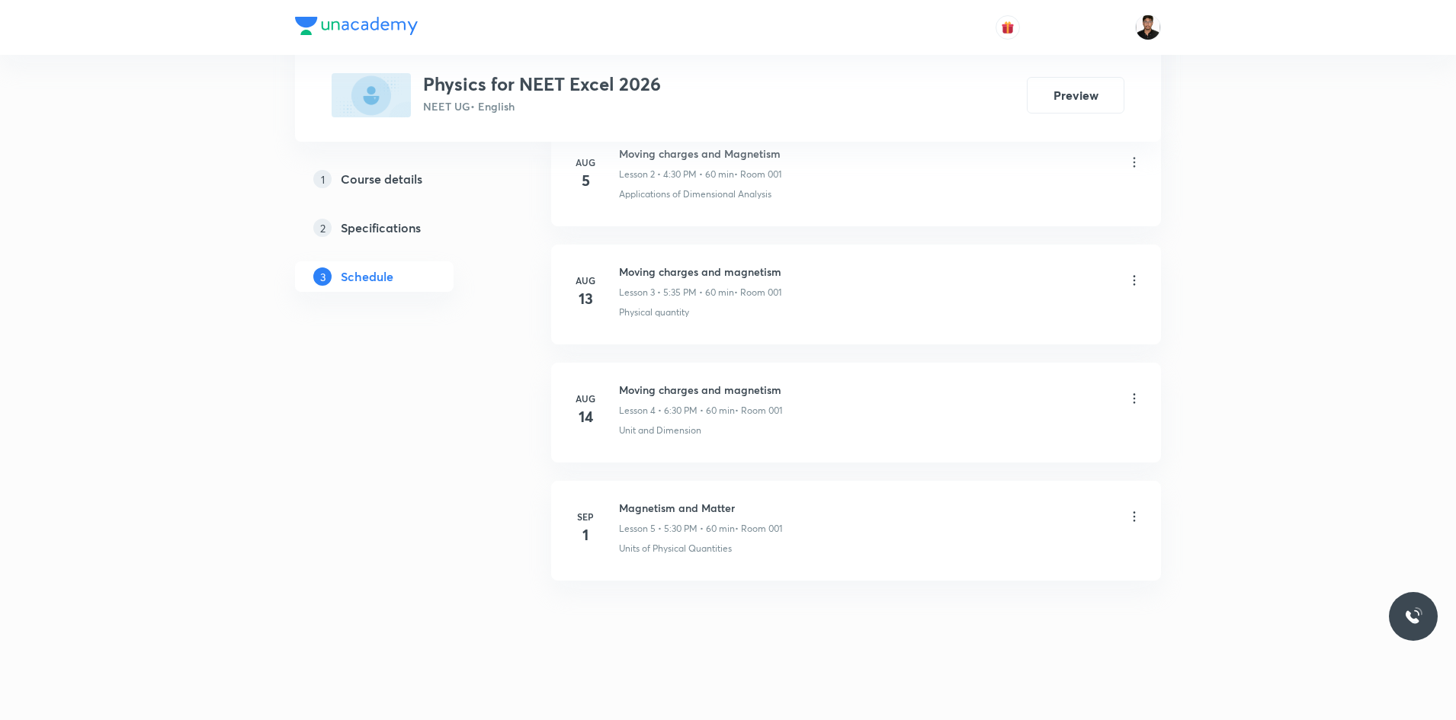
scroll to position [1110, 0]
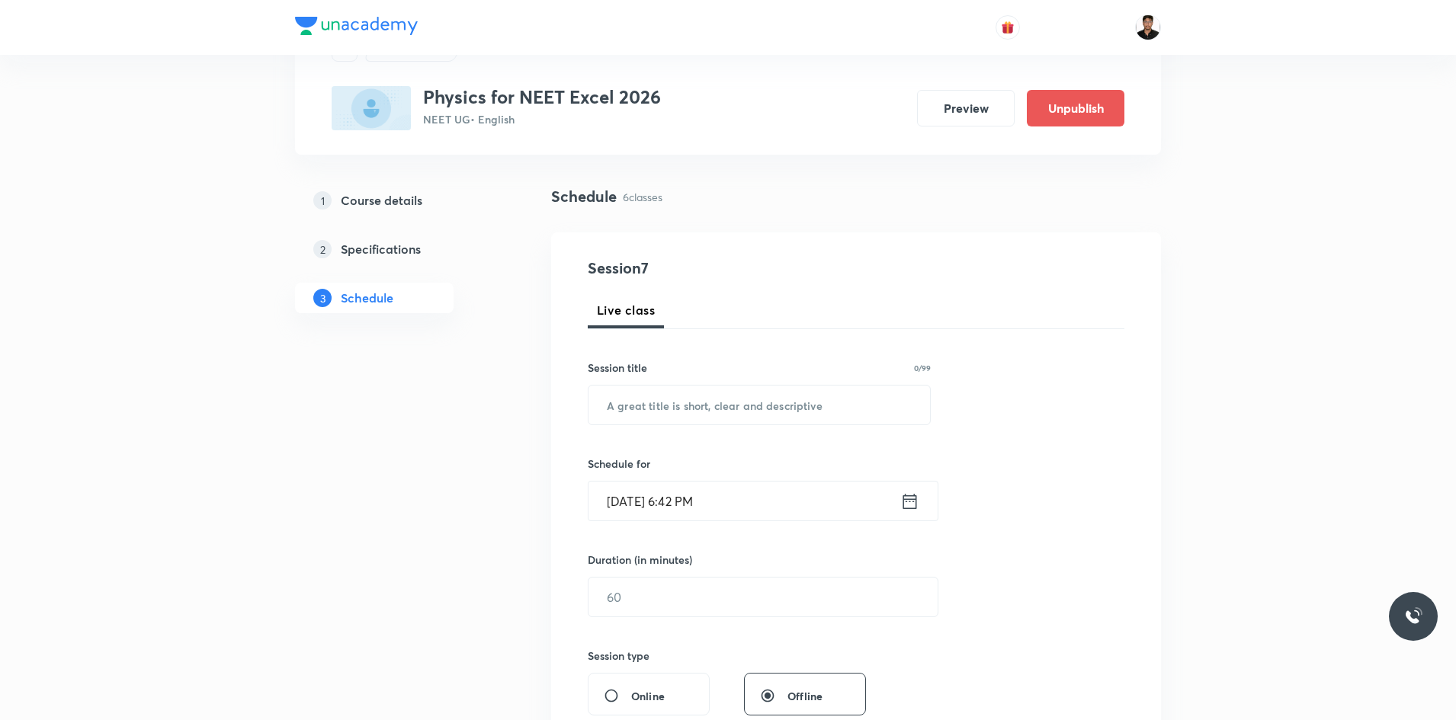
scroll to position [67, 0]
